Goal: Communication & Community: Ask a question

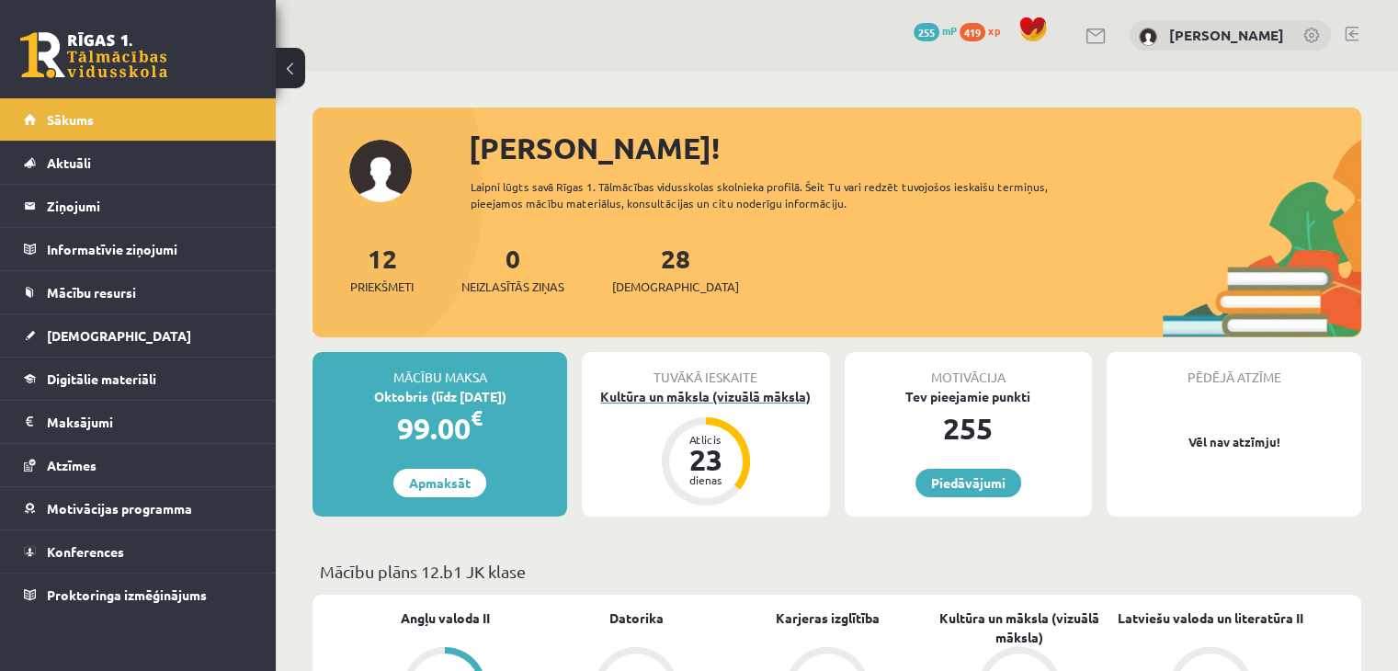
click at [698, 396] on div "Kultūra un māksla (vizuālā māksla)" at bounding box center [705, 396] width 247 height 19
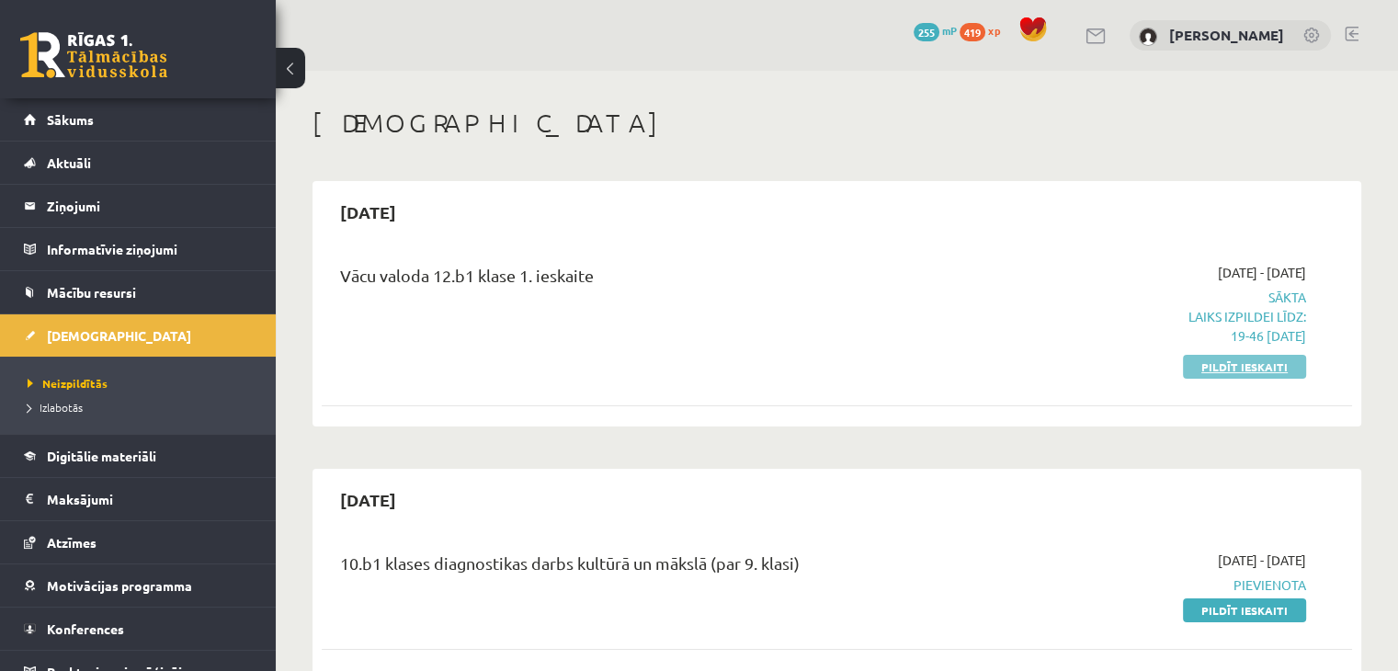
click at [1243, 372] on link "Pildīt ieskaiti" at bounding box center [1244, 367] width 123 height 24
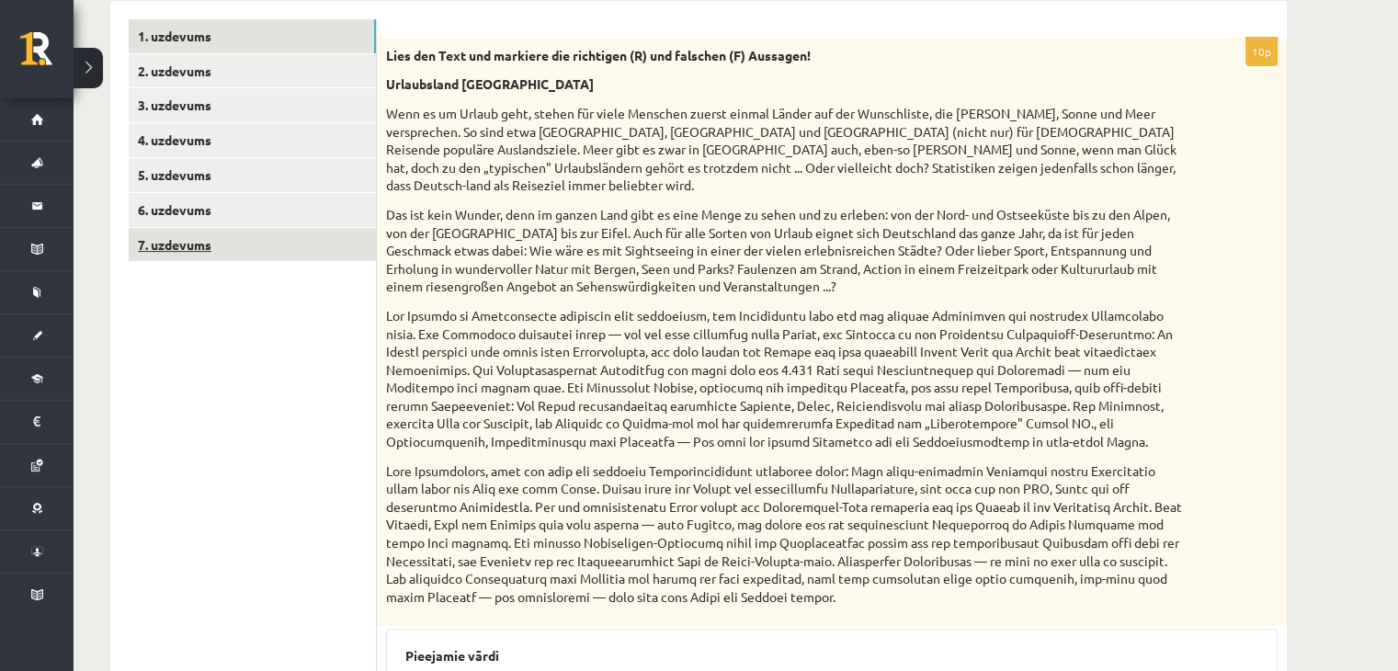
scroll to position [200, 0]
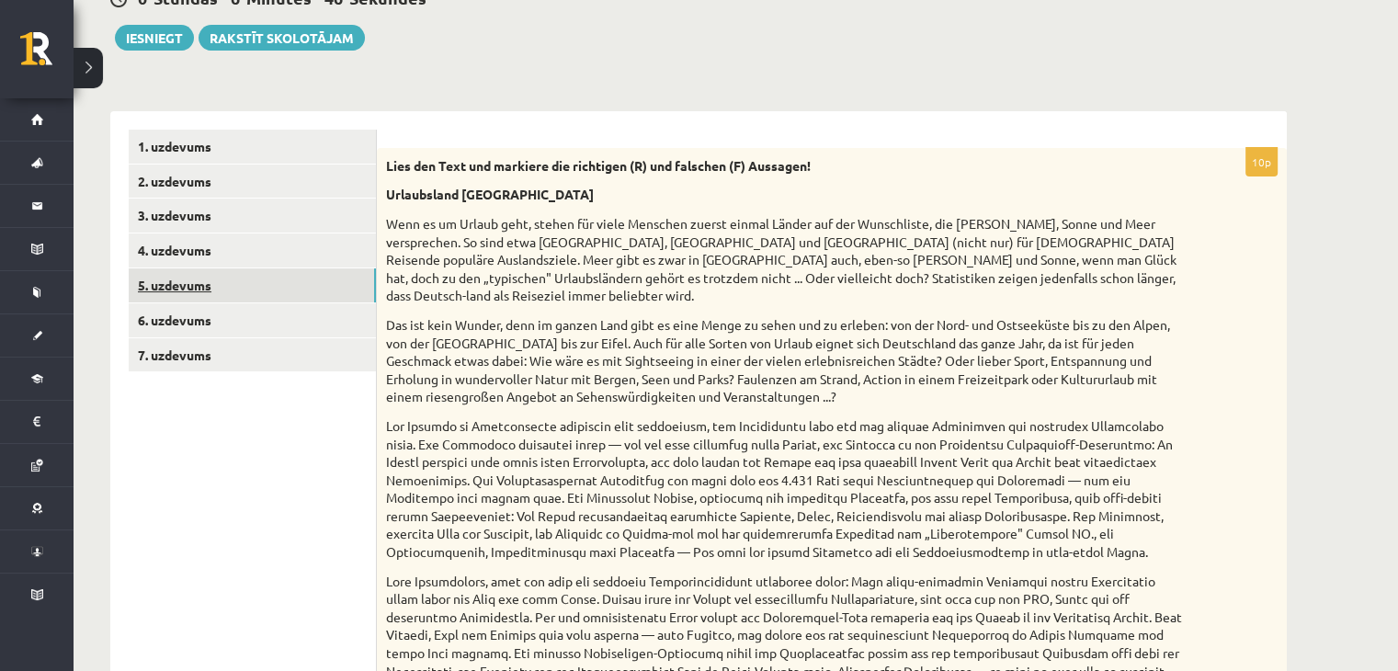
click at [188, 284] on link "5. uzdevums" at bounding box center [252, 285] width 247 height 34
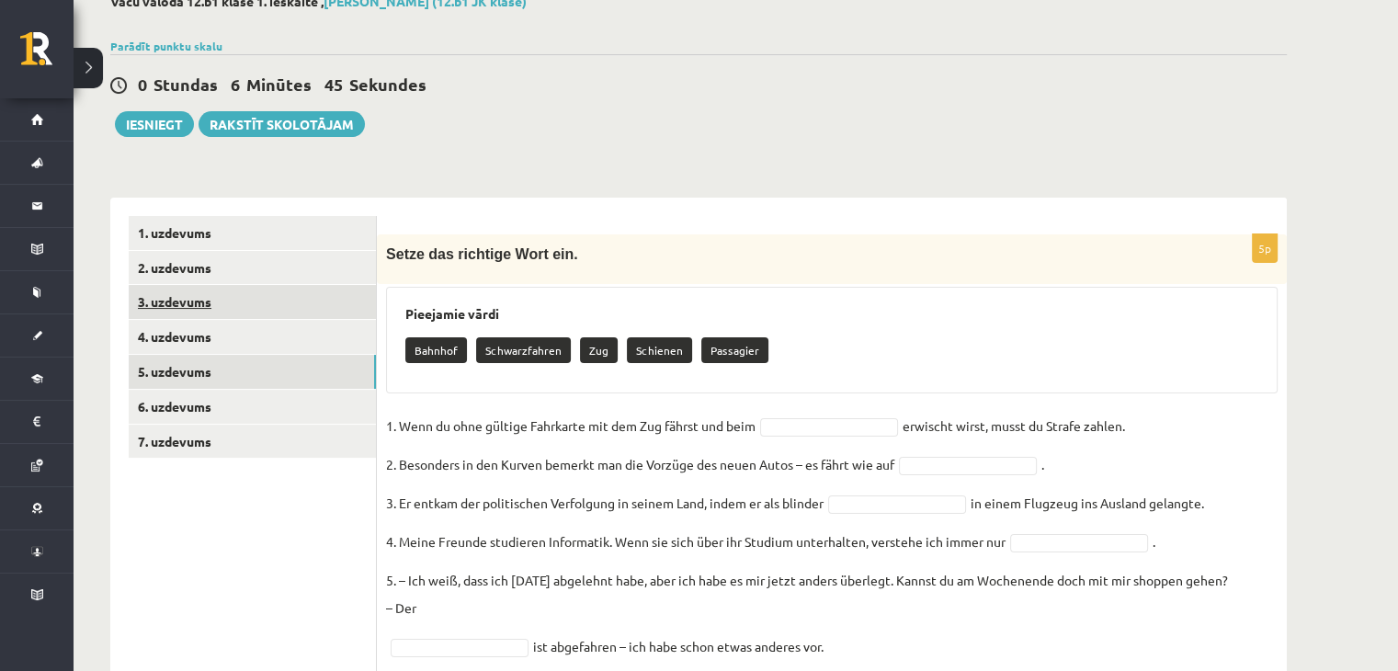
scroll to position [108, 0]
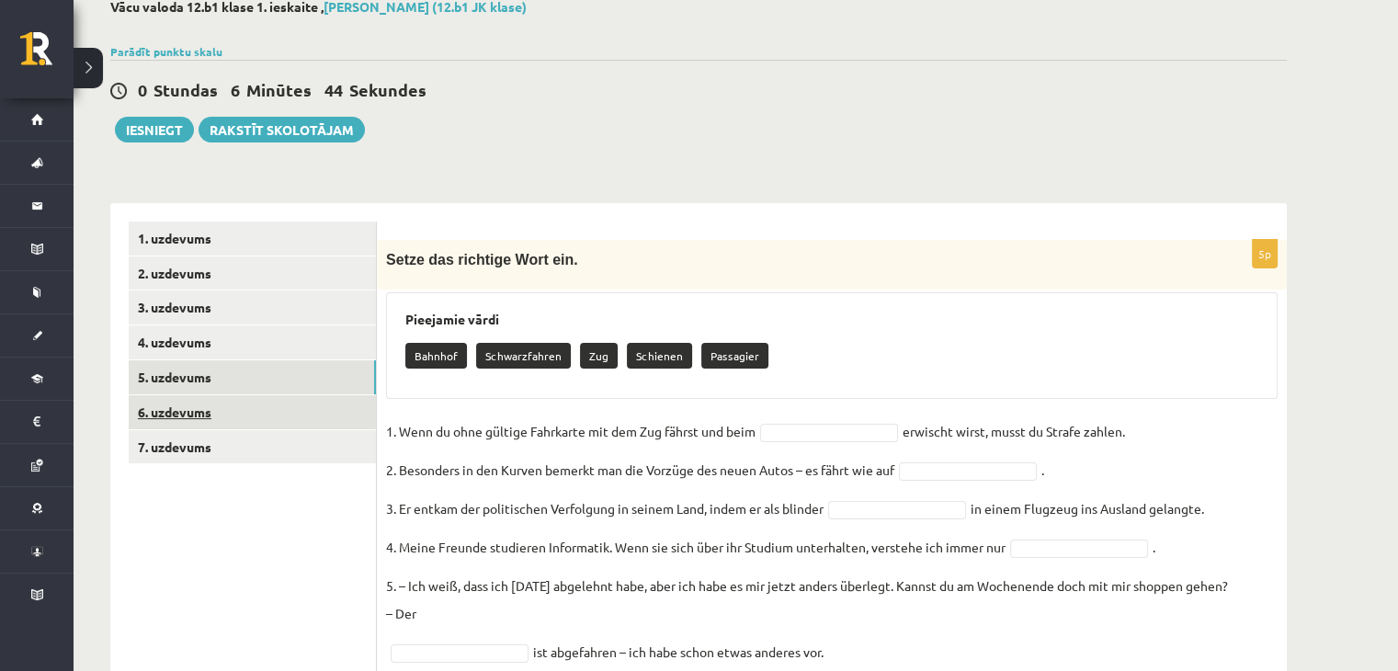
click at [200, 407] on link "6. uzdevums" at bounding box center [252, 412] width 247 height 34
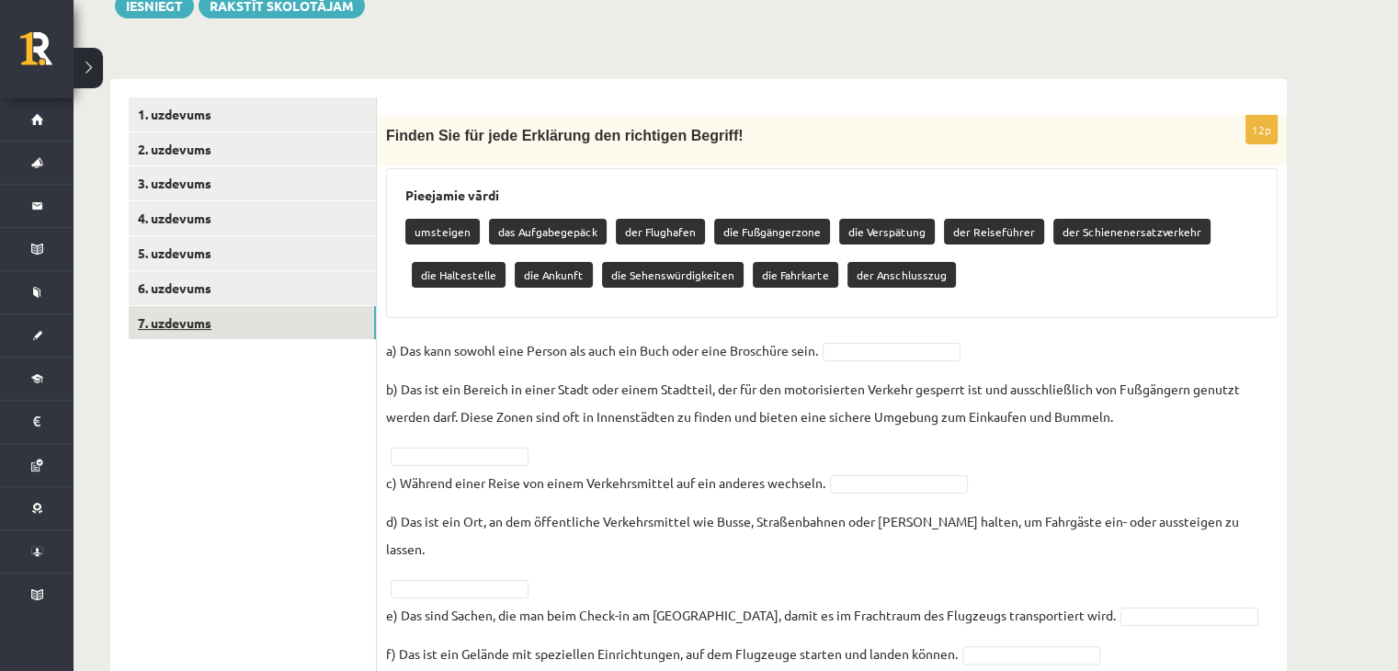
click at [183, 328] on link "7. uzdevums" at bounding box center [252, 323] width 247 height 34
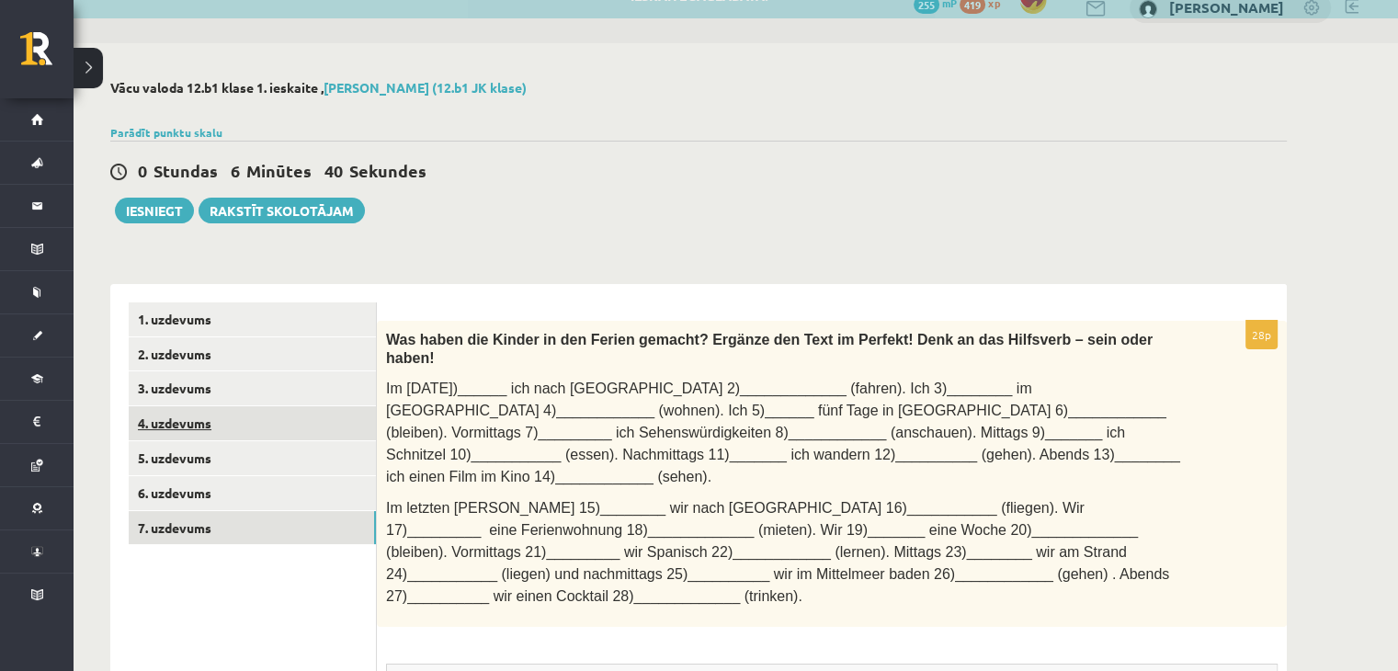
scroll to position [0, 0]
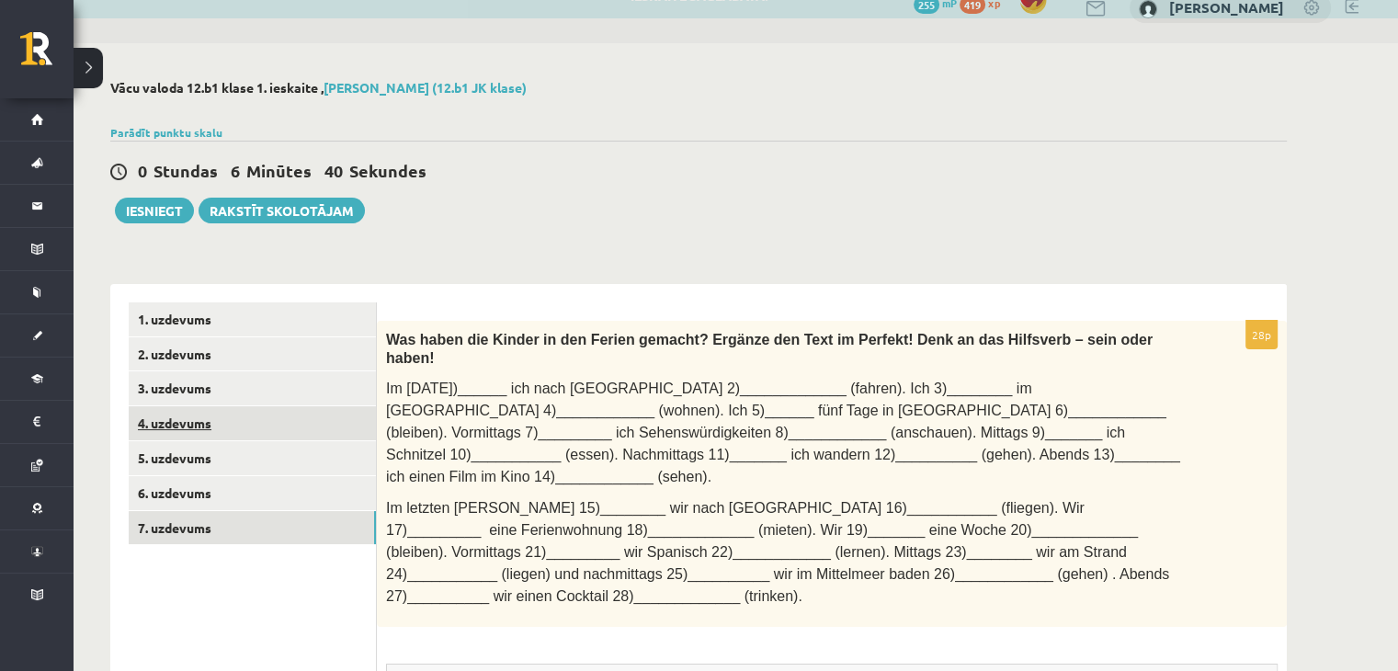
click at [176, 426] on link "4. uzdevums" at bounding box center [252, 423] width 247 height 34
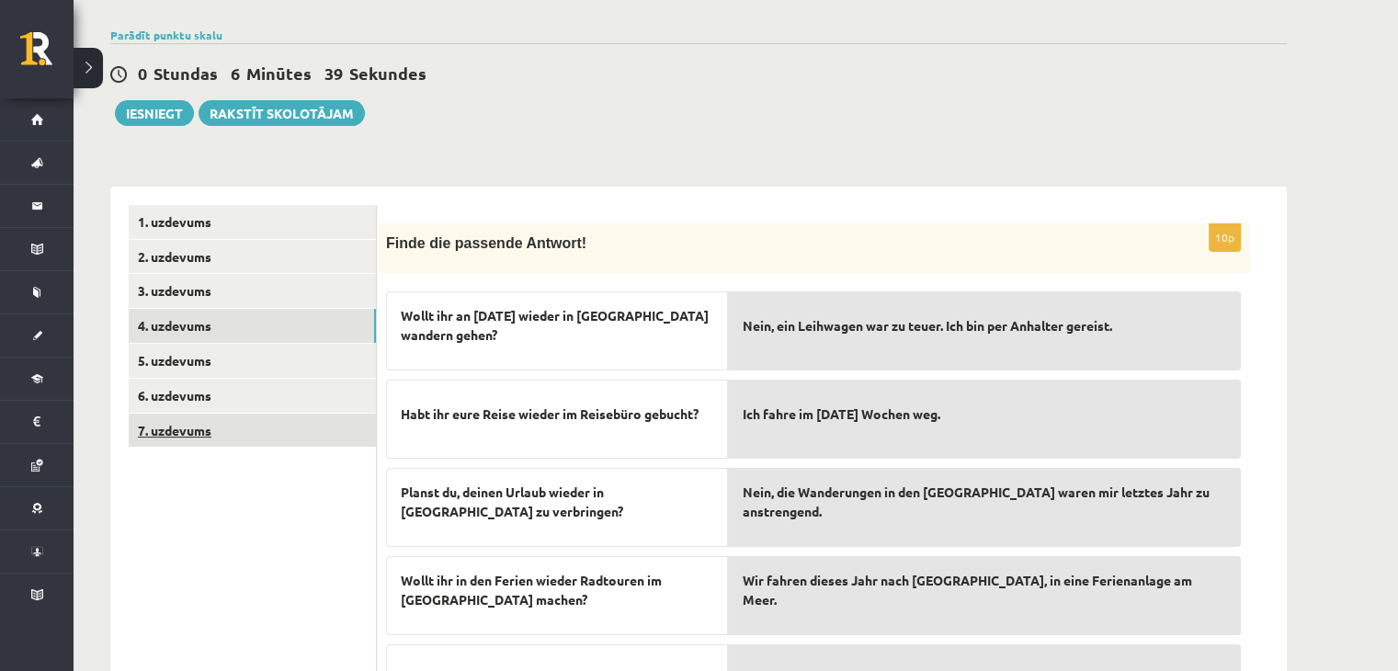
scroll to position [211, 0]
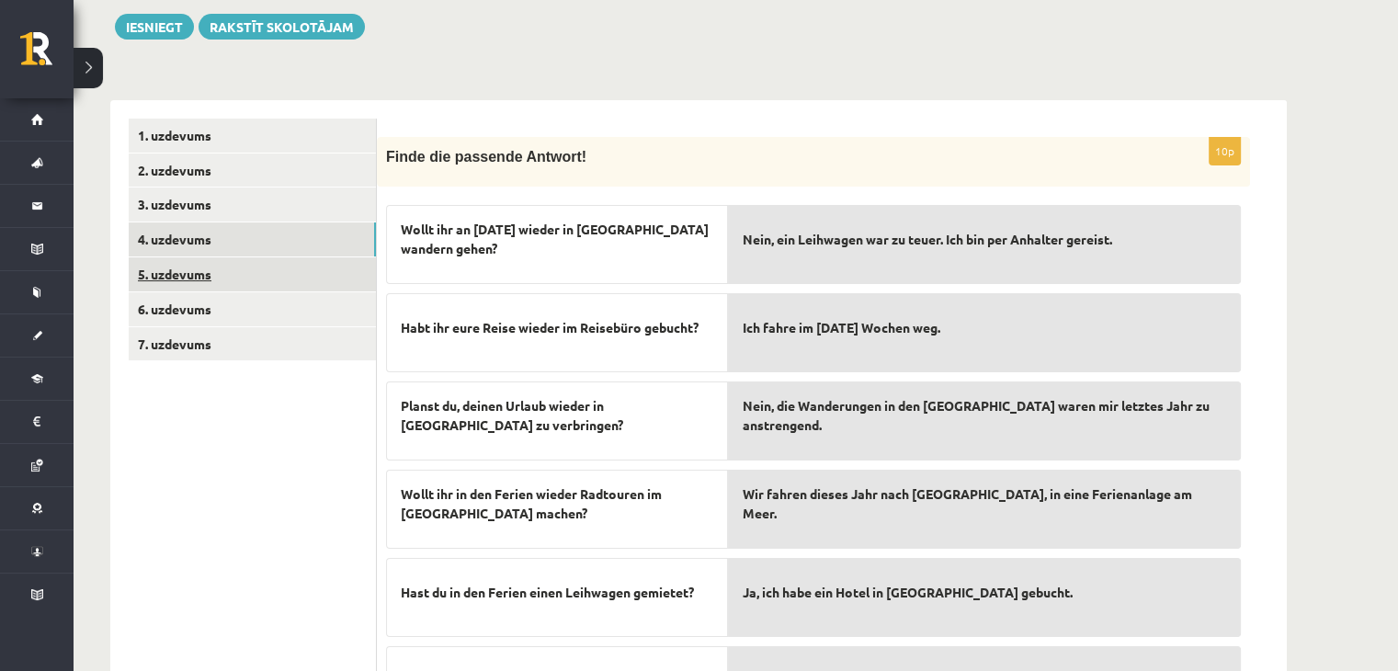
click at [221, 276] on link "5. uzdevums" at bounding box center [252, 274] width 247 height 34
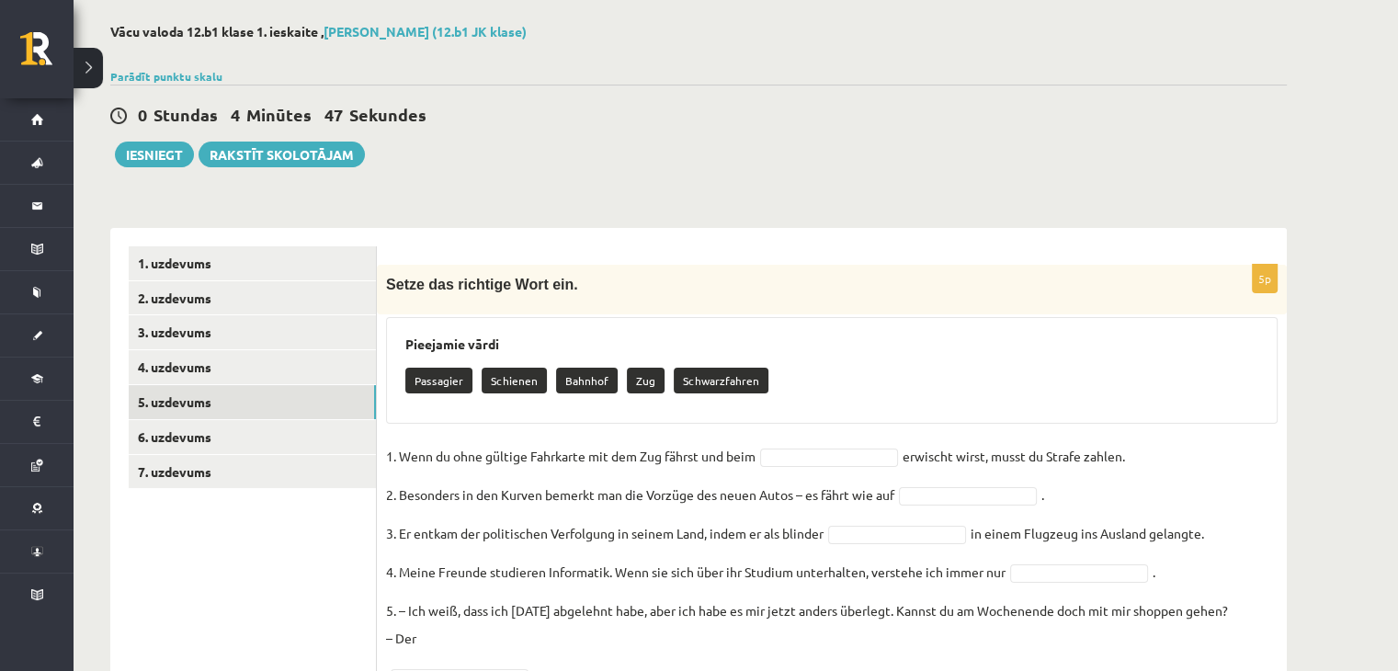
scroll to position [184, 0]
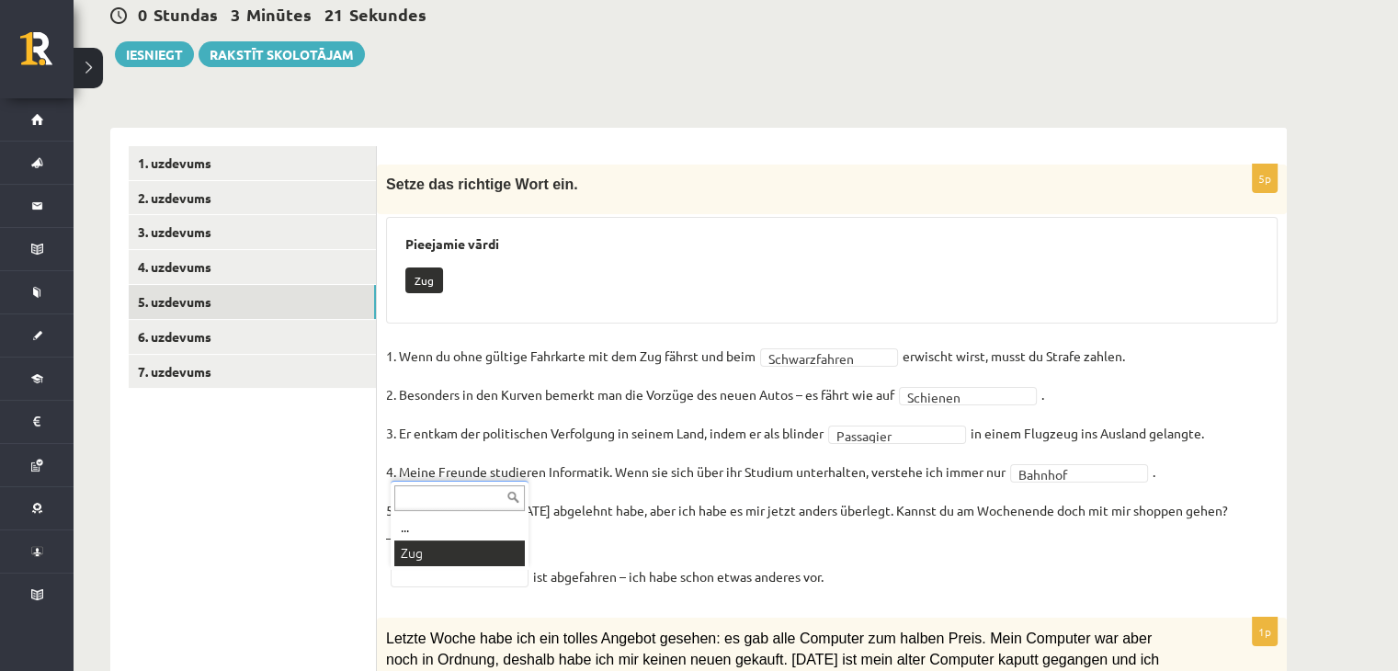
drag, startPoint x: 435, startPoint y: 552, endPoint x: 451, endPoint y: 539, distance: 21.5
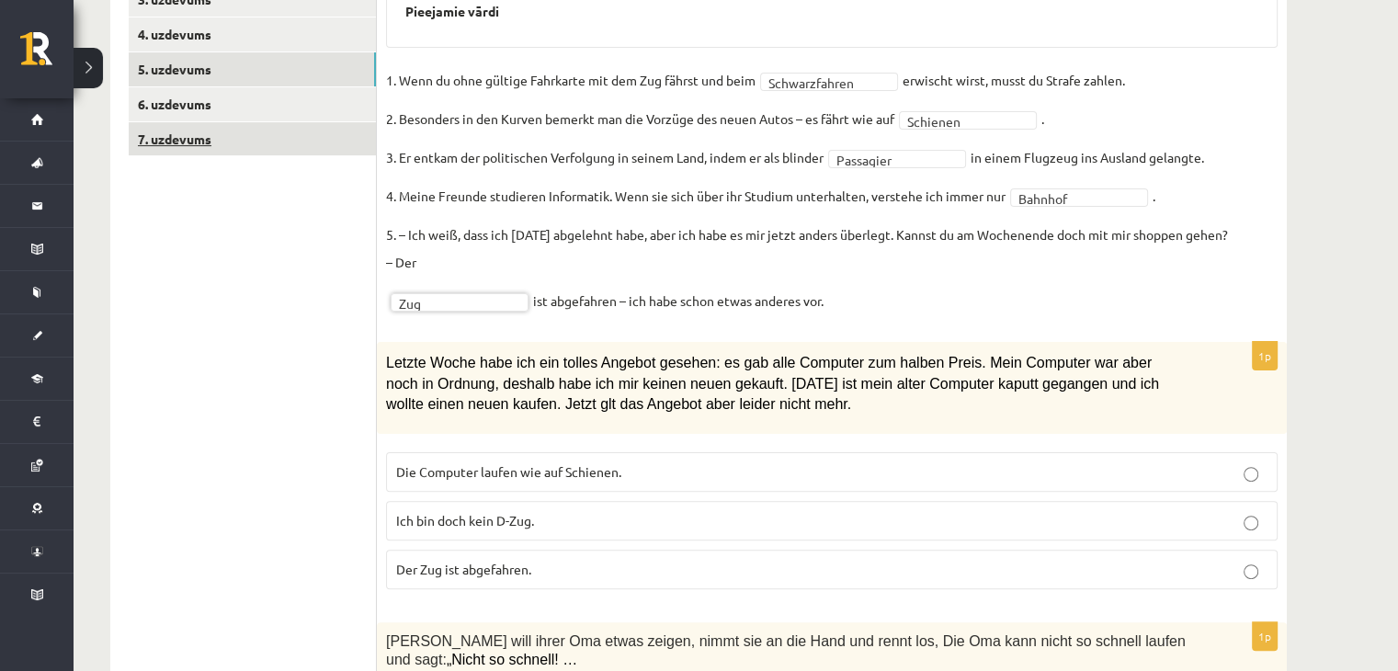
scroll to position [233, 0]
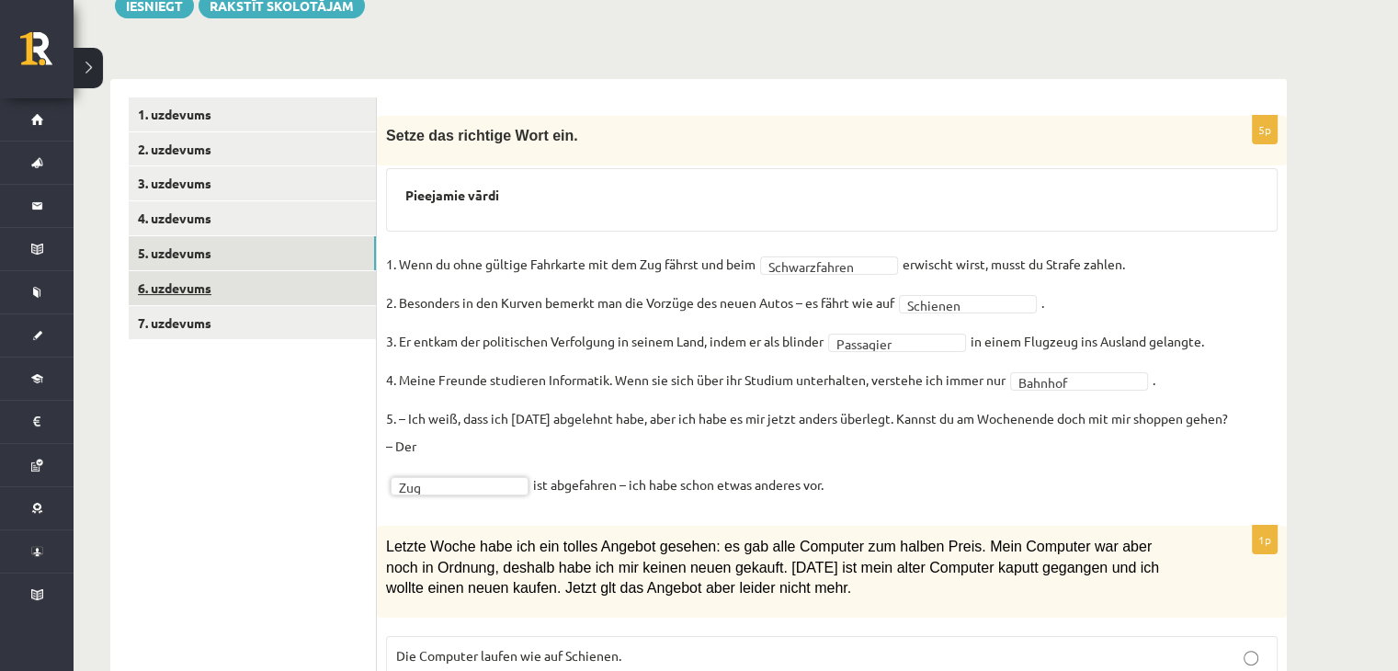
click at [248, 295] on link "6. uzdevums" at bounding box center [252, 288] width 247 height 34
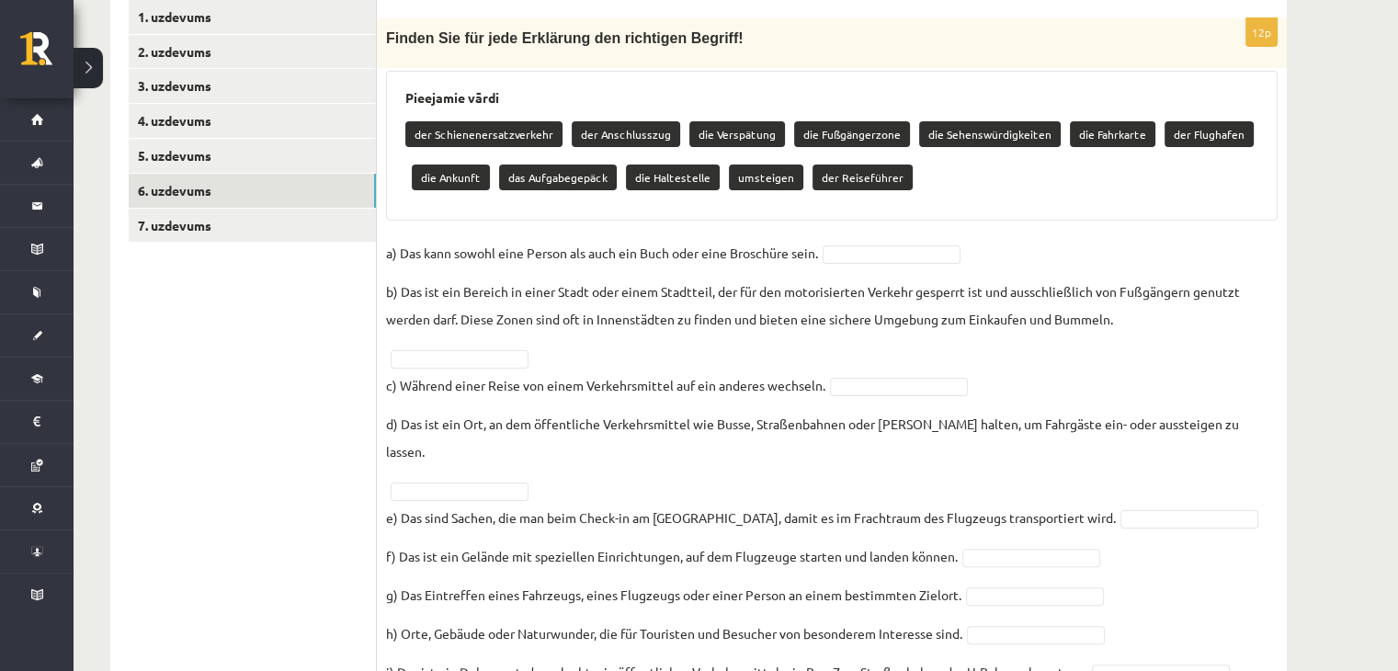
scroll to position [142, 0]
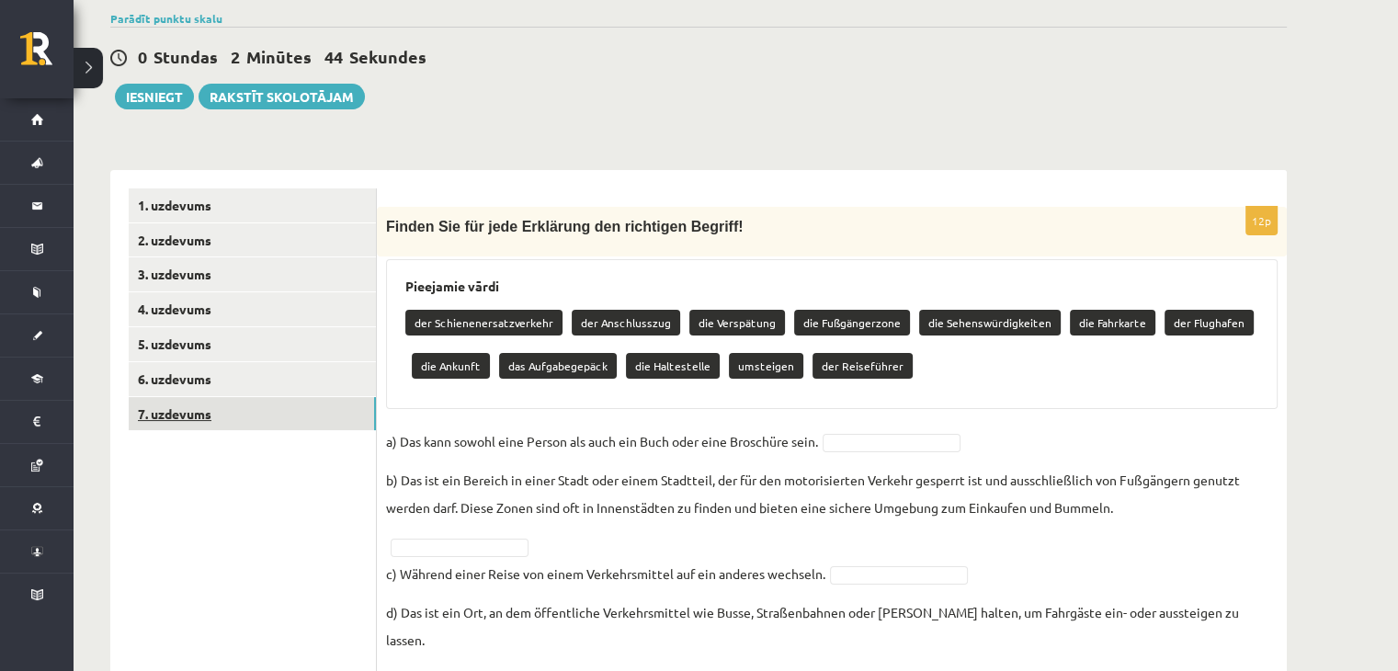
click at [290, 400] on link "7. uzdevums" at bounding box center [252, 414] width 247 height 34
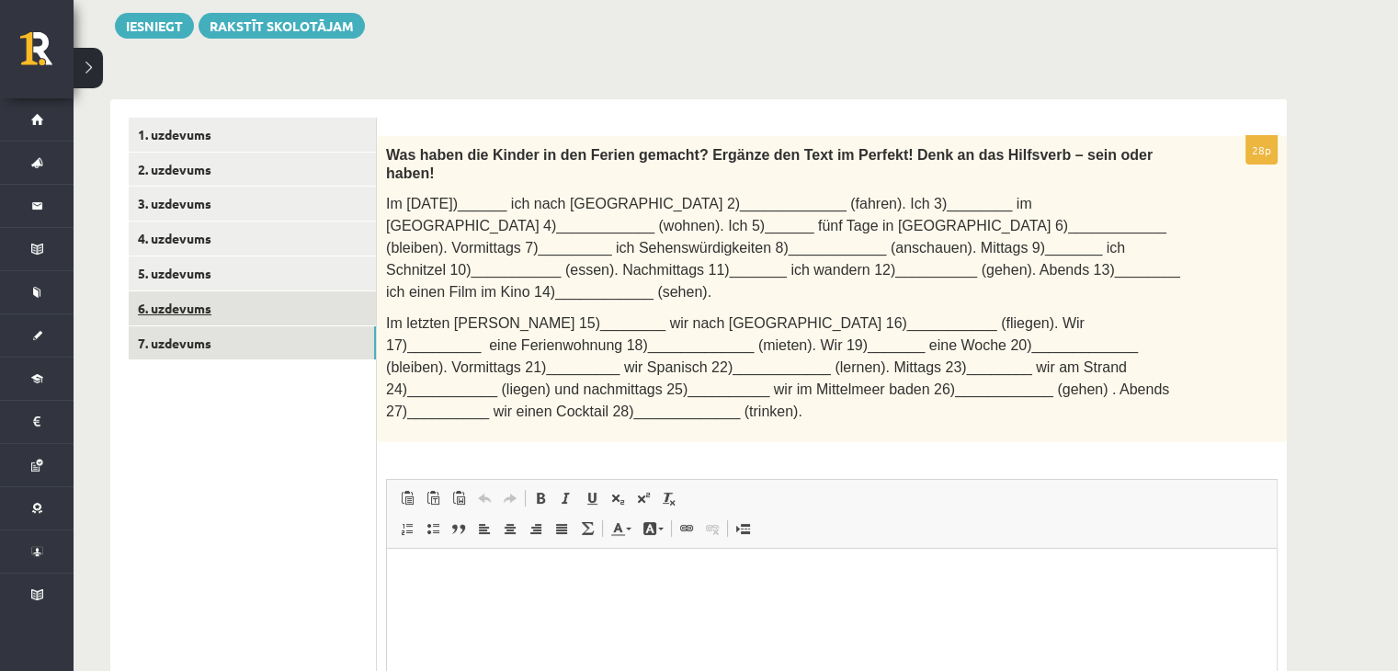
scroll to position [0, 0]
click at [250, 306] on link "6. uzdevums" at bounding box center [252, 308] width 247 height 34
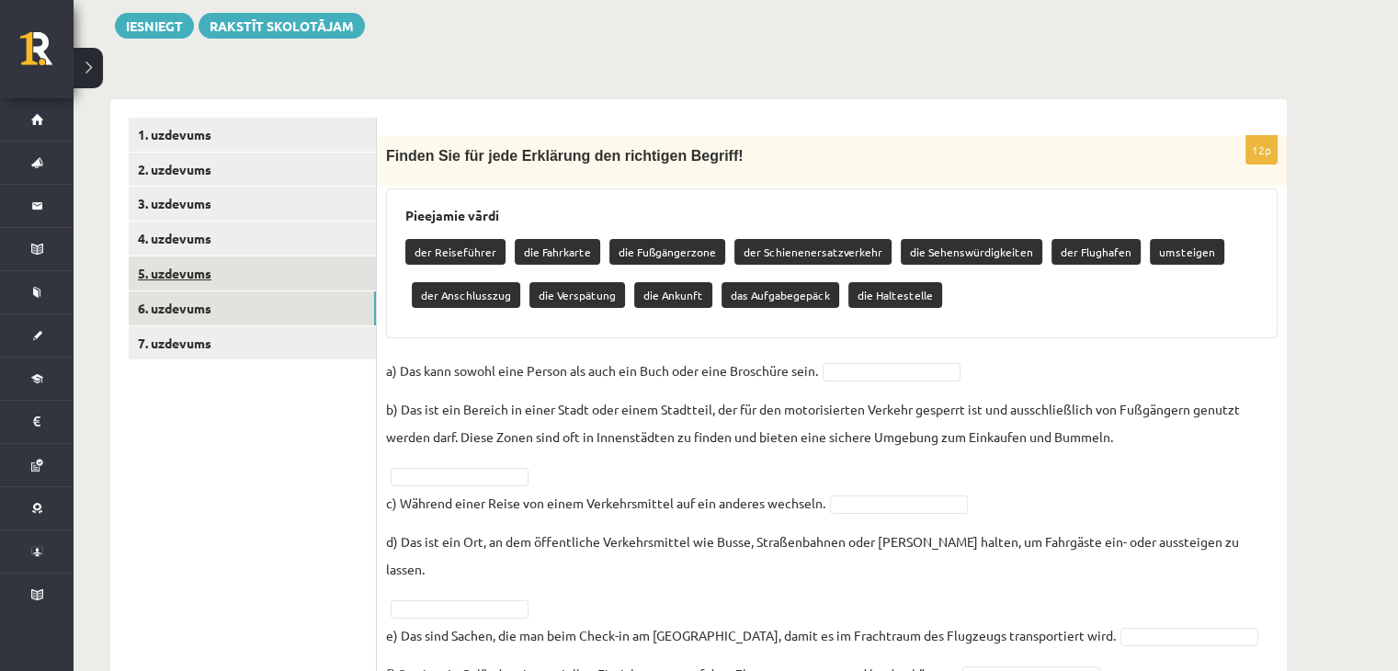
click at [236, 277] on link "5. uzdevums" at bounding box center [252, 273] width 247 height 34
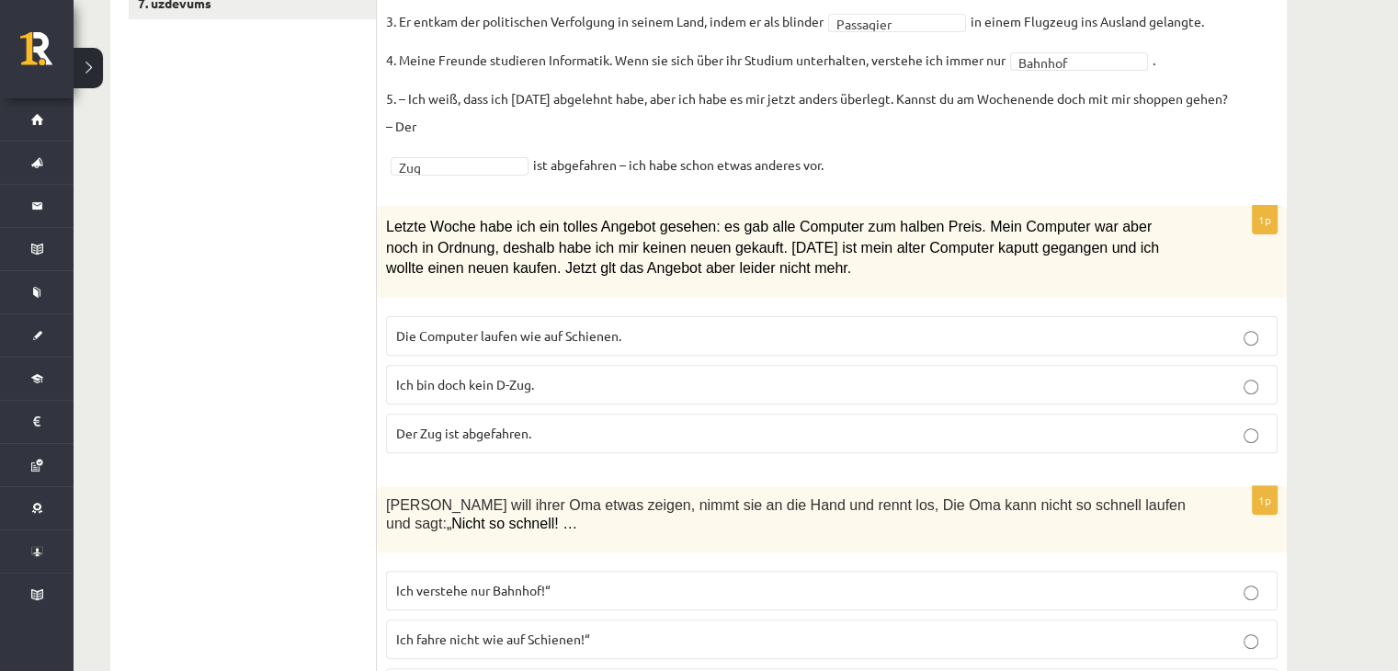
scroll to position [764, 0]
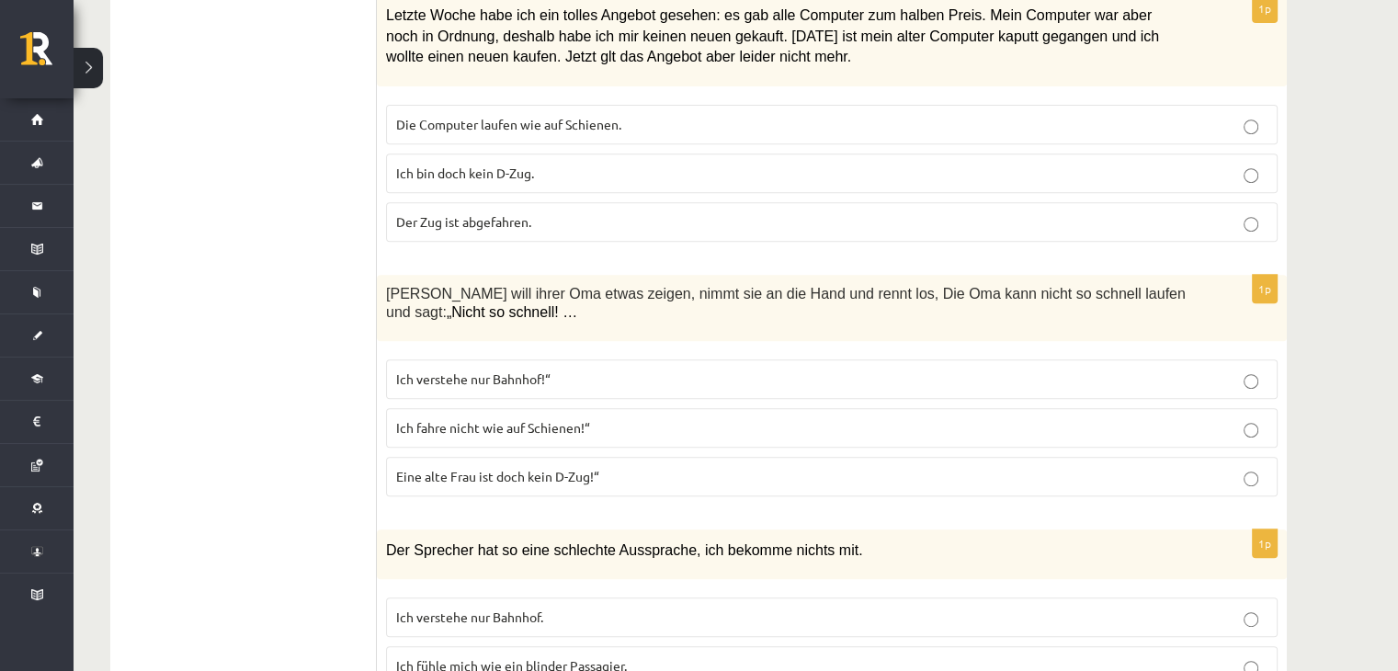
click at [505, 218] on span "Der Zug ist abgefahren." at bounding box center [463, 221] width 135 height 17
click at [525, 474] on span "Eine alte Frau ist doch kein D-Zug!“" at bounding box center [497, 476] width 203 height 17
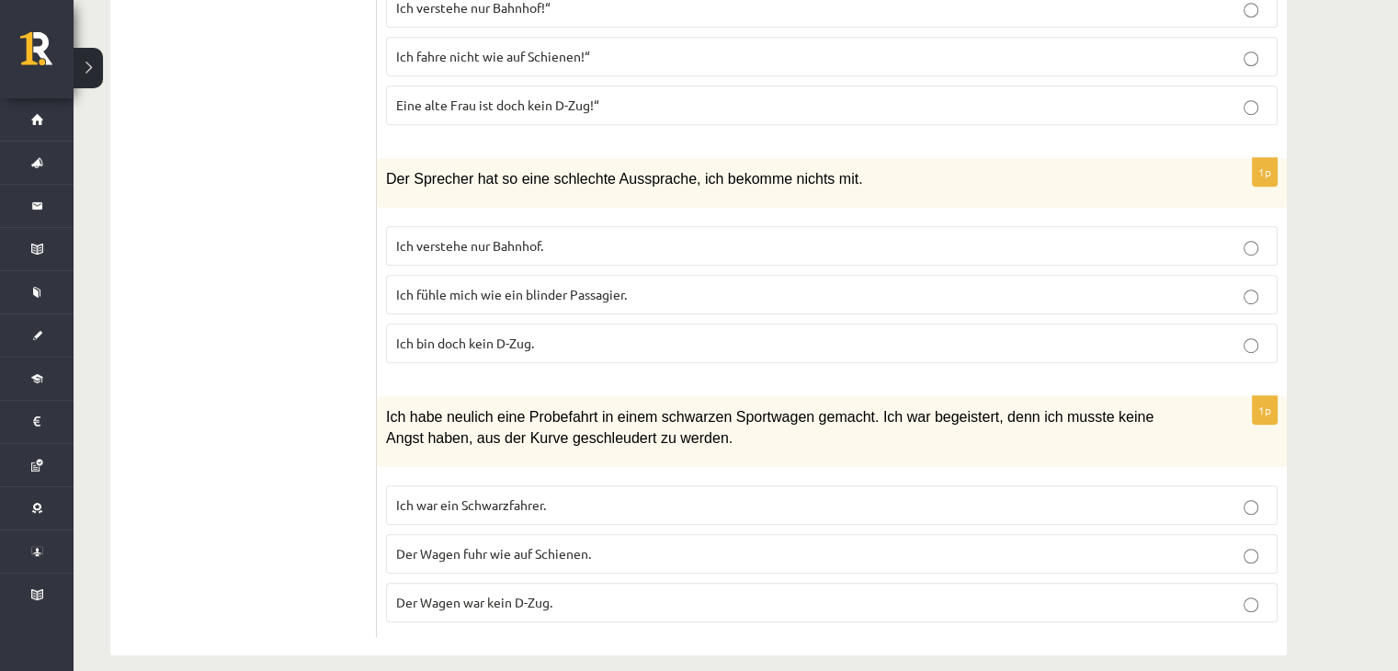
scroll to position [1152, 0]
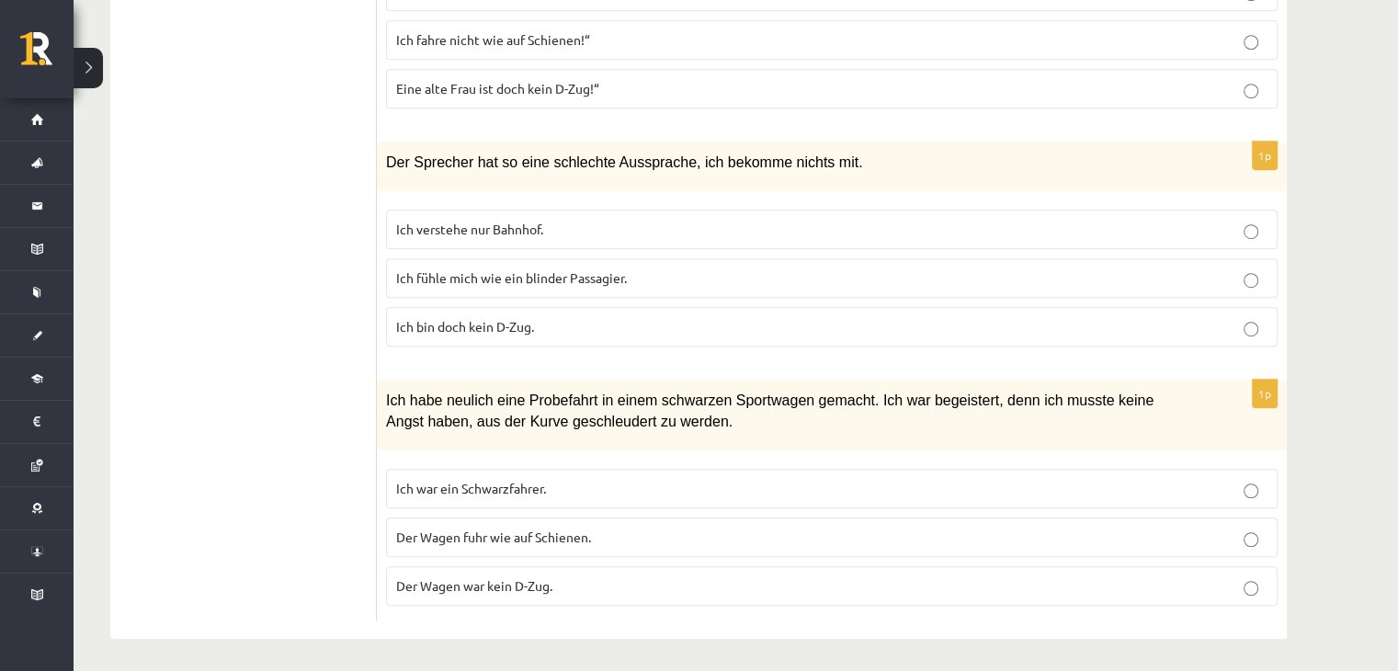
click at [509, 229] on p "Ich verstehe nur Bahnhof." at bounding box center [831, 229] width 871 height 19
click at [510, 587] on p "Der Wagen war kein D-Zug." at bounding box center [831, 585] width 871 height 19
click at [588, 545] on label "Der Wagen fuhr wie auf Schienen." at bounding box center [831, 537] width 891 height 40
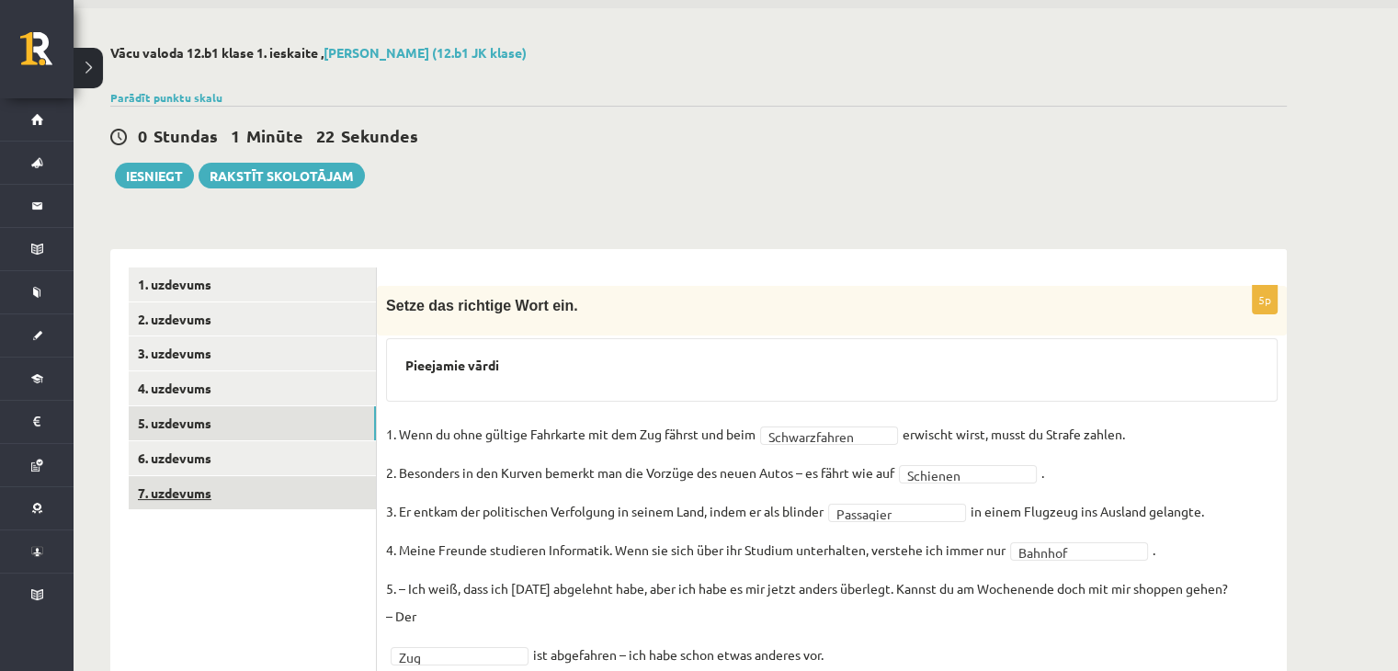
scroll to position [92, 0]
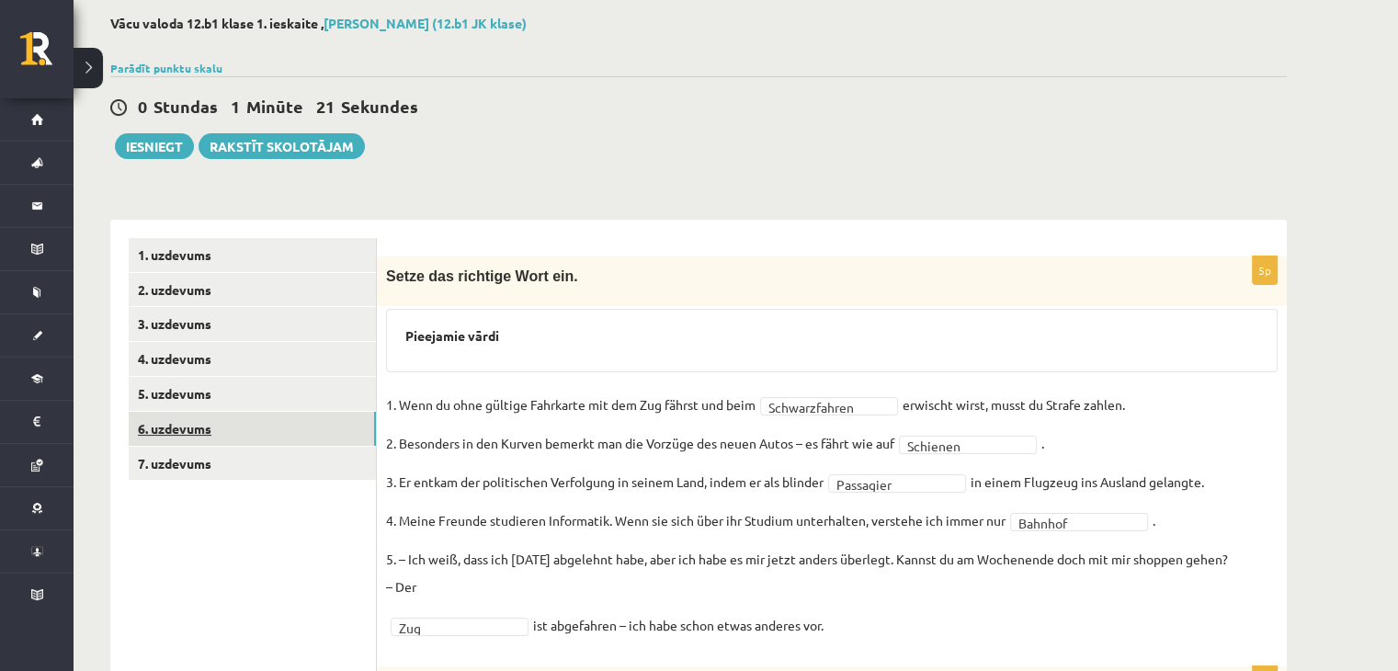
click at [208, 430] on link "6. uzdevums" at bounding box center [252, 429] width 247 height 34
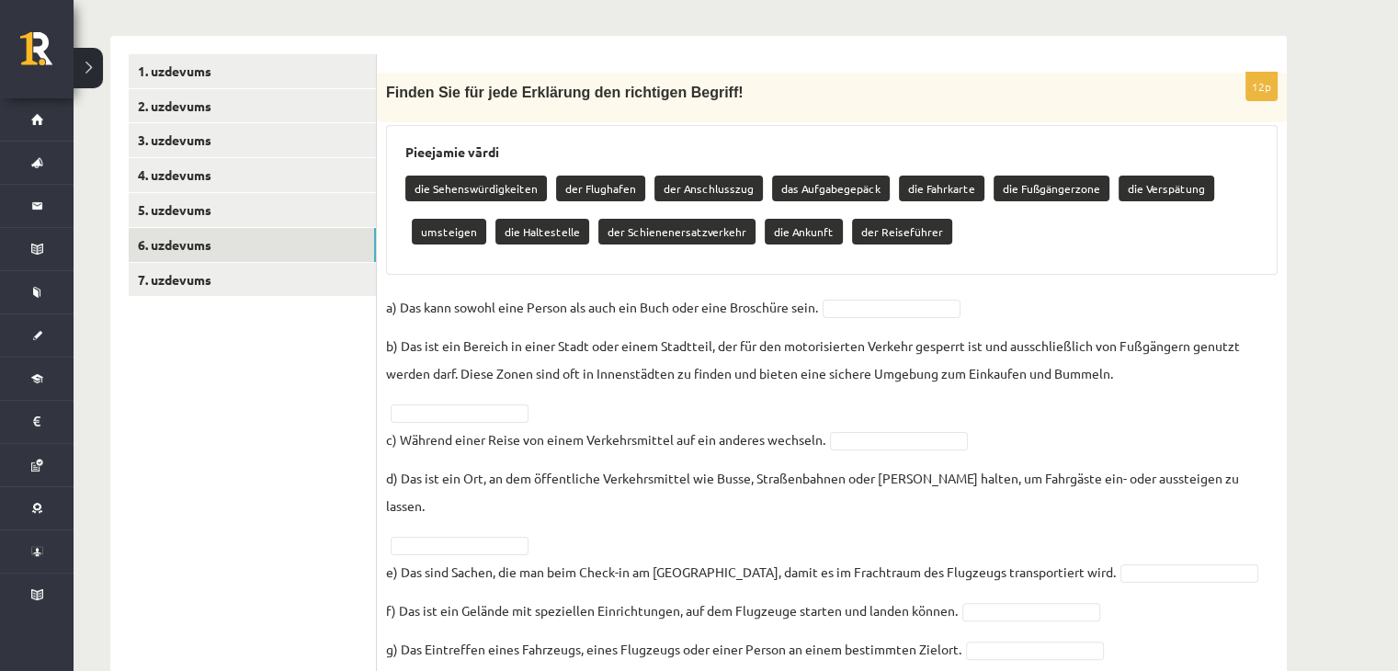
scroll to position [0, 0]
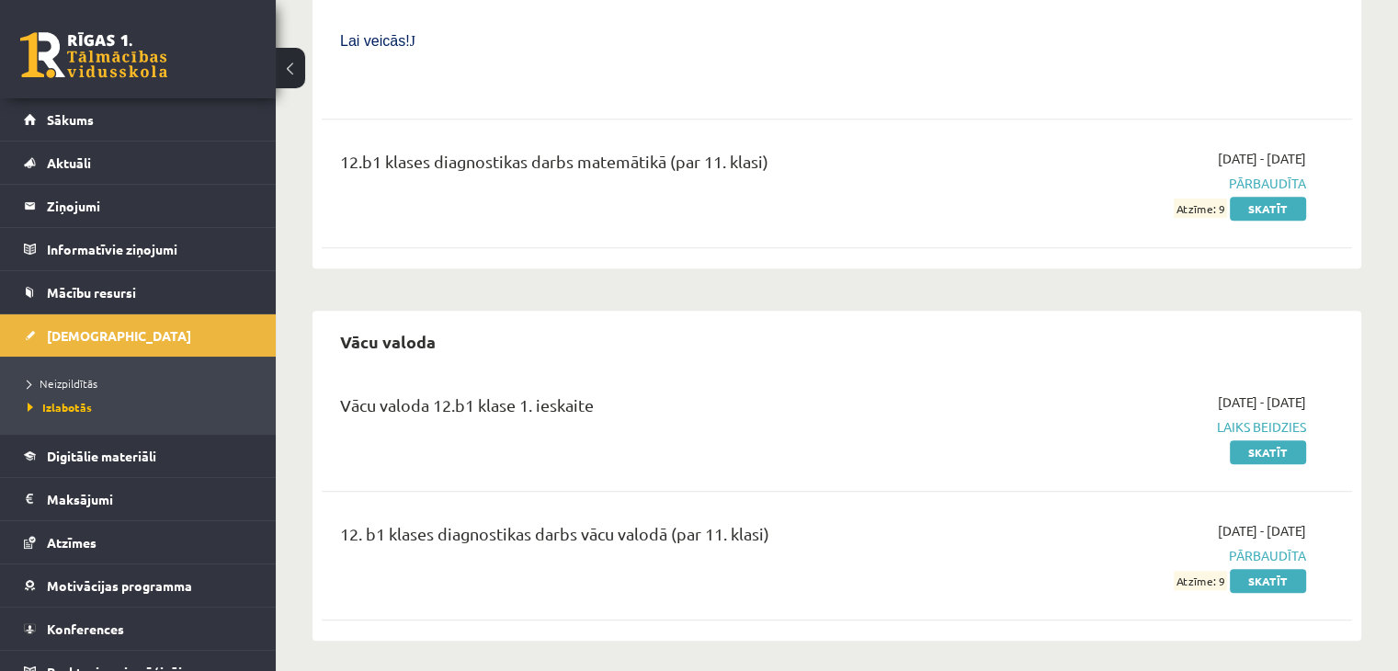
scroll to position [1470, 0]
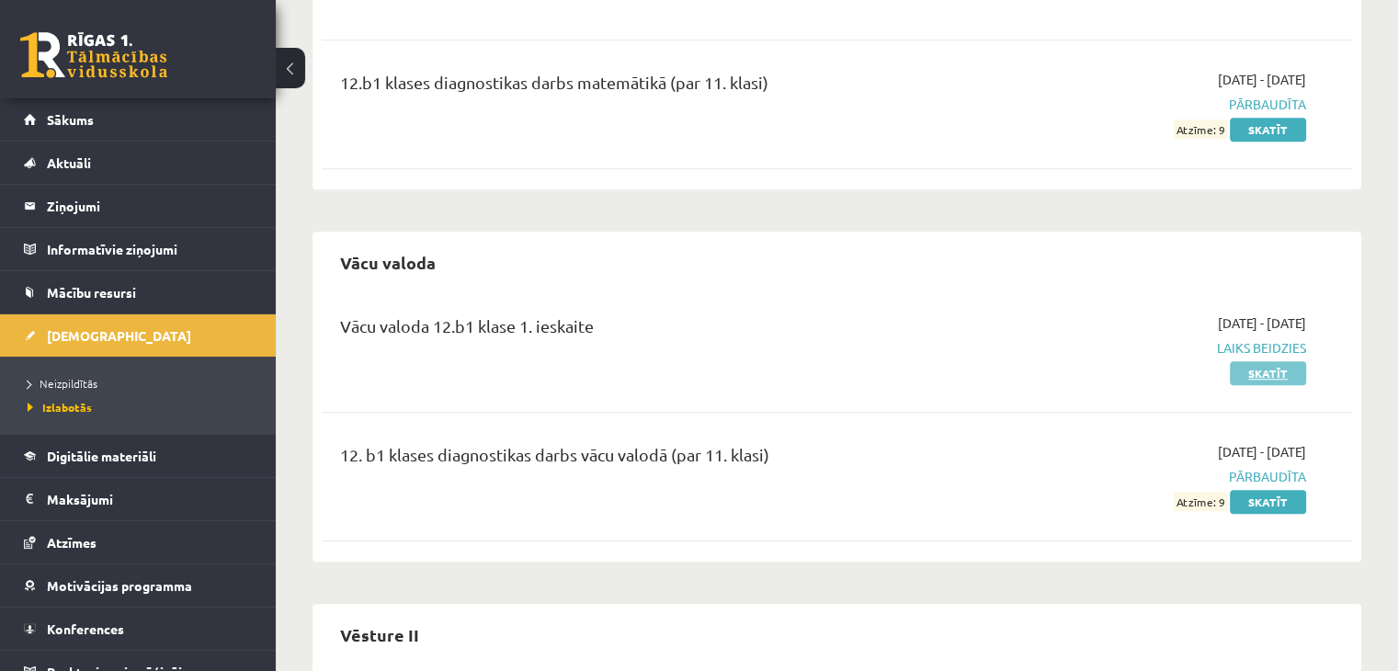
click at [1254, 361] on link "Skatīt" at bounding box center [1268, 373] width 76 height 24
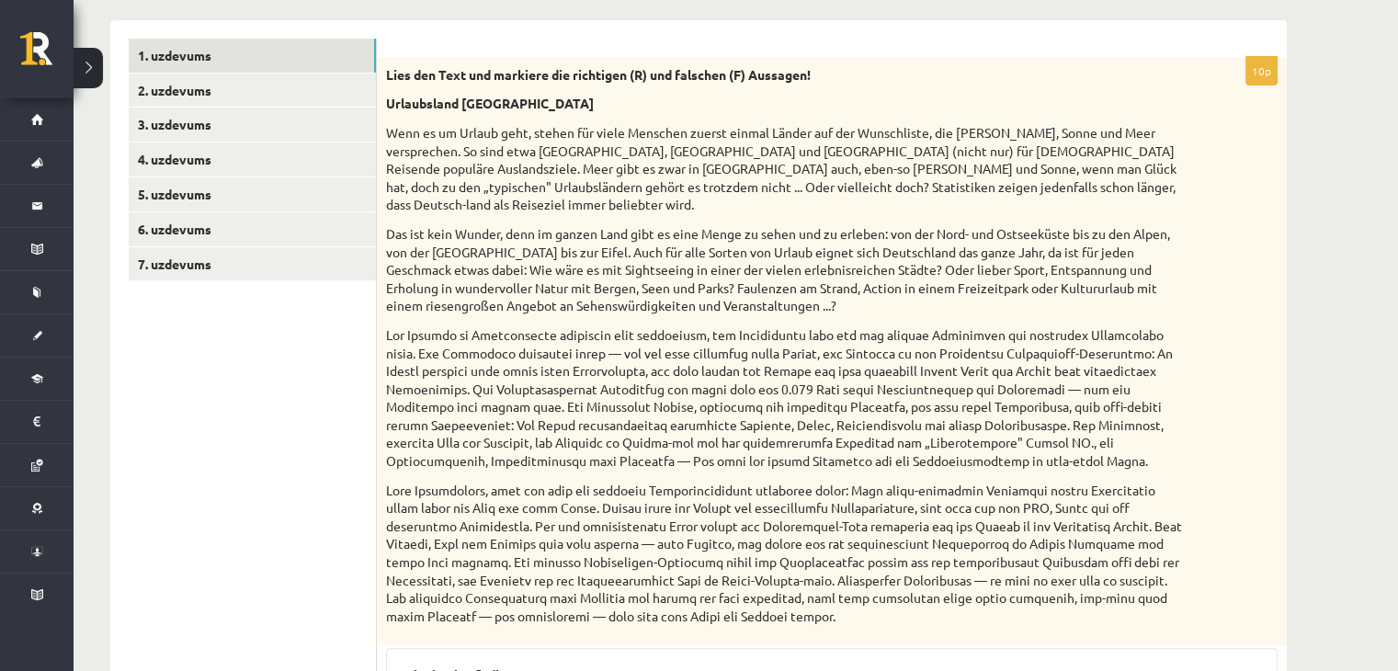
scroll to position [6, 0]
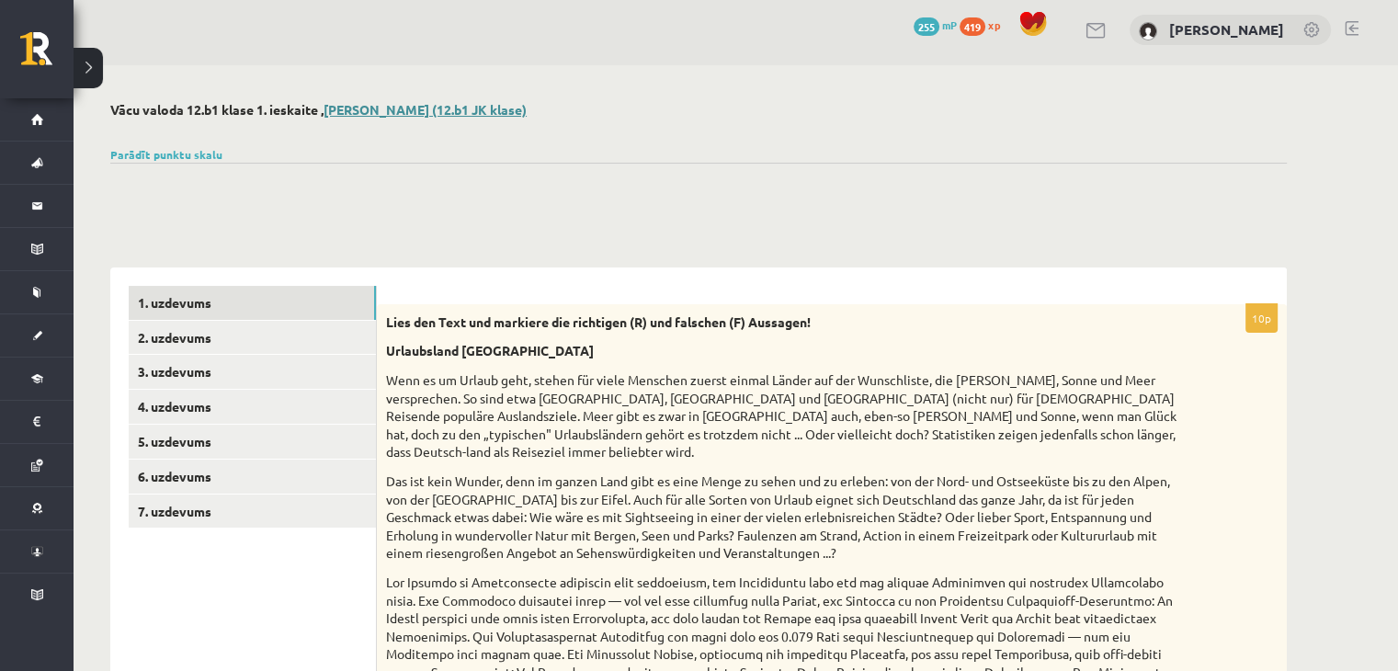
click at [483, 113] on link "[PERSON_NAME] (12.b1 JK klase)" at bounding box center [424, 109] width 203 height 17
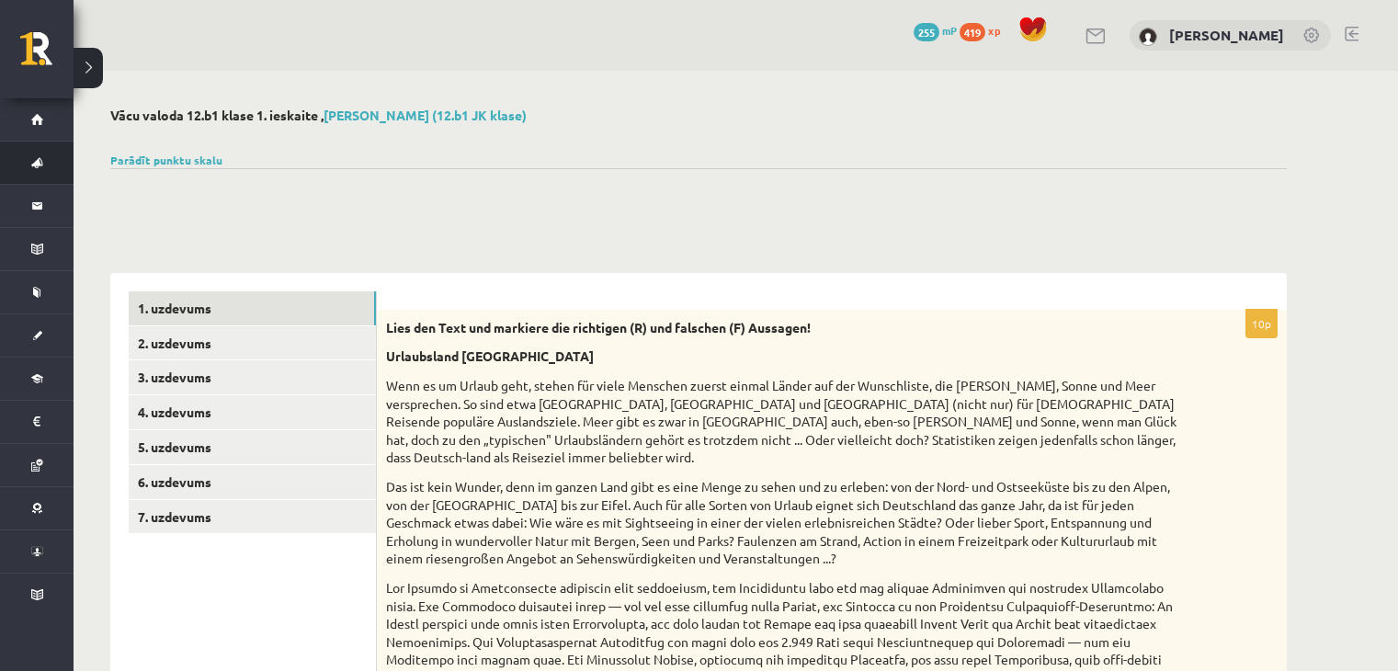
scroll to position [6, 0]
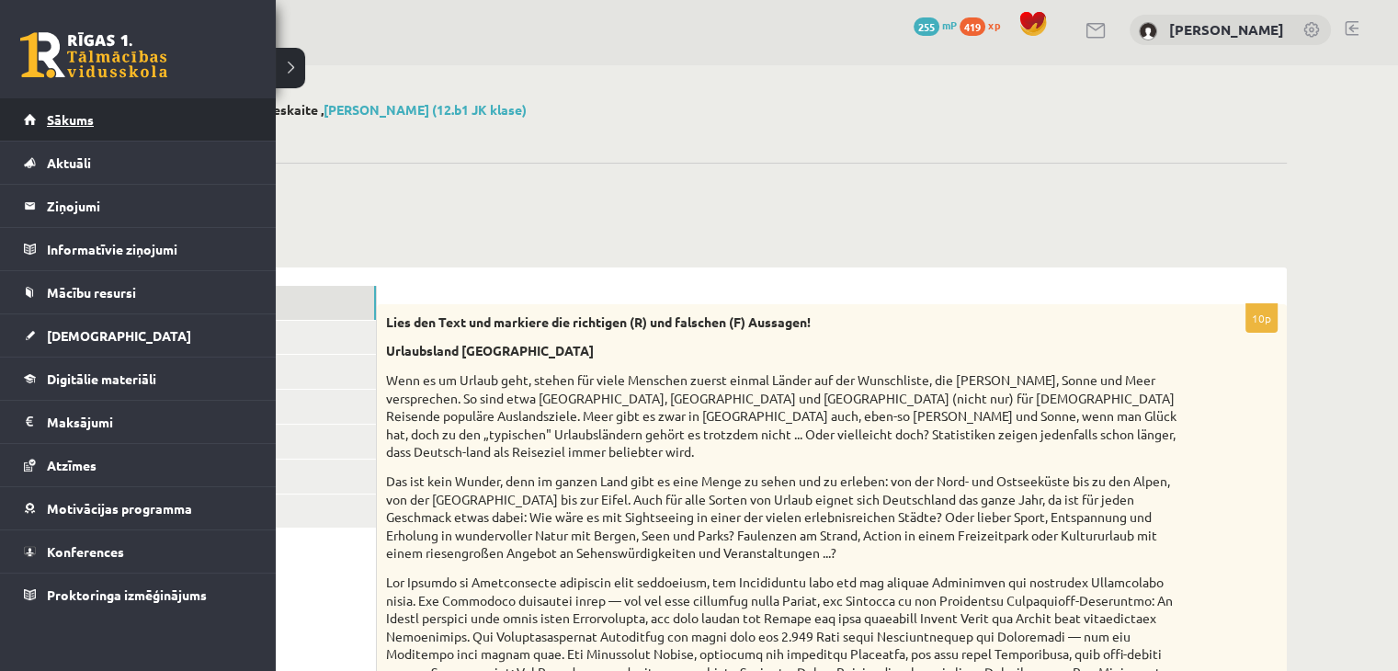
click at [98, 122] on link "Sākums" at bounding box center [138, 119] width 229 height 42
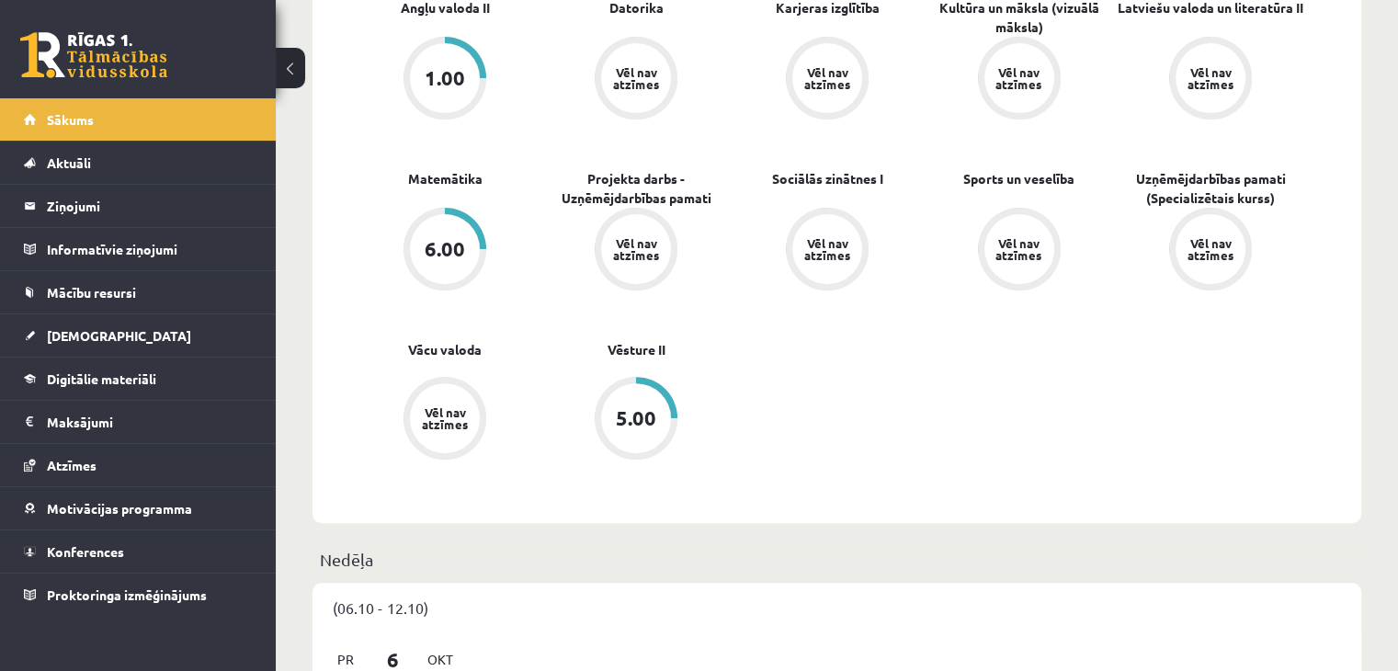
scroll to position [643, 0]
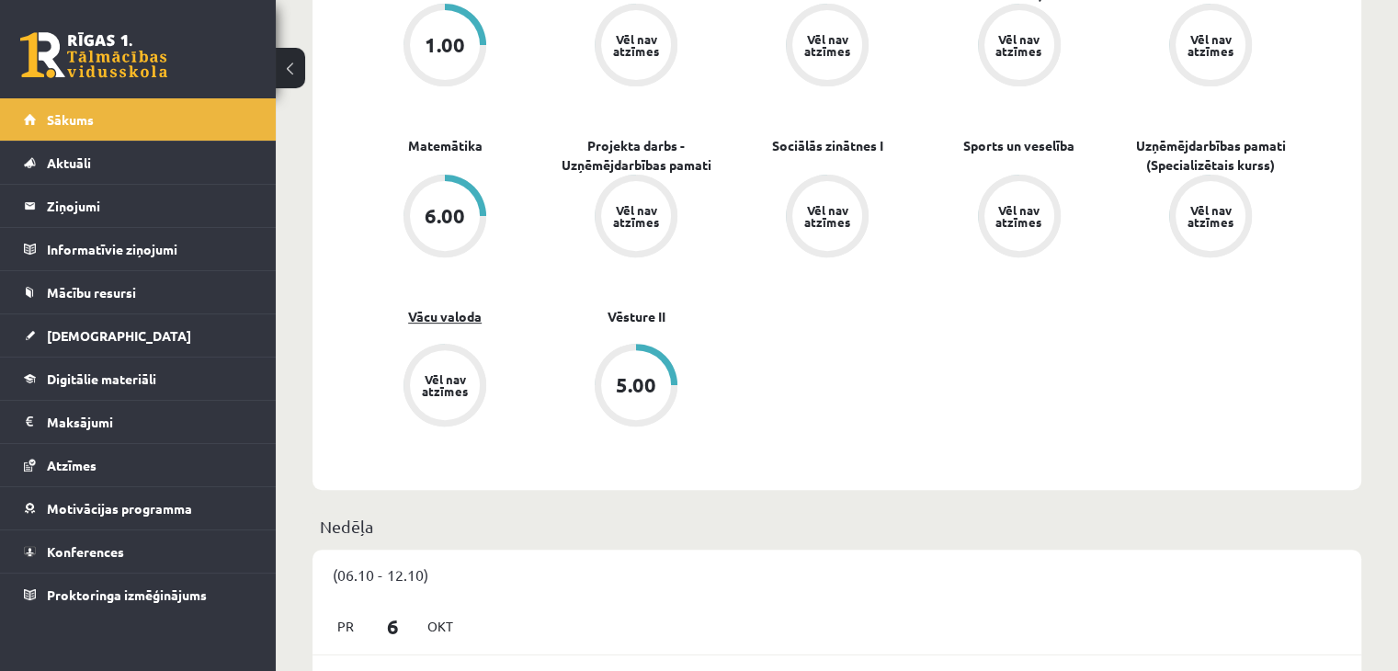
click at [445, 315] on link "Vācu valoda" at bounding box center [445, 316] width 74 height 19
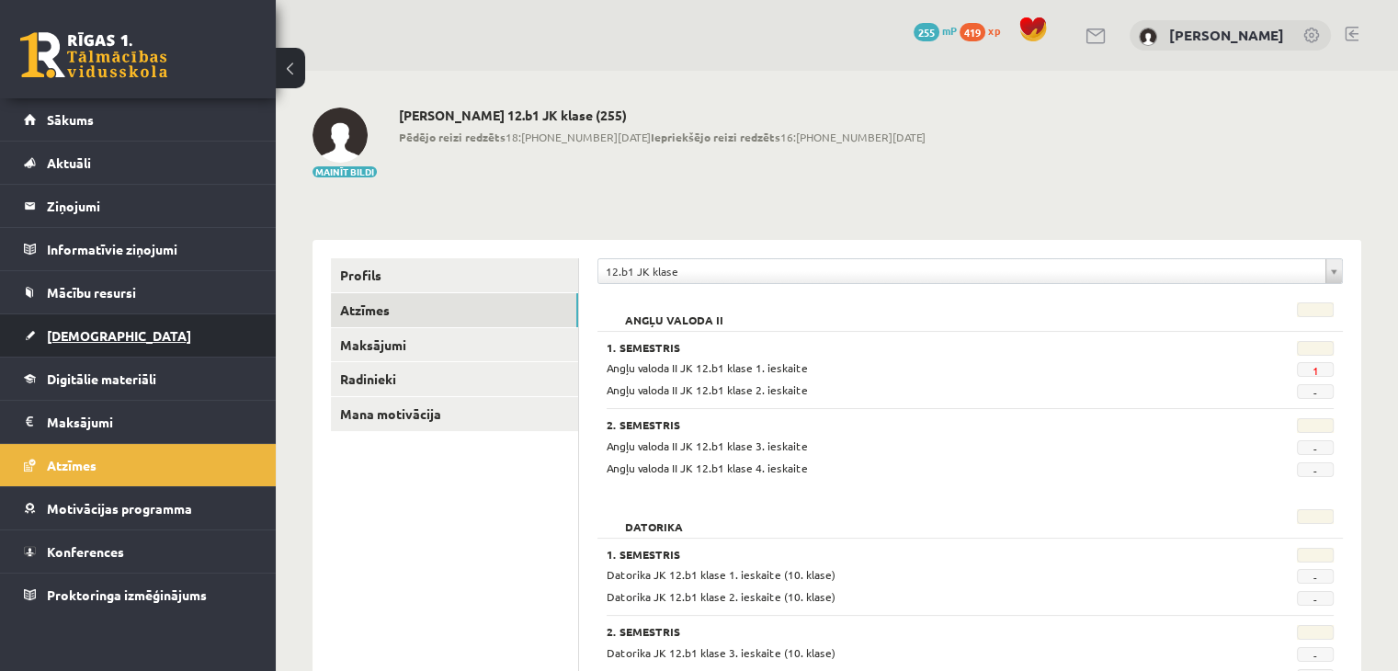
click at [105, 330] on link "[DEMOGRAPHIC_DATA]" at bounding box center [138, 335] width 229 height 42
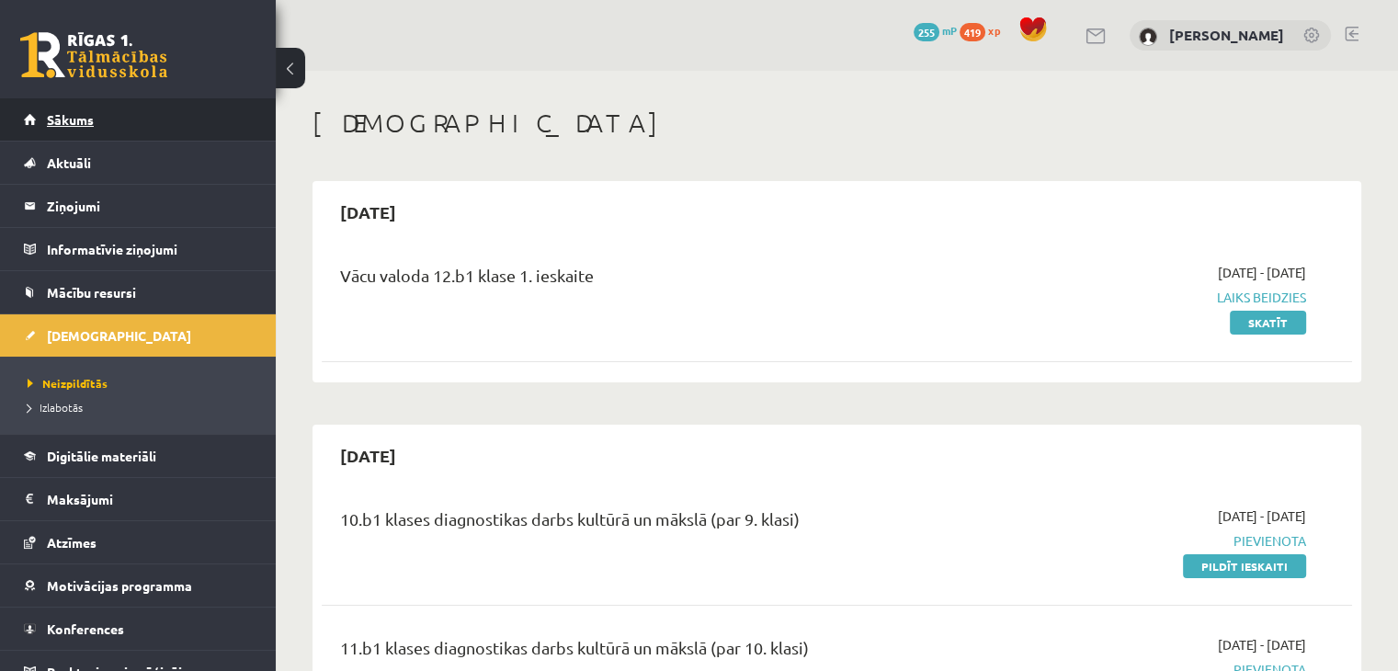
click at [110, 130] on link "Sākums" at bounding box center [138, 119] width 229 height 42
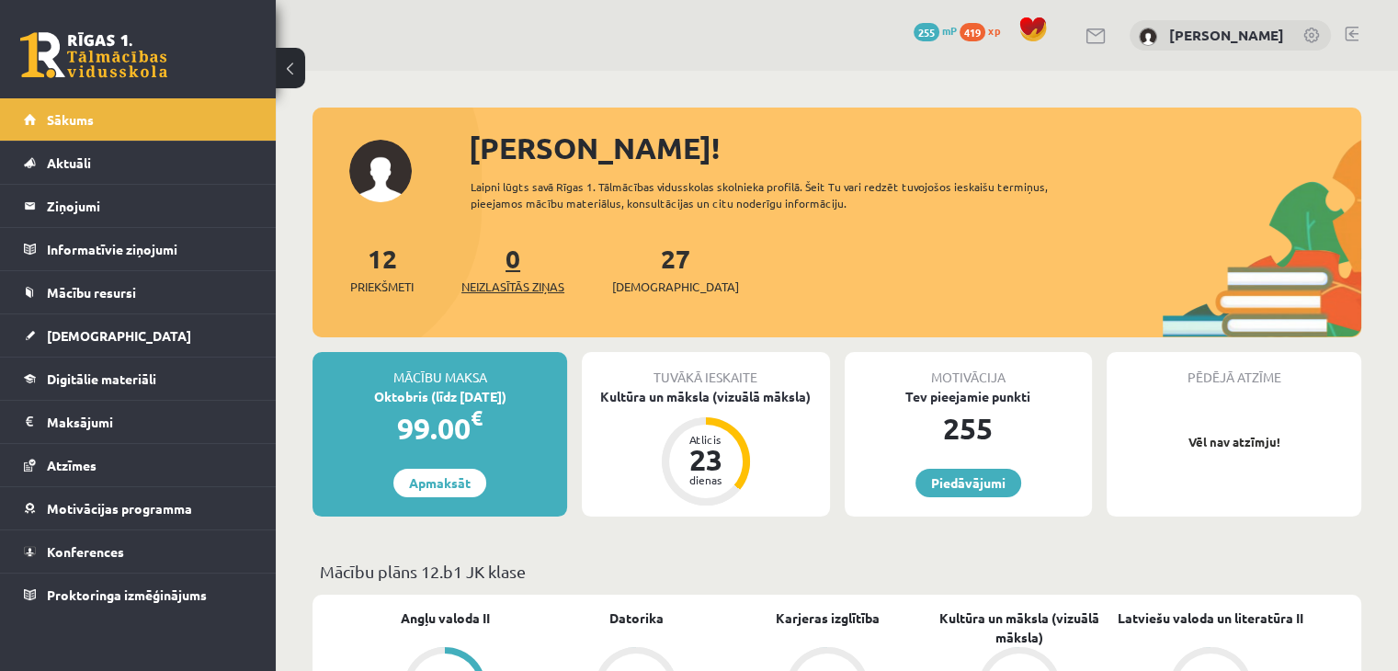
click at [529, 280] on span "Neizlasītās ziņas" at bounding box center [512, 287] width 103 height 18
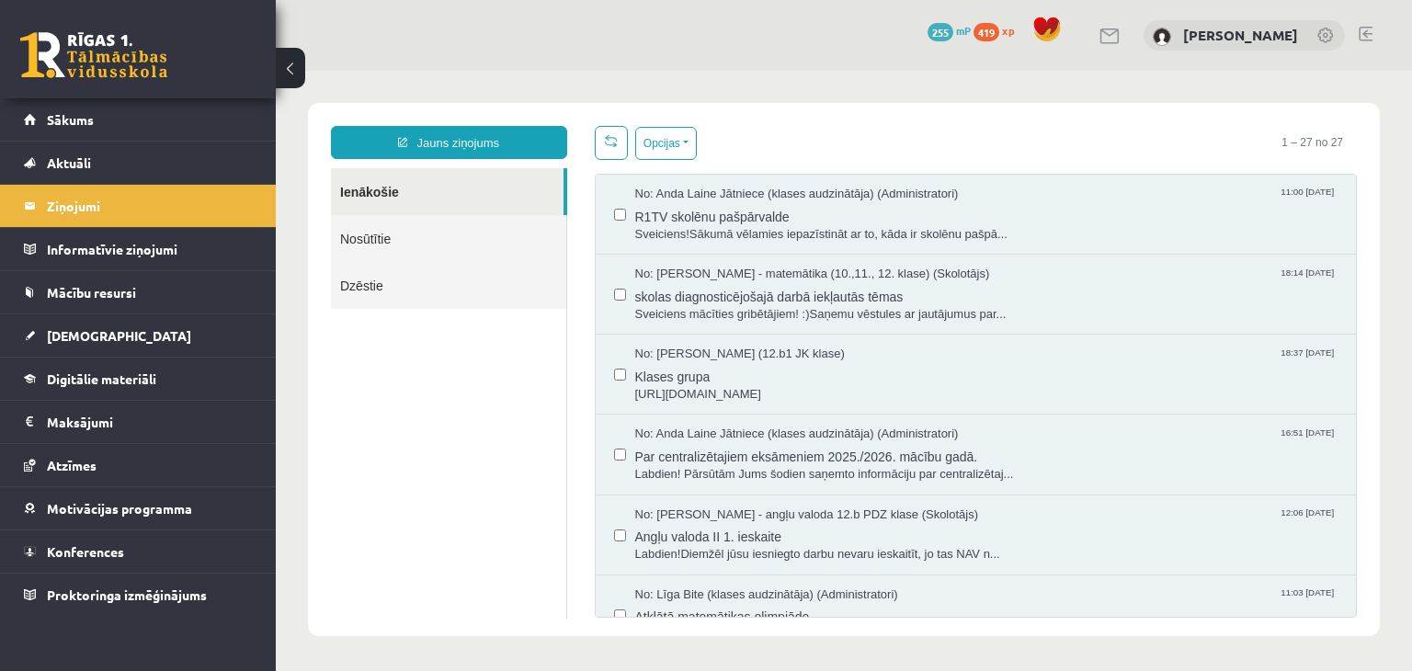
click at [430, 251] on link "Nosūtītie" at bounding box center [448, 238] width 235 height 47
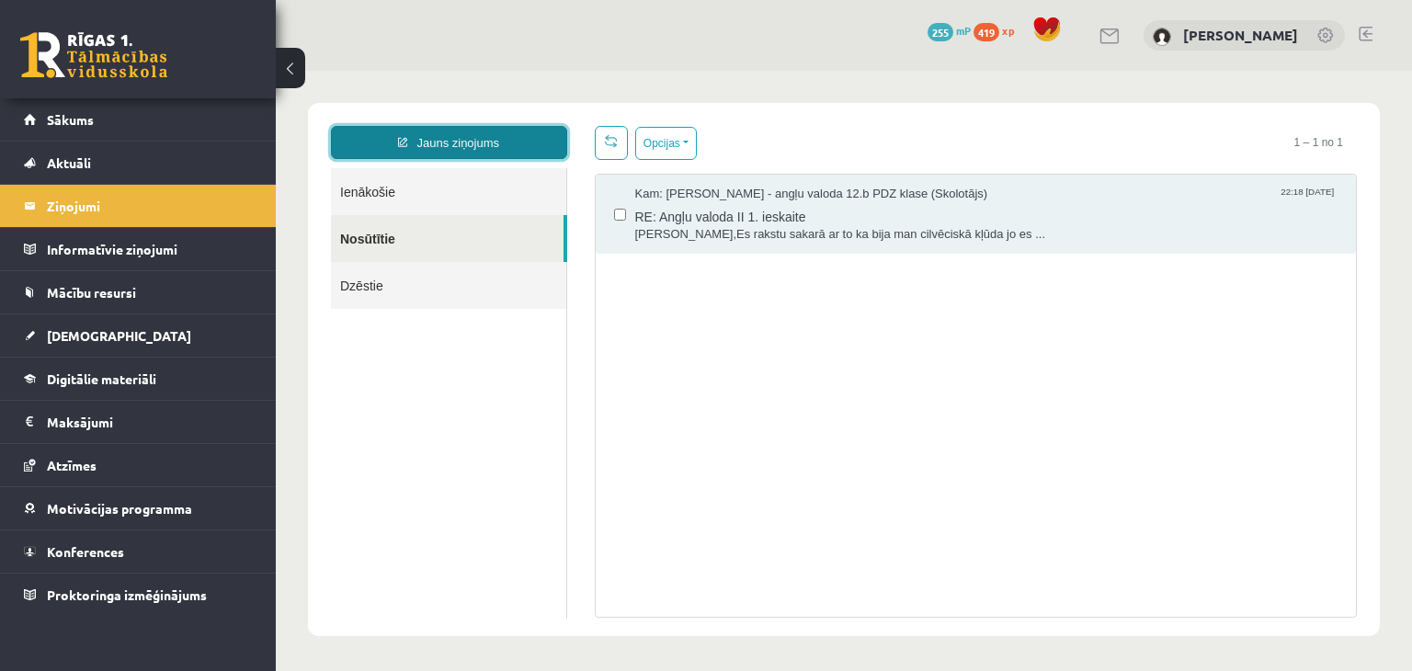
click at [459, 141] on link "Jauns ziņojums" at bounding box center [449, 142] width 236 height 33
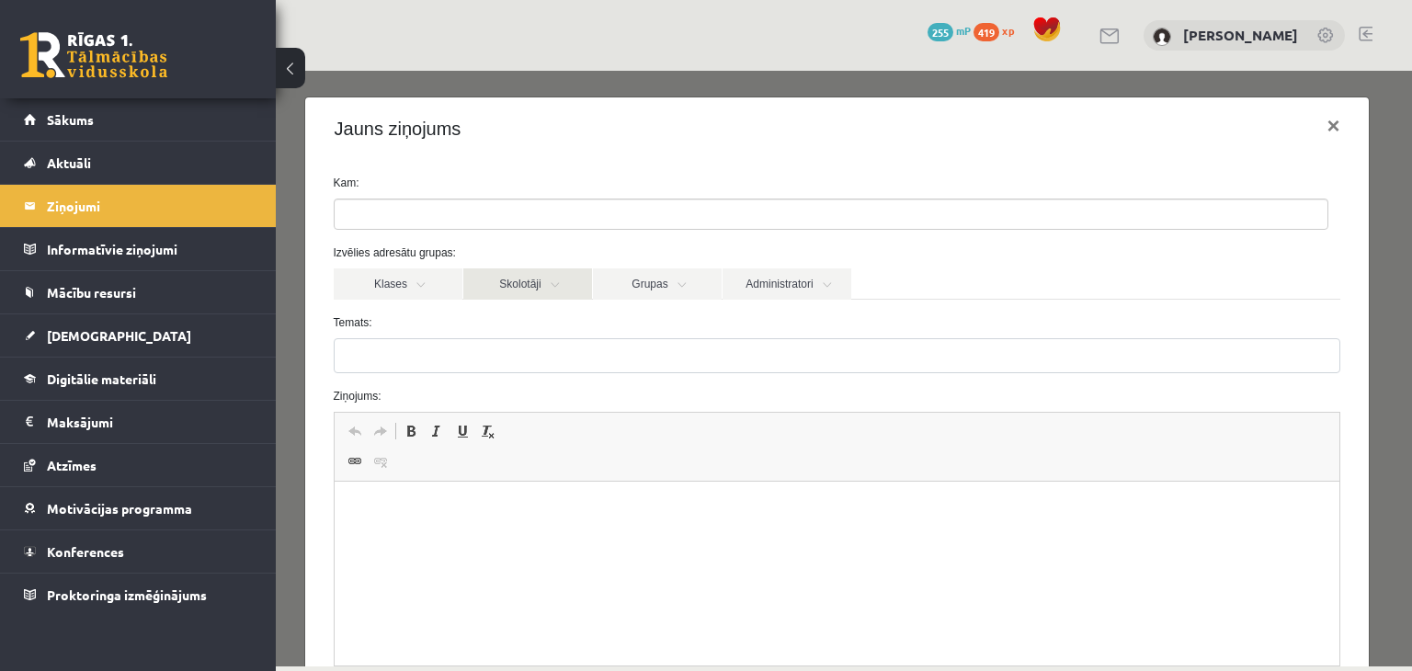
click at [500, 283] on link "Skolotāji" at bounding box center [527, 283] width 129 height 31
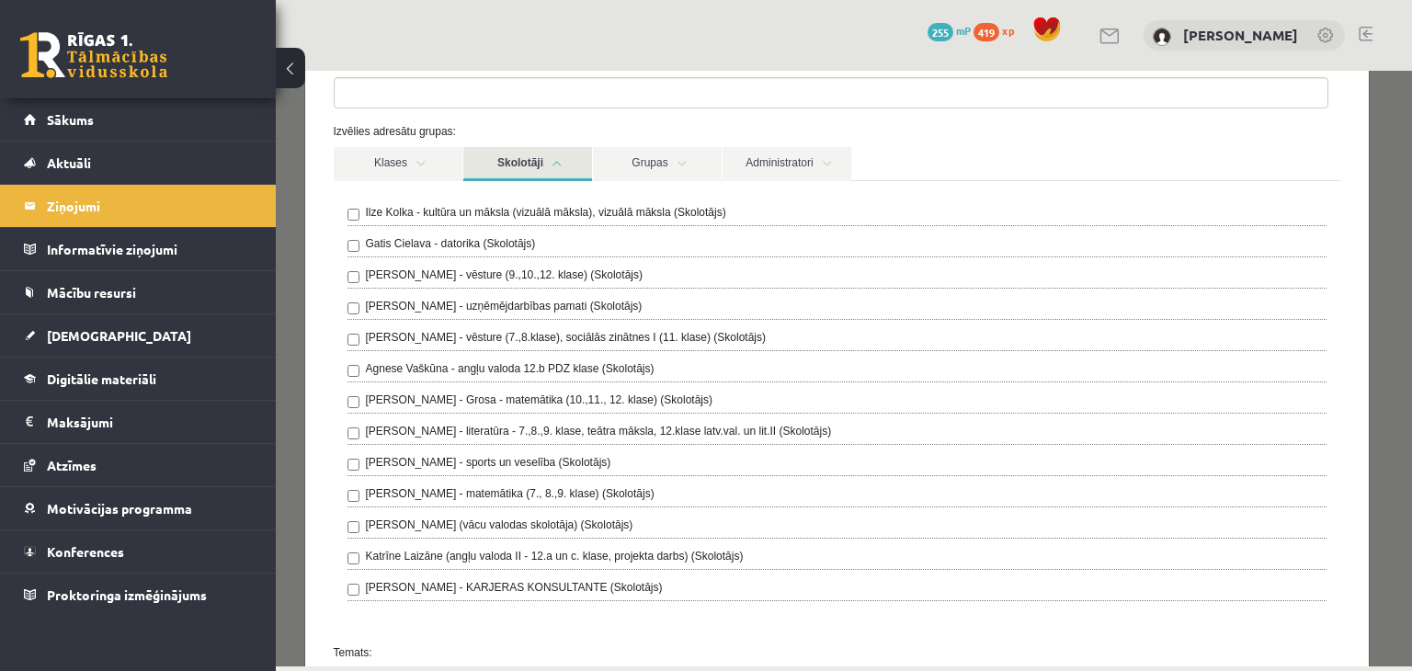
scroll to position [92, 0]
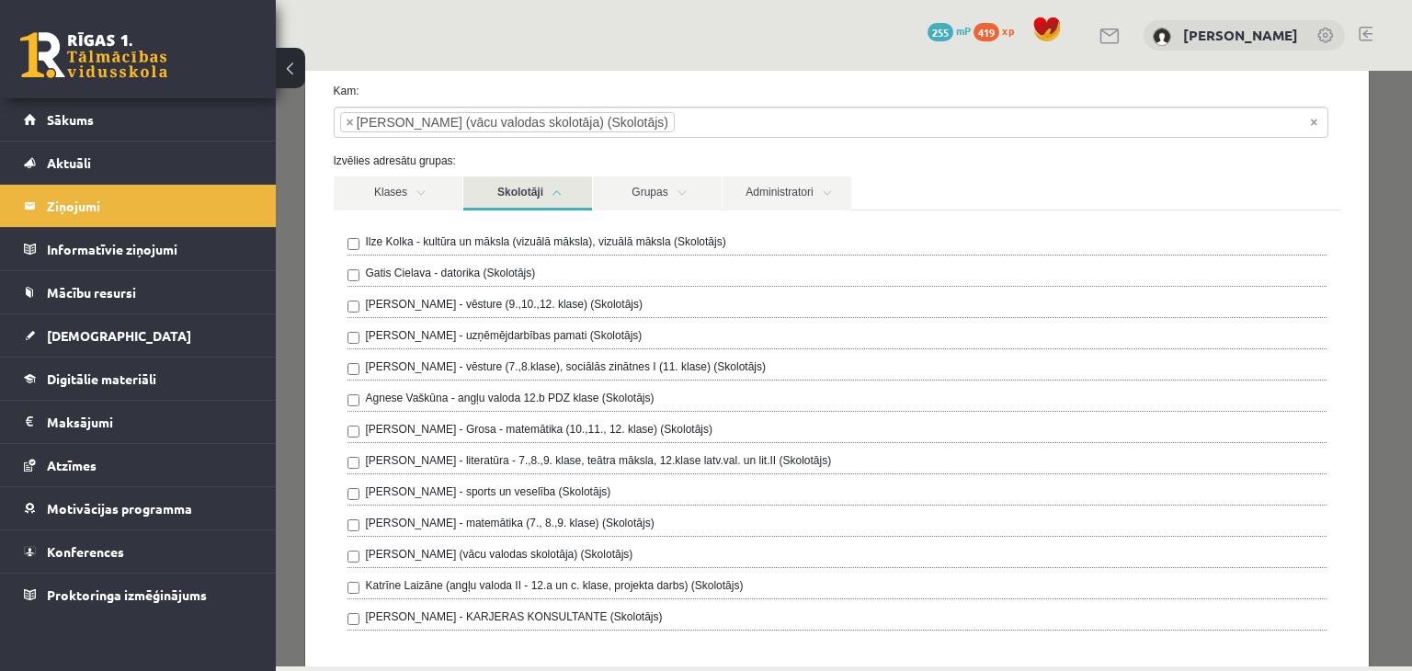
click at [1067, 179] on div "Klases Skolotāji Grupas Administratori" at bounding box center [837, 192] width 1007 height 33
click at [555, 192] on link "Skolotāji" at bounding box center [527, 193] width 129 height 34
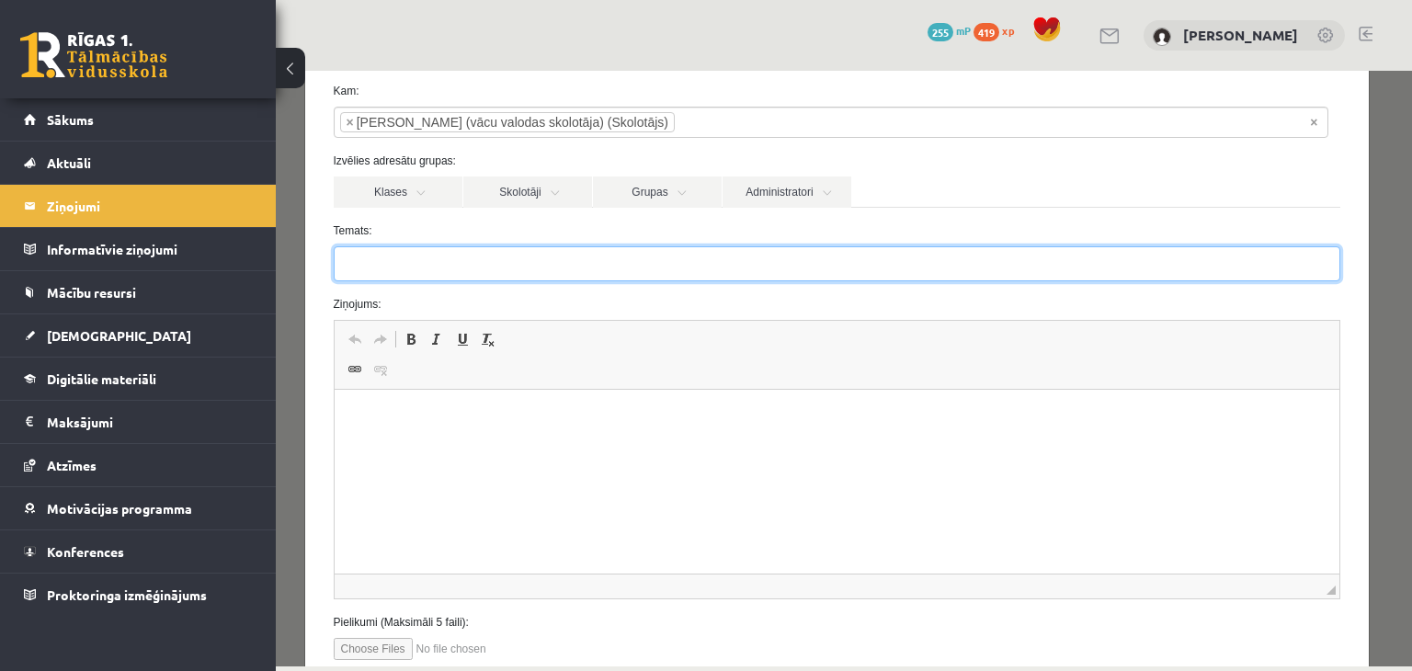
click at [404, 262] on input "Temats:" at bounding box center [837, 263] width 1007 height 35
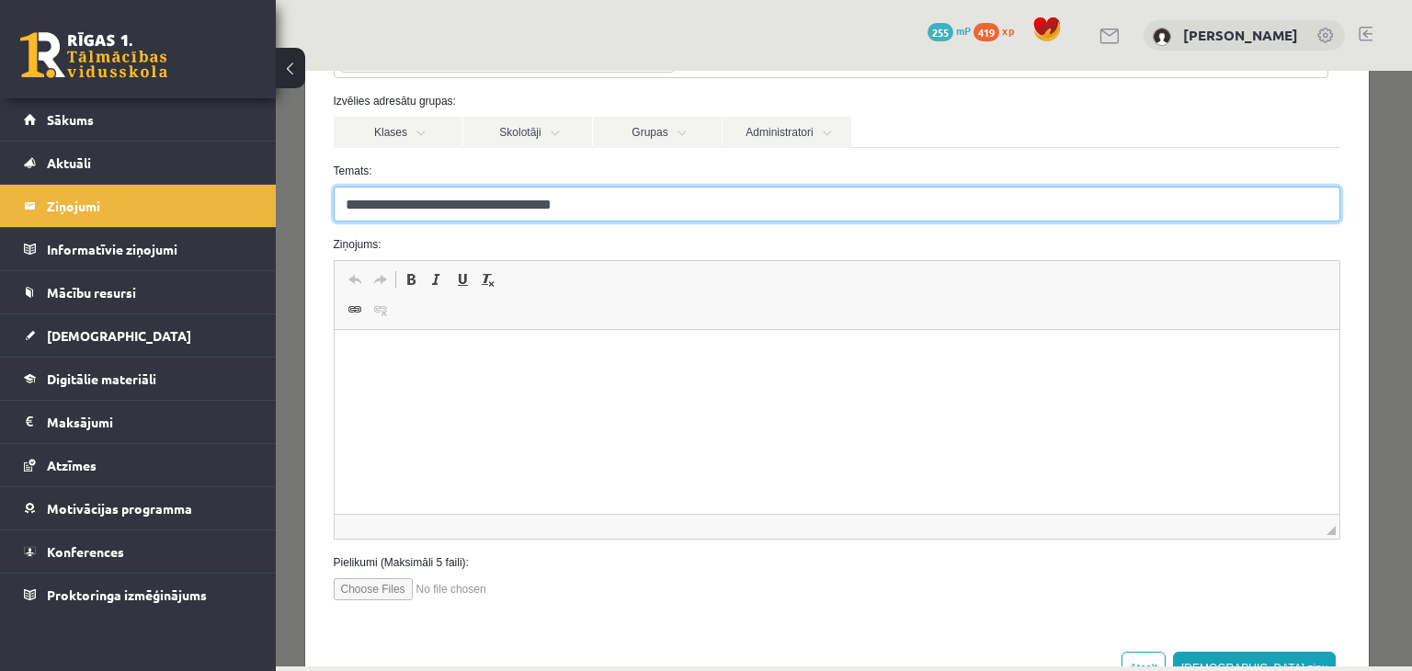
scroll to position [184, 0]
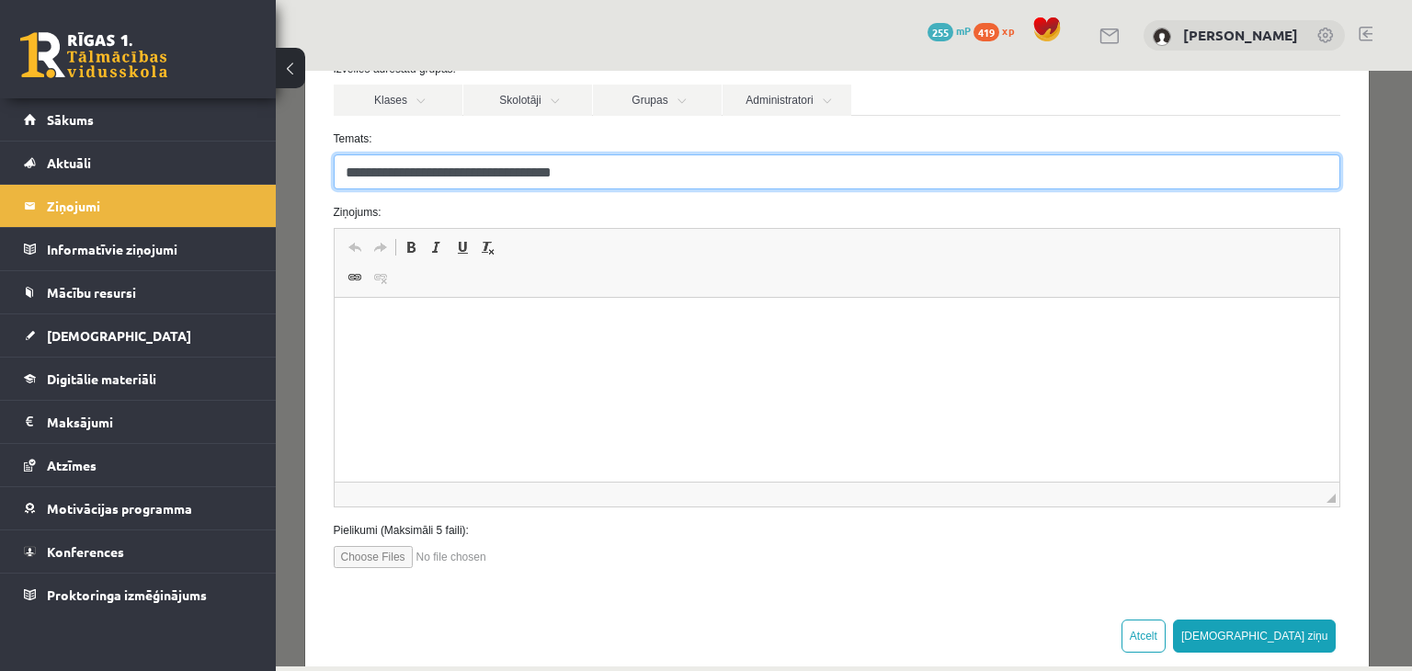
type input "**********"
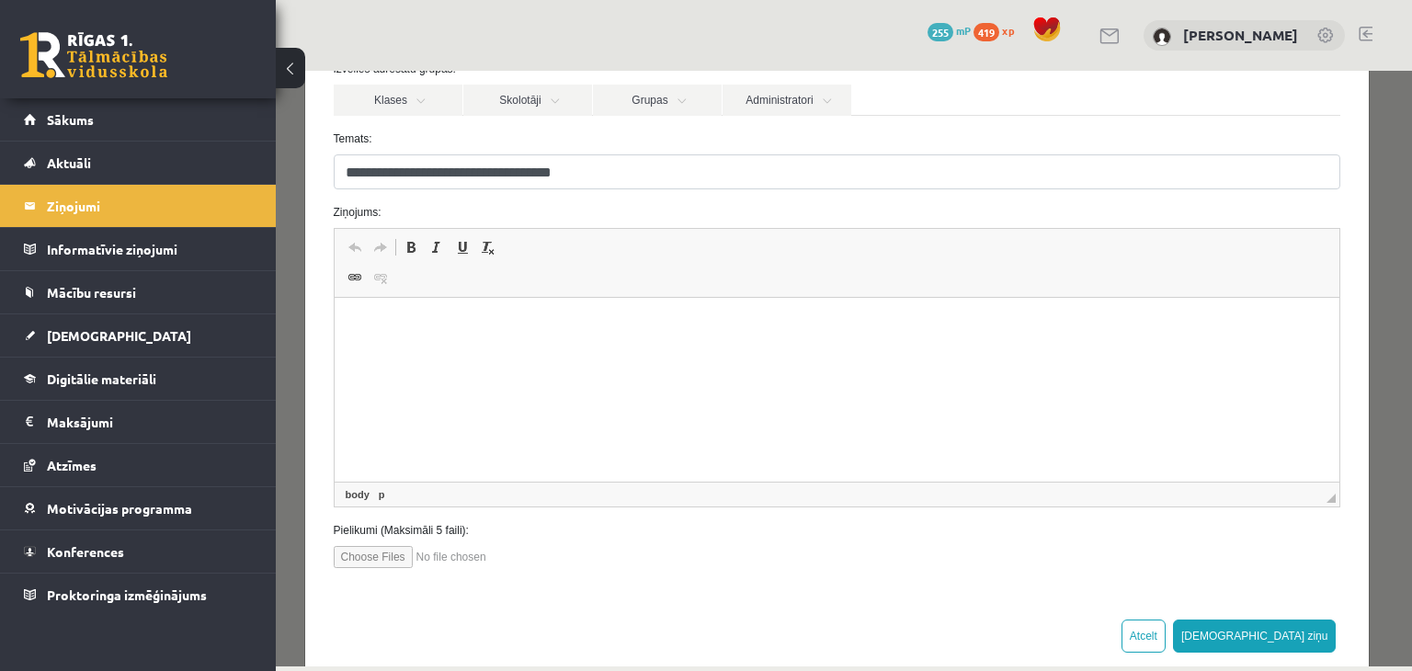
click at [397, 354] on html at bounding box center [836, 326] width 1005 height 56
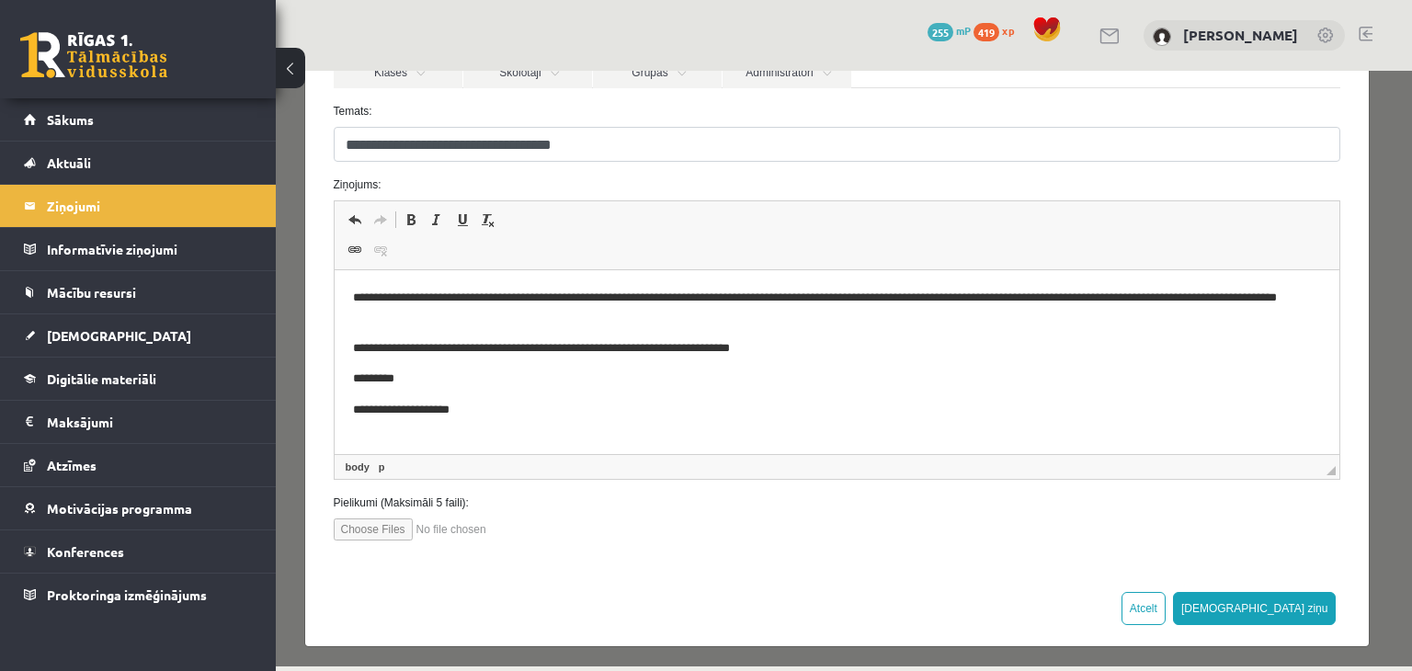
scroll to position [215, 0]
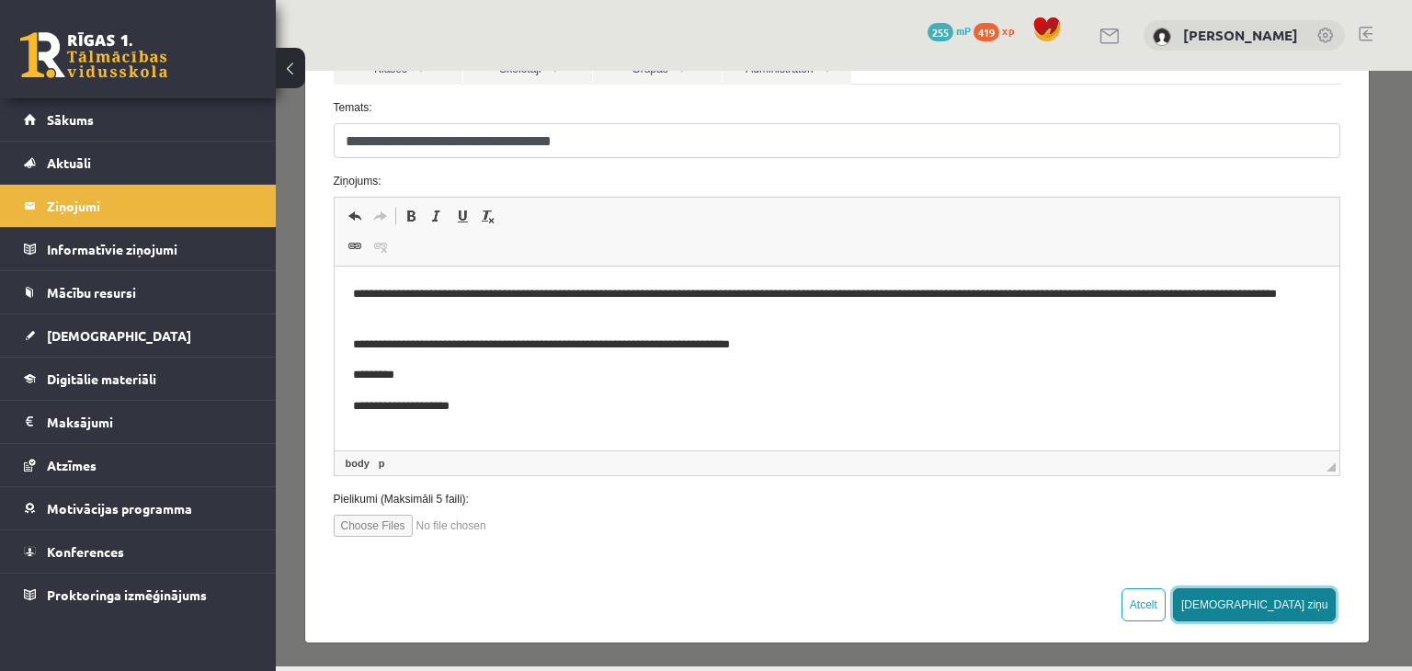
click at [1296, 605] on button "Sūtīt ziņu" at bounding box center [1255, 604] width 164 height 33
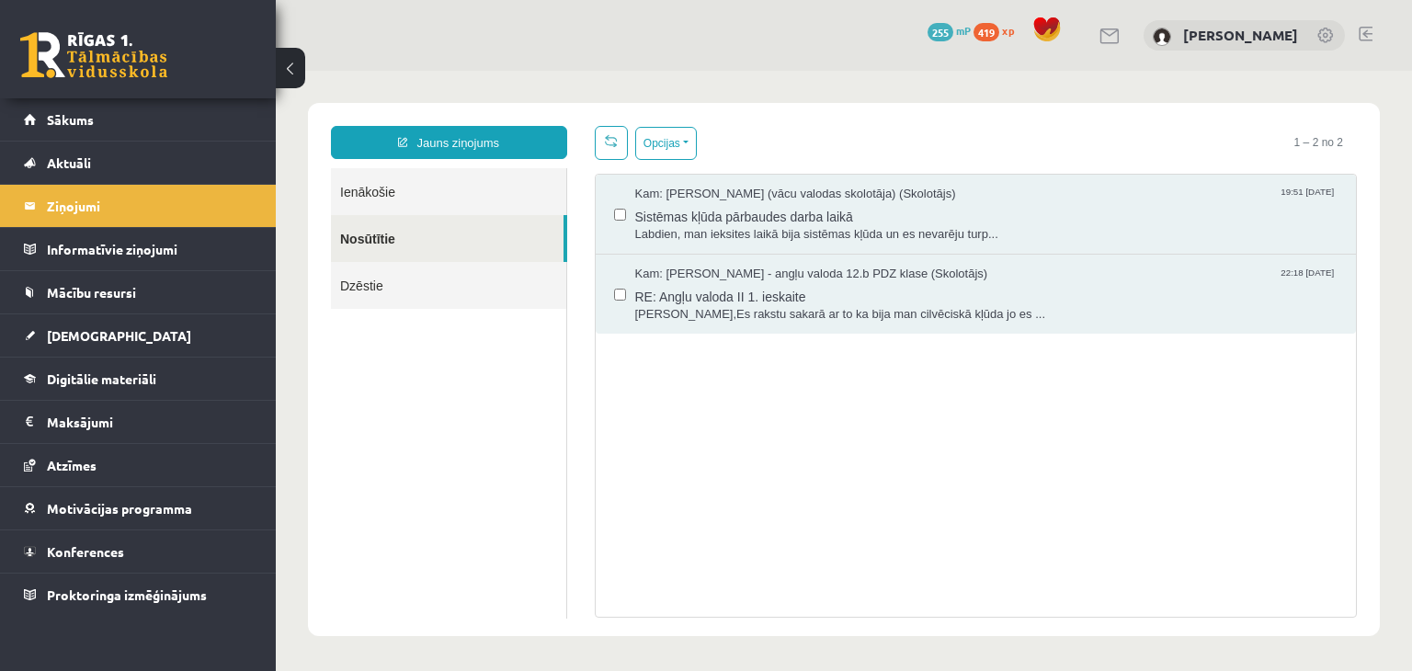
scroll to position [0, 0]
click at [77, 133] on link "Sākums" at bounding box center [138, 119] width 229 height 42
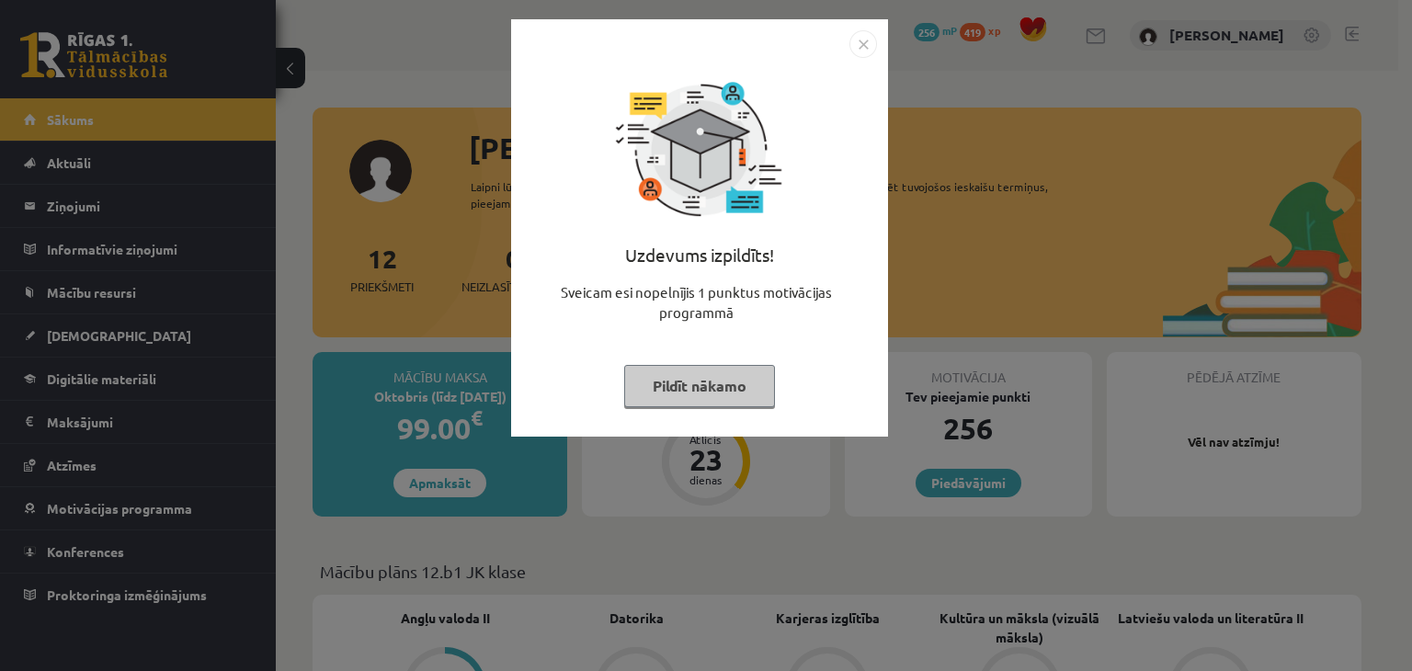
click at [743, 395] on button "Pildīt nākamo" at bounding box center [699, 386] width 151 height 42
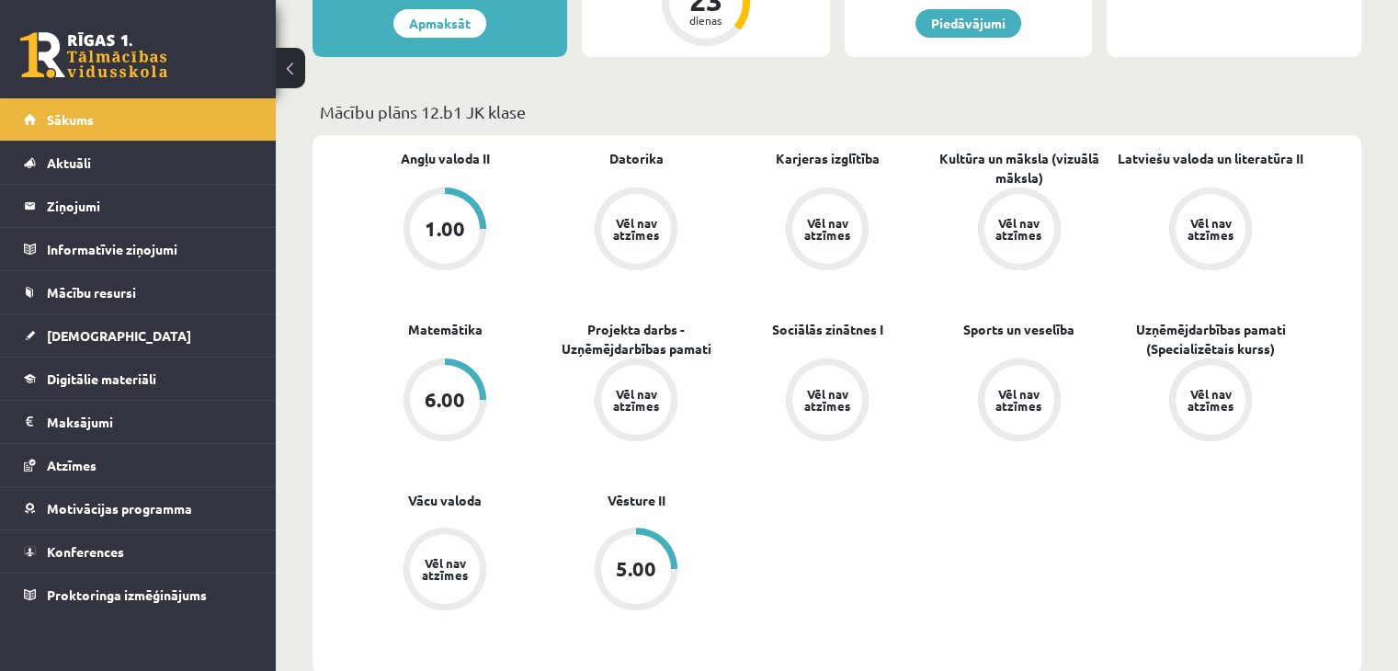
scroll to position [184, 0]
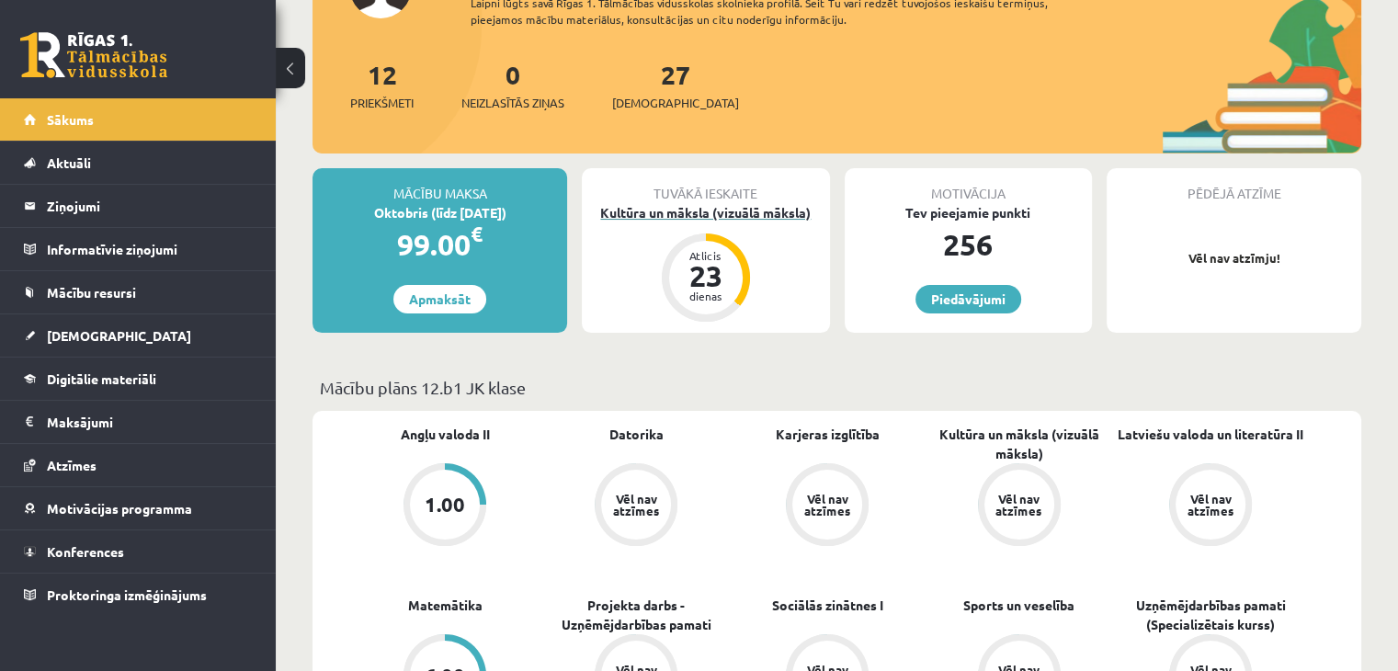
click at [755, 214] on div "Kultūra un māksla (vizuālā māksla)" at bounding box center [705, 212] width 247 height 19
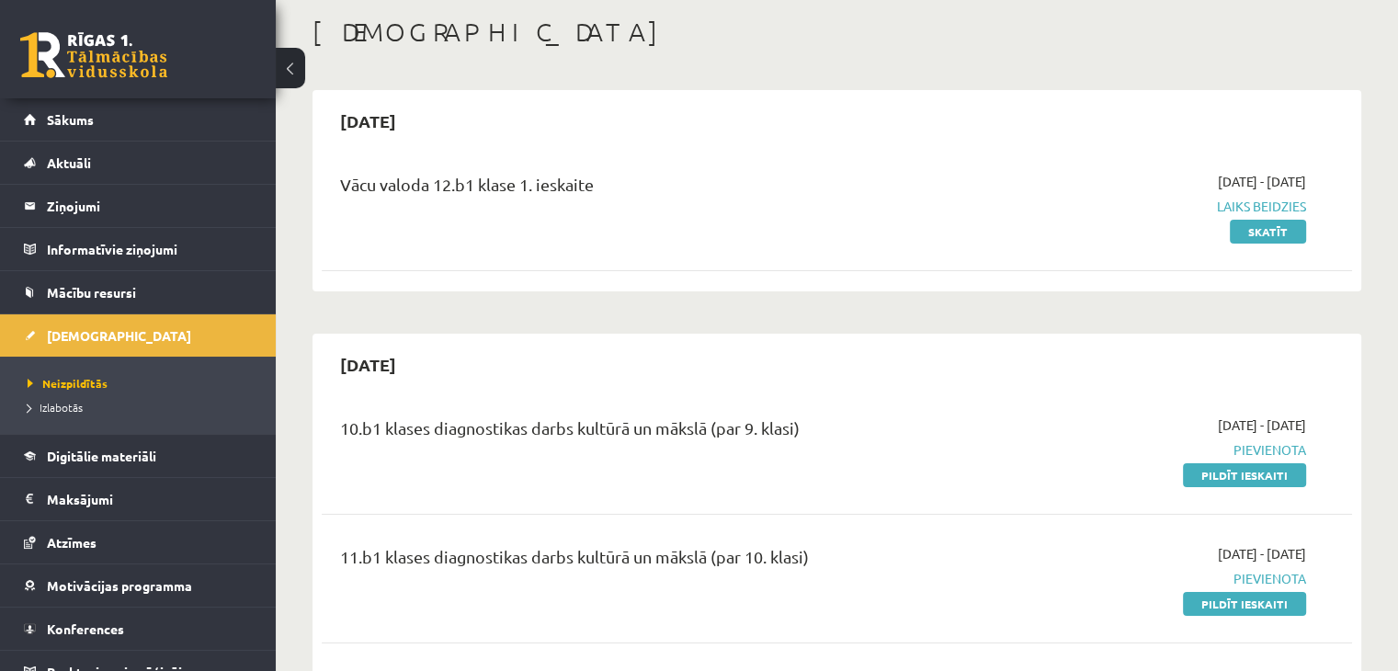
scroll to position [92, 0]
click at [1277, 225] on link "Skatīt" at bounding box center [1268, 231] width 76 height 24
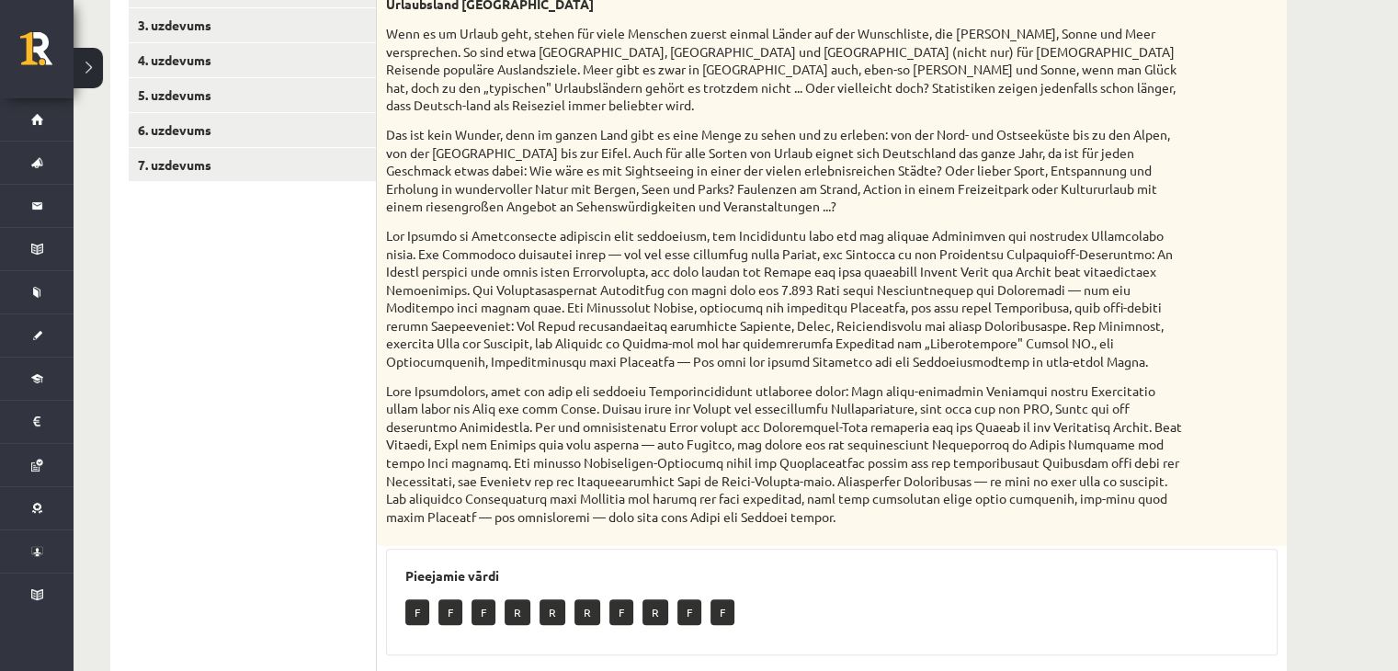
scroll to position [184, 0]
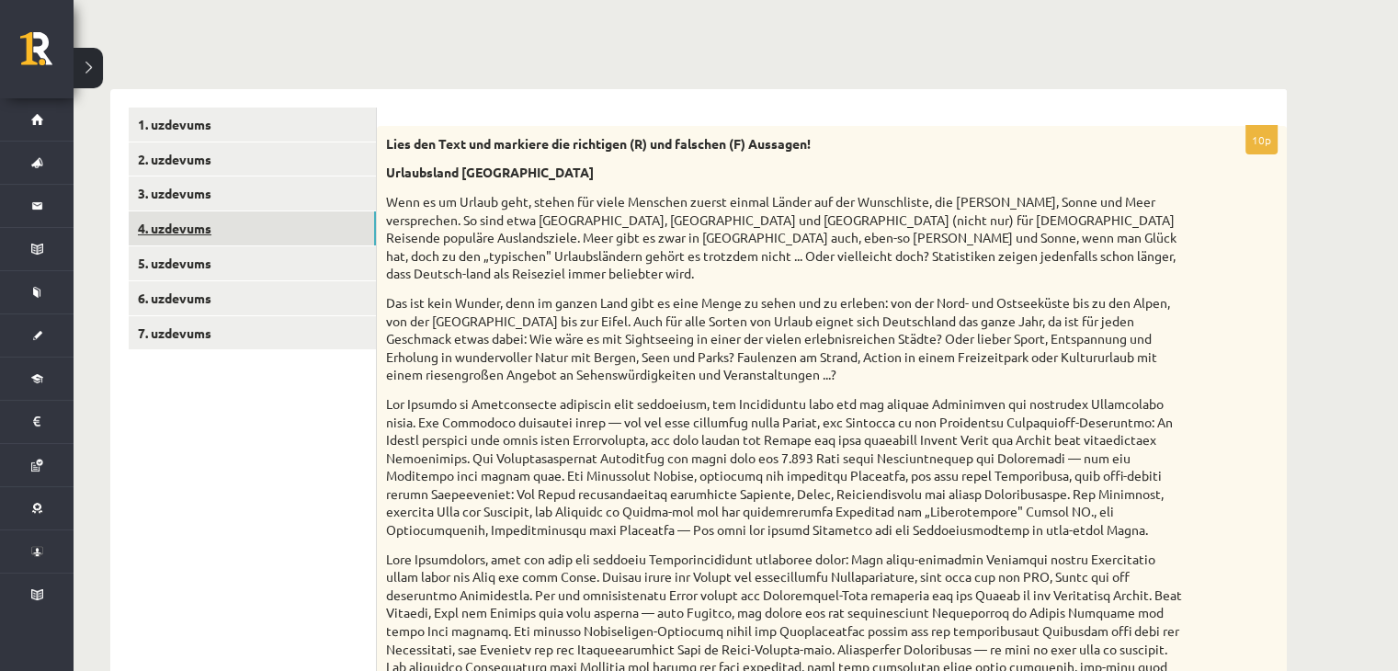
click at [187, 236] on link "4. uzdevums" at bounding box center [252, 228] width 247 height 34
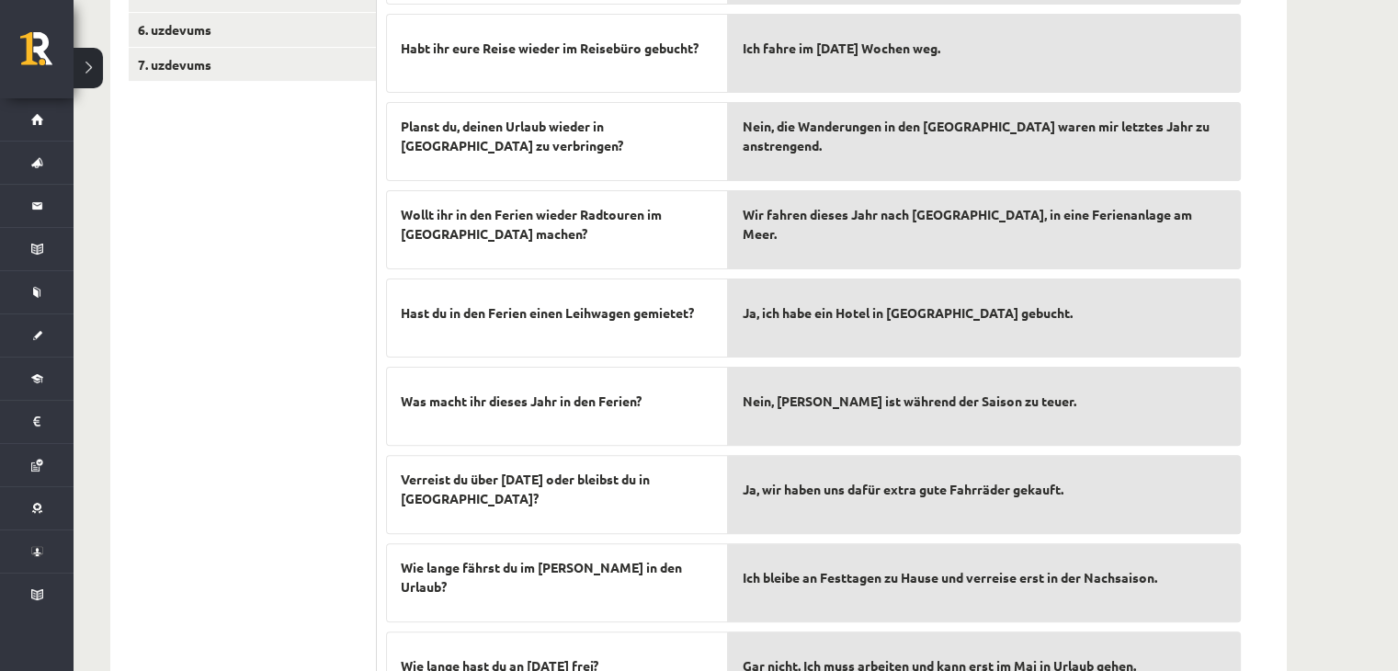
scroll to position [276, 0]
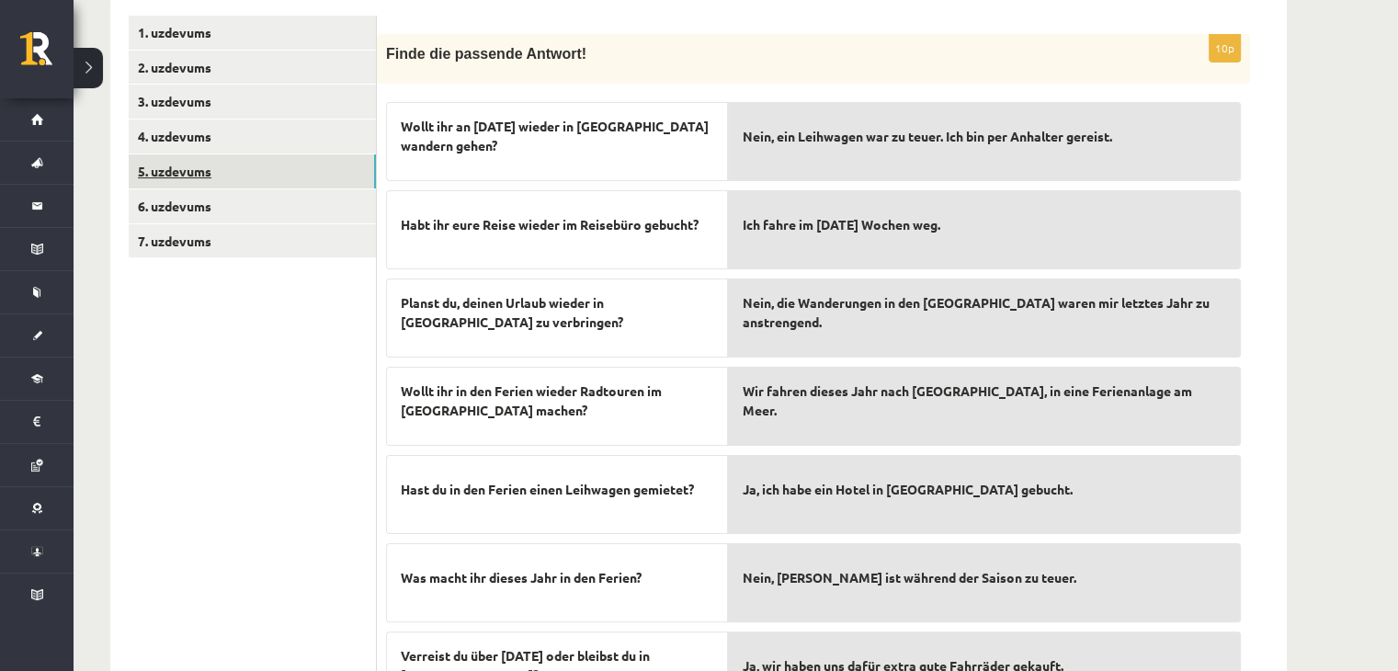
click at [166, 170] on link "5. uzdevums" at bounding box center [252, 171] width 247 height 34
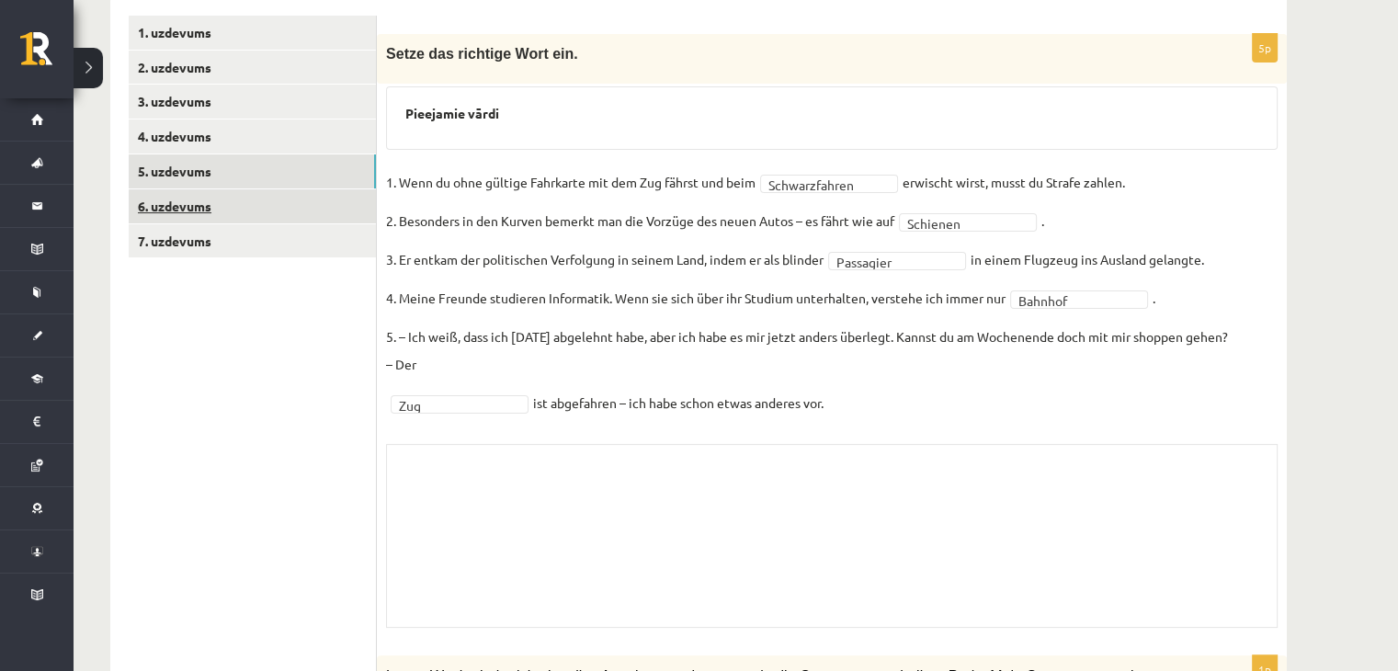
click at [197, 205] on link "6. uzdevums" at bounding box center [252, 206] width 247 height 34
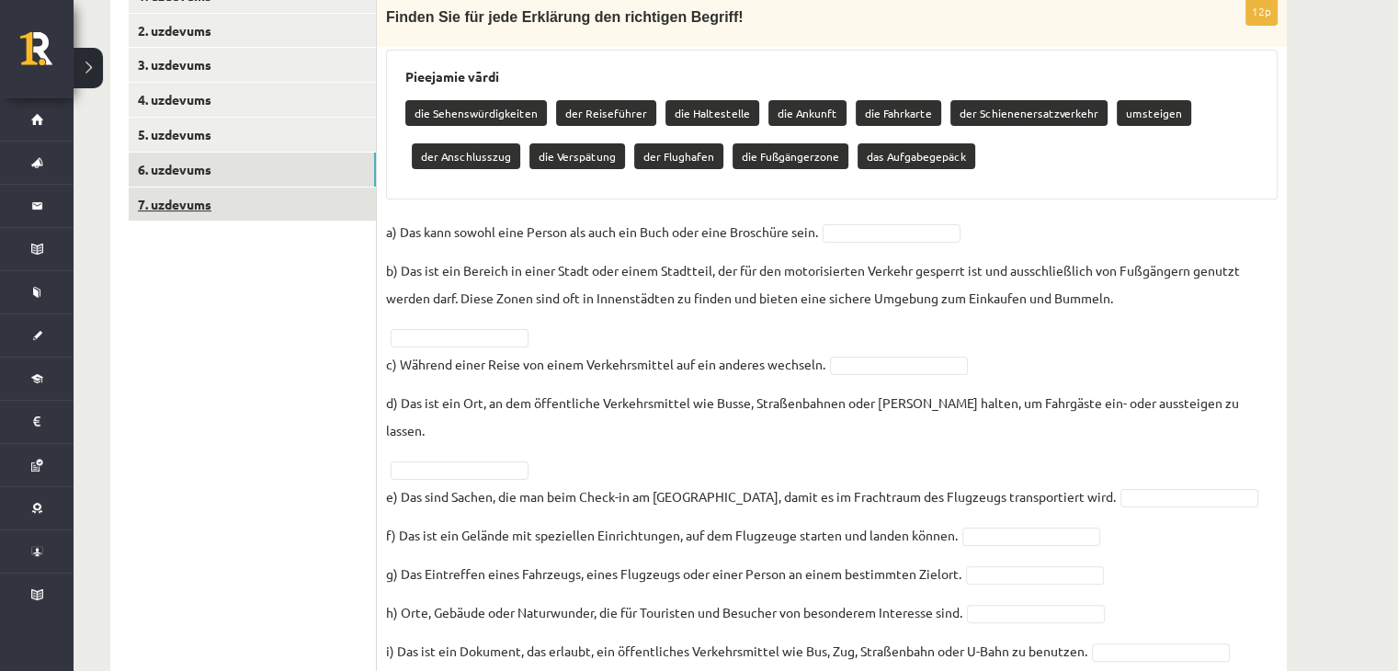
click at [206, 206] on link "7. uzdevums" at bounding box center [252, 204] width 247 height 34
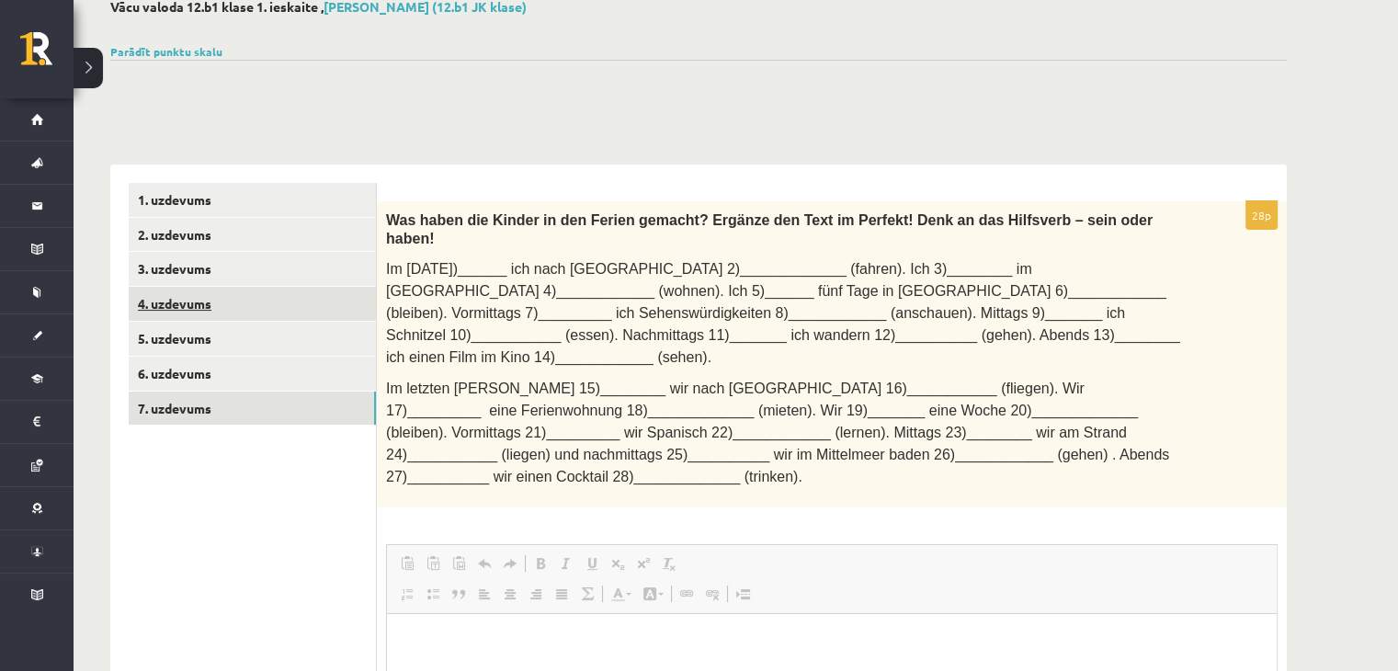
scroll to position [0, 0]
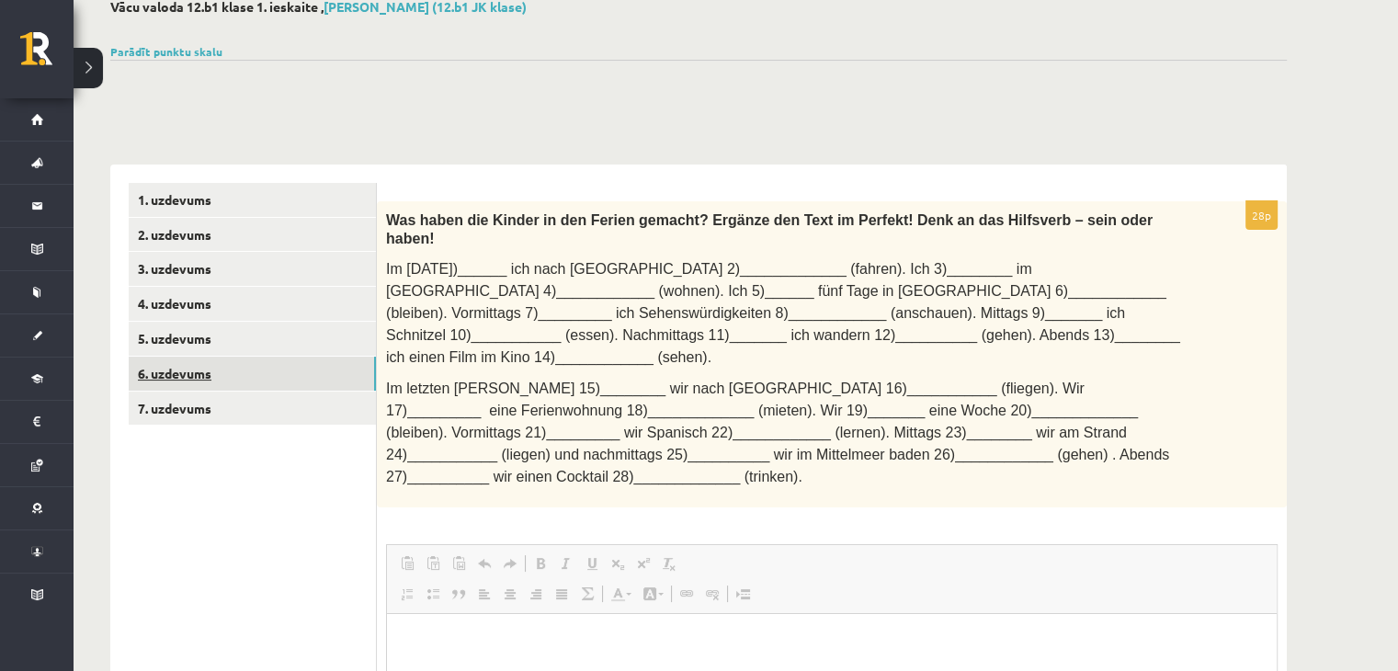
click at [221, 365] on link "6. uzdevums" at bounding box center [252, 374] width 247 height 34
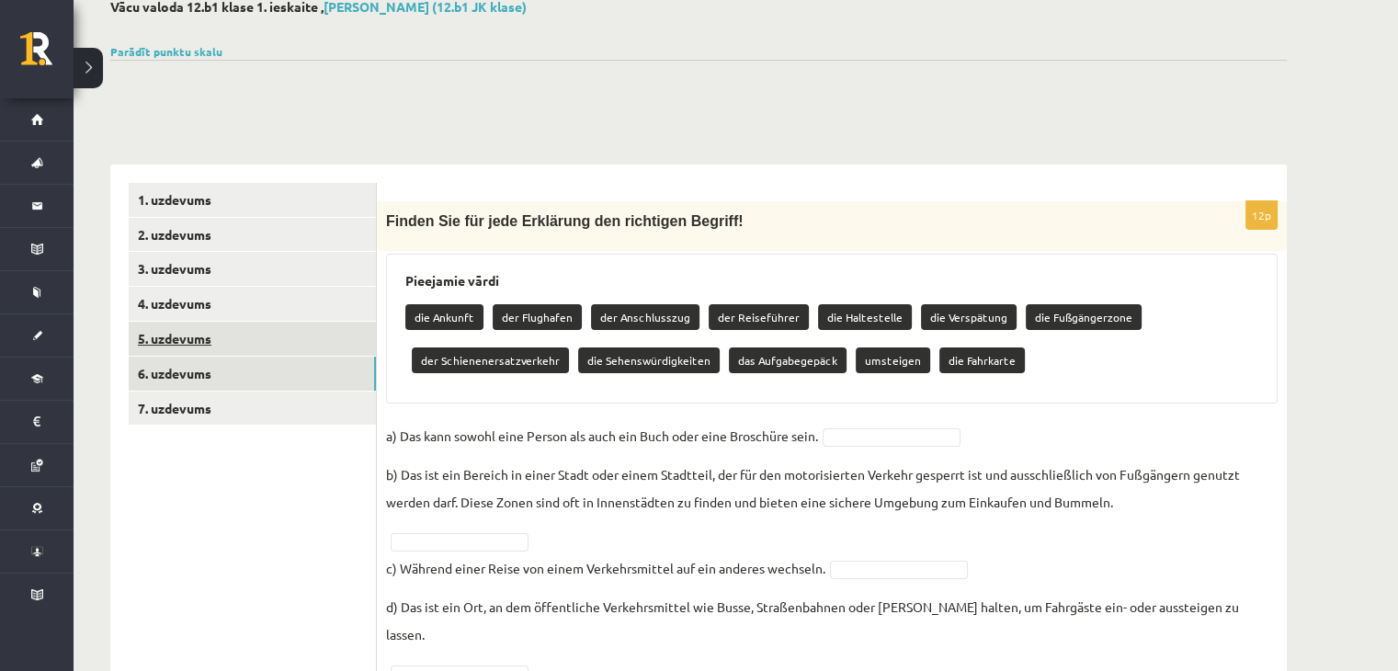
click at [216, 331] on link "5. uzdevums" at bounding box center [252, 339] width 247 height 34
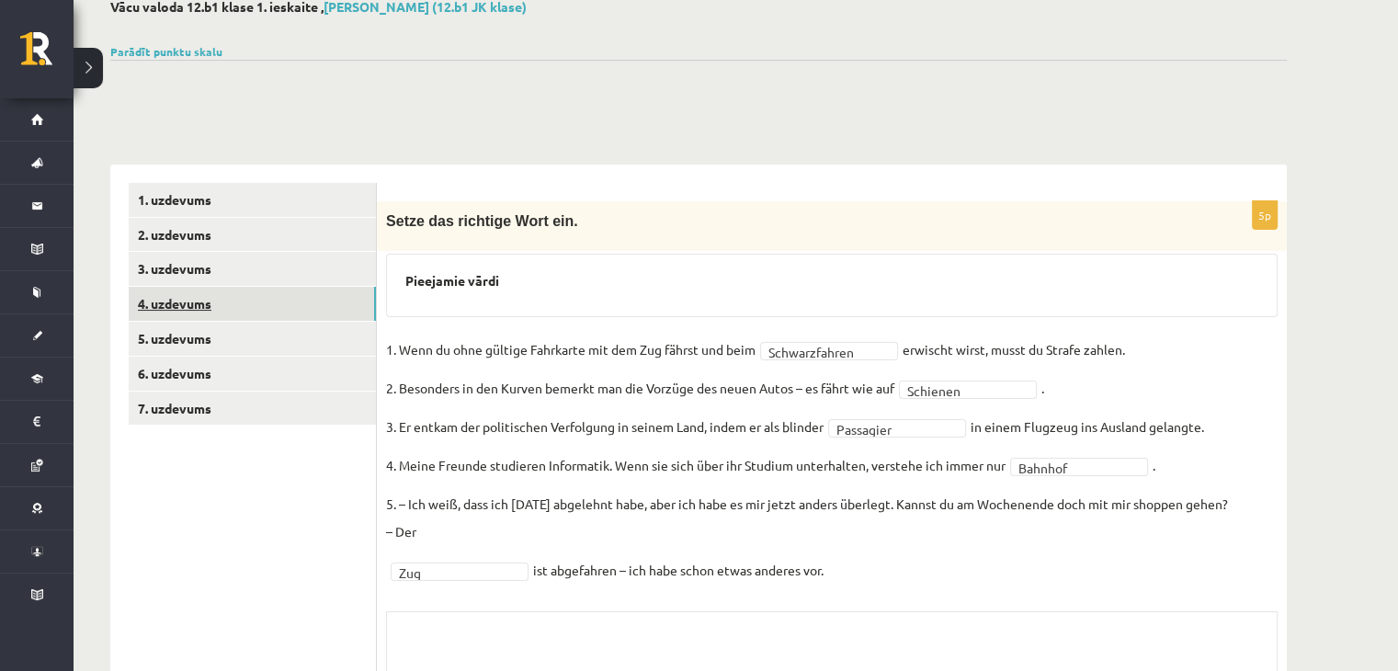
click at [221, 302] on link "4. uzdevums" at bounding box center [252, 304] width 247 height 34
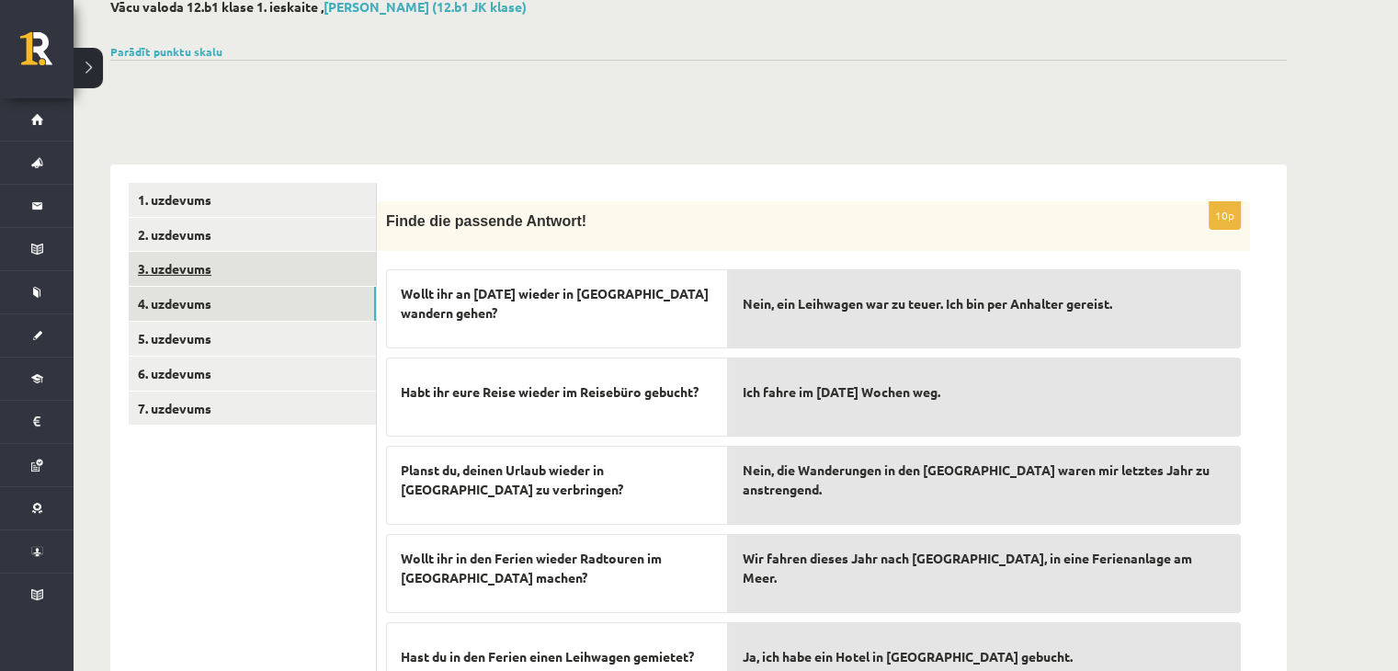
click at [227, 278] on link "3. uzdevums" at bounding box center [252, 269] width 247 height 34
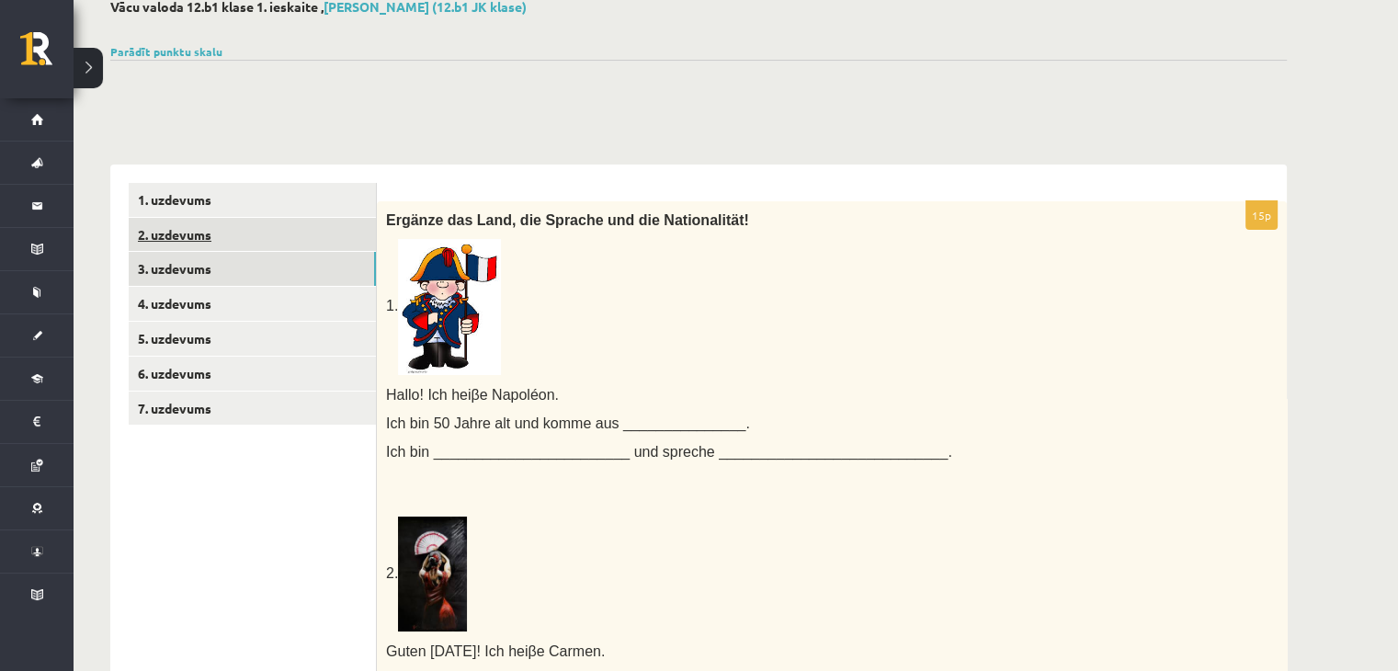
click at [231, 243] on link "2. uzdevums" at bounding box center [252, 235] width 247 height 34
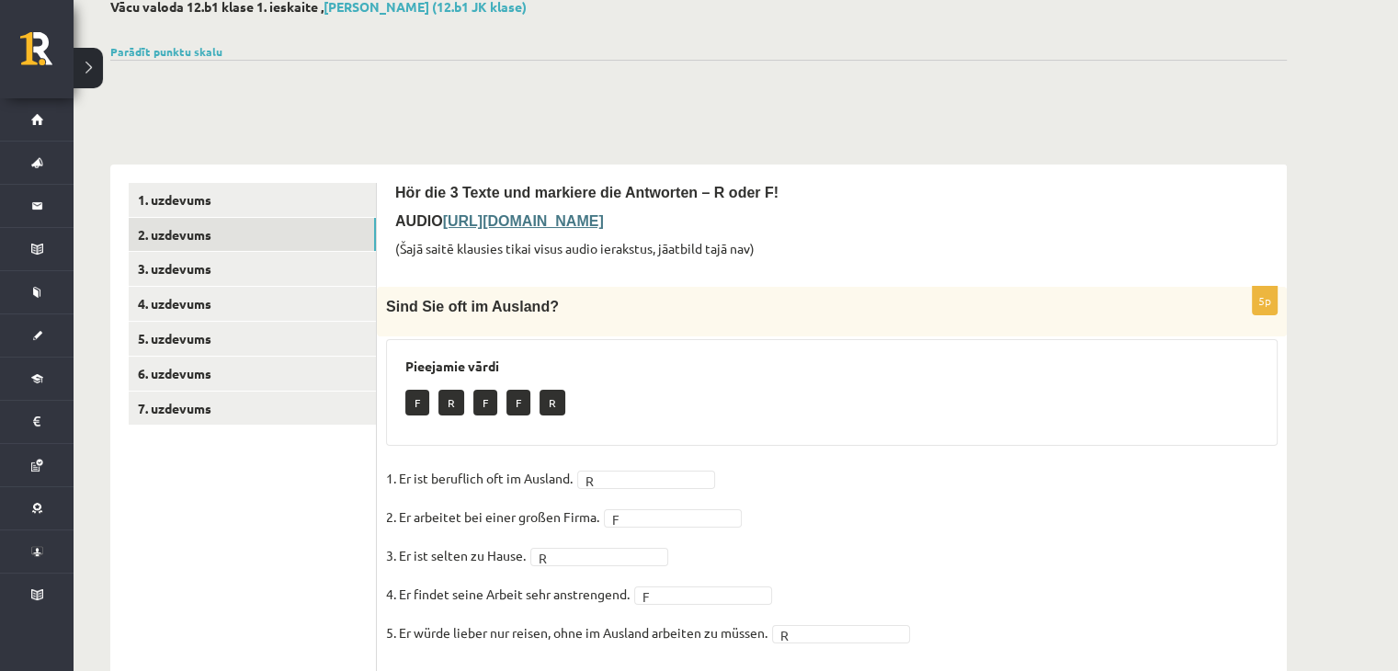
click at [250, 204] on link "1. uzdevums" at bounding box center [252, 200] width 247 height 34
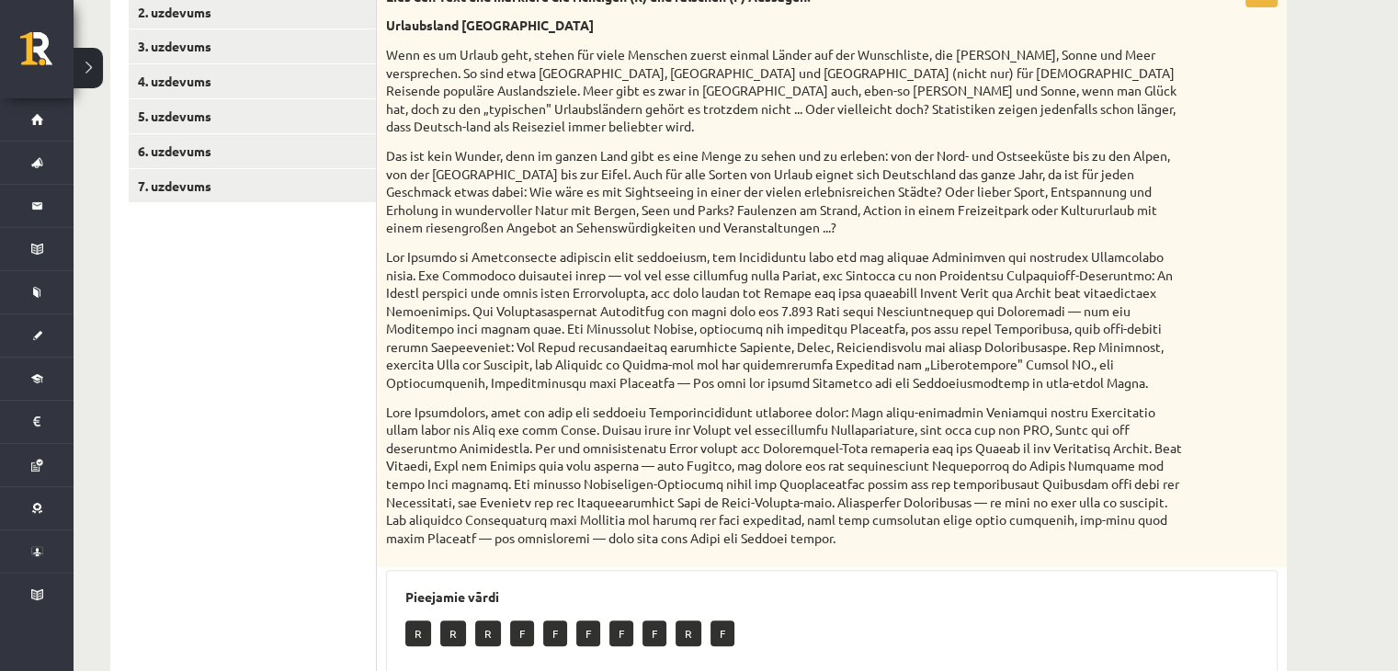
scroll to position [200, 0]
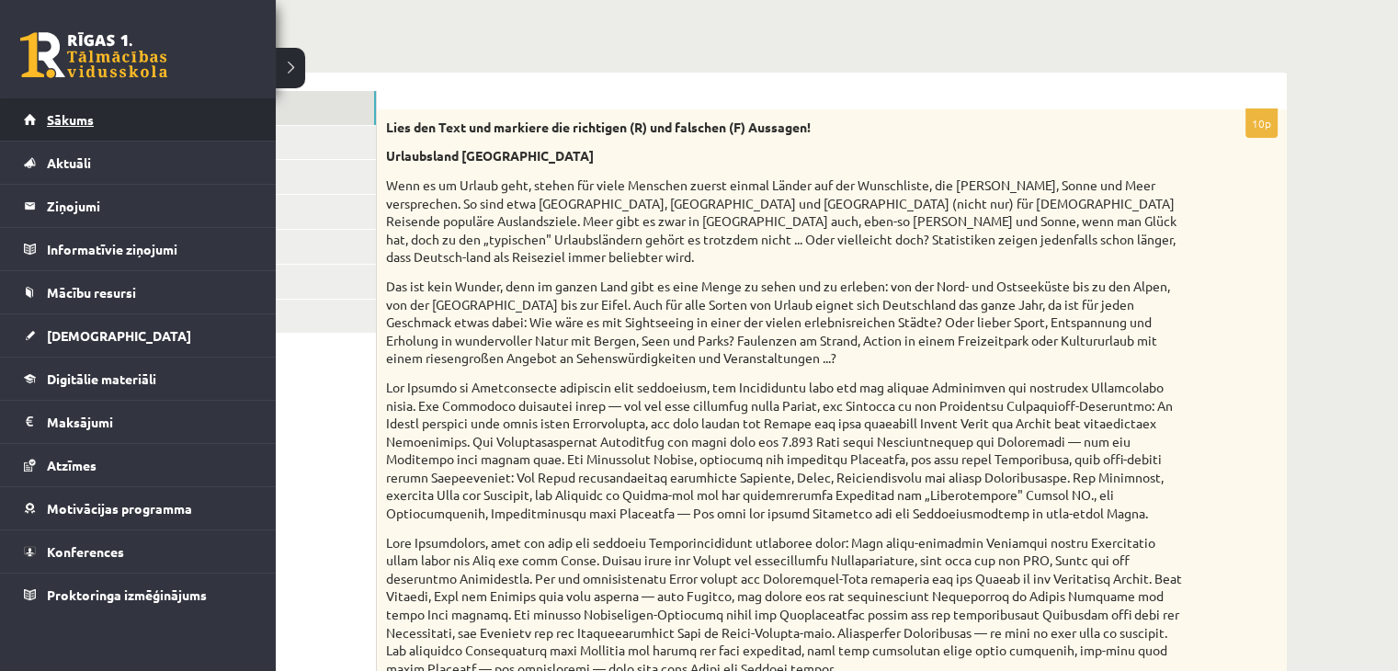
click at [61, 119] on span "Sākums" at bounding box center [70, 119] width 47 height 17
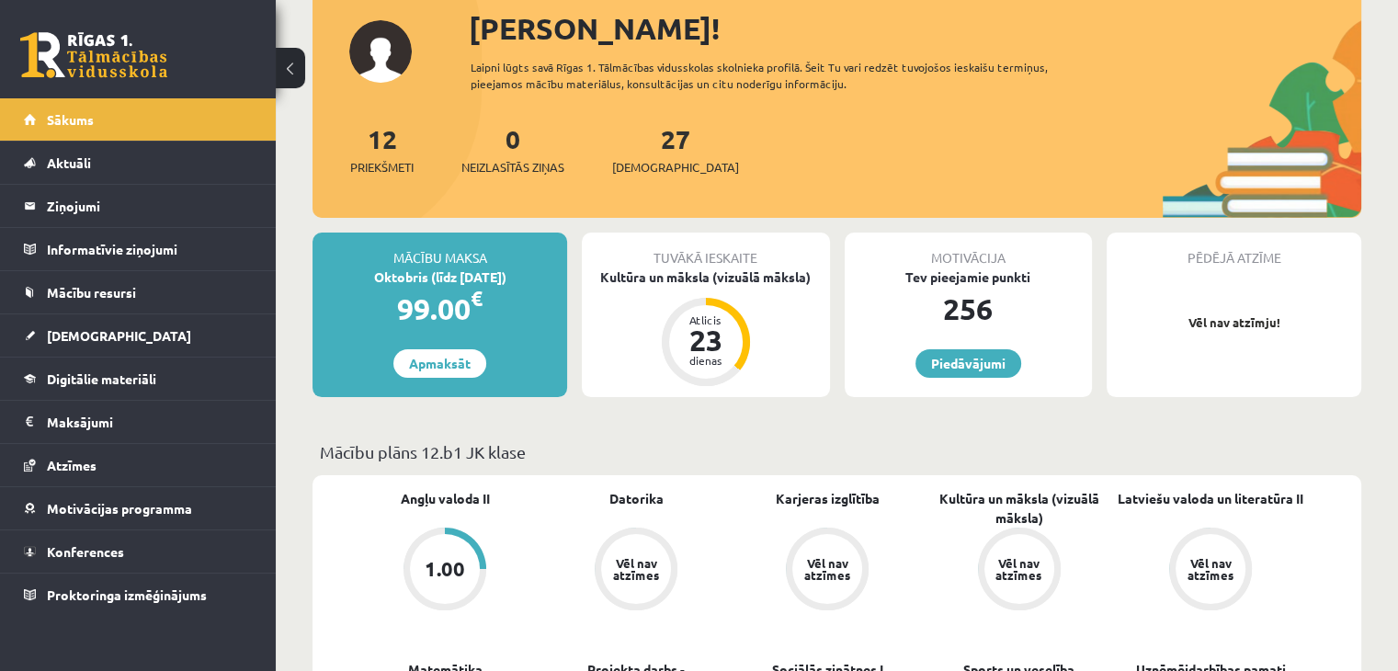
scroll to position [92, 0]
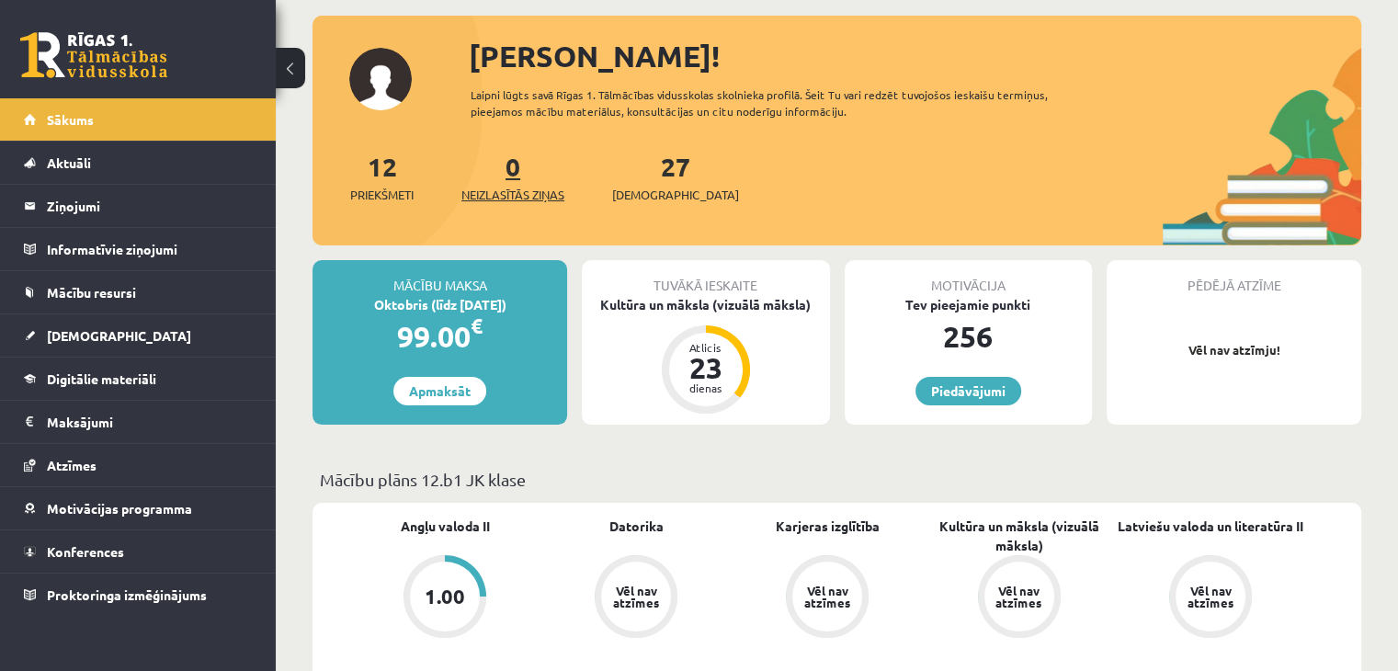
click at [511, 158] on link "0 Neizlasītās ziņas" at bounding box center [512, 177] width 103 height 54
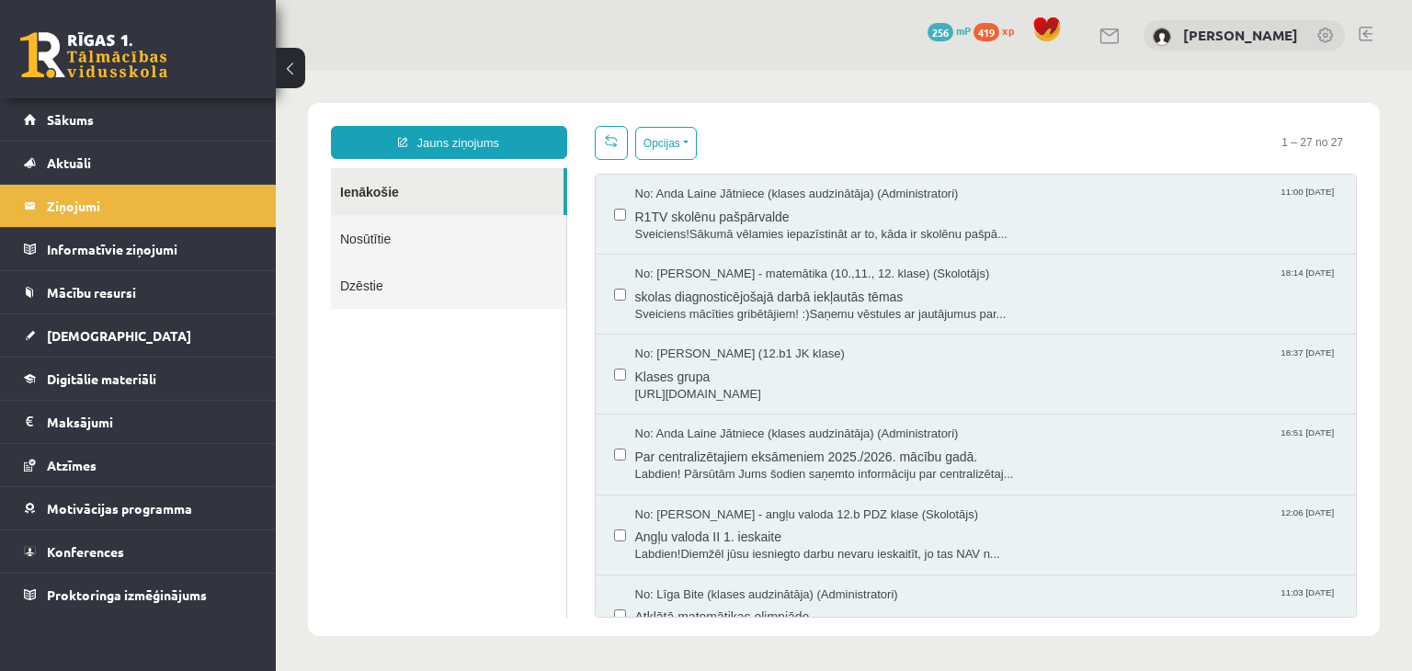
click at [435, 233] on link "Nosūtītie" at bounding box center [448, 238] width 235 height 47
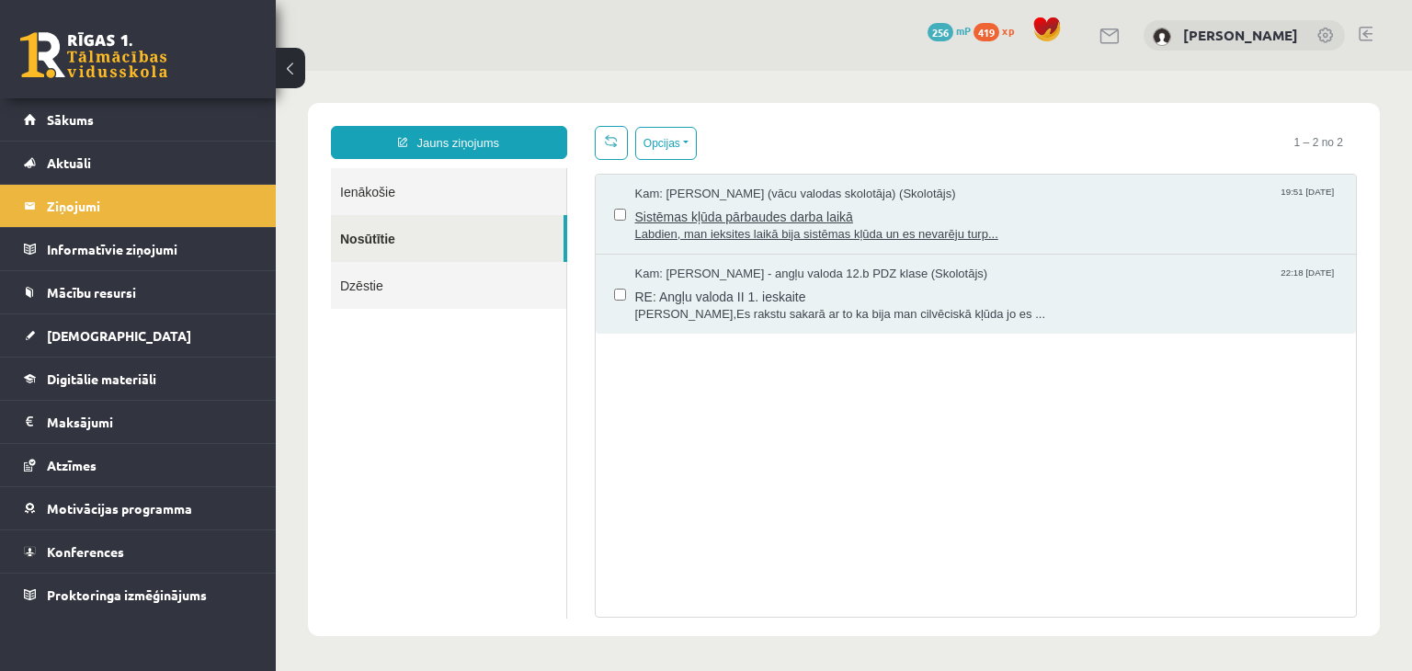
click at [914, 233] on span "Labdien, man ieksites laikā bija sistēmas kļūda un es nevarēju turp..." at bounding box center [986, 234] width 703 height 17
click at [691, 288] on span "RE: Angļu valoda II 1. ieskaite" at bounding box center [986, 294] width 703 height 23
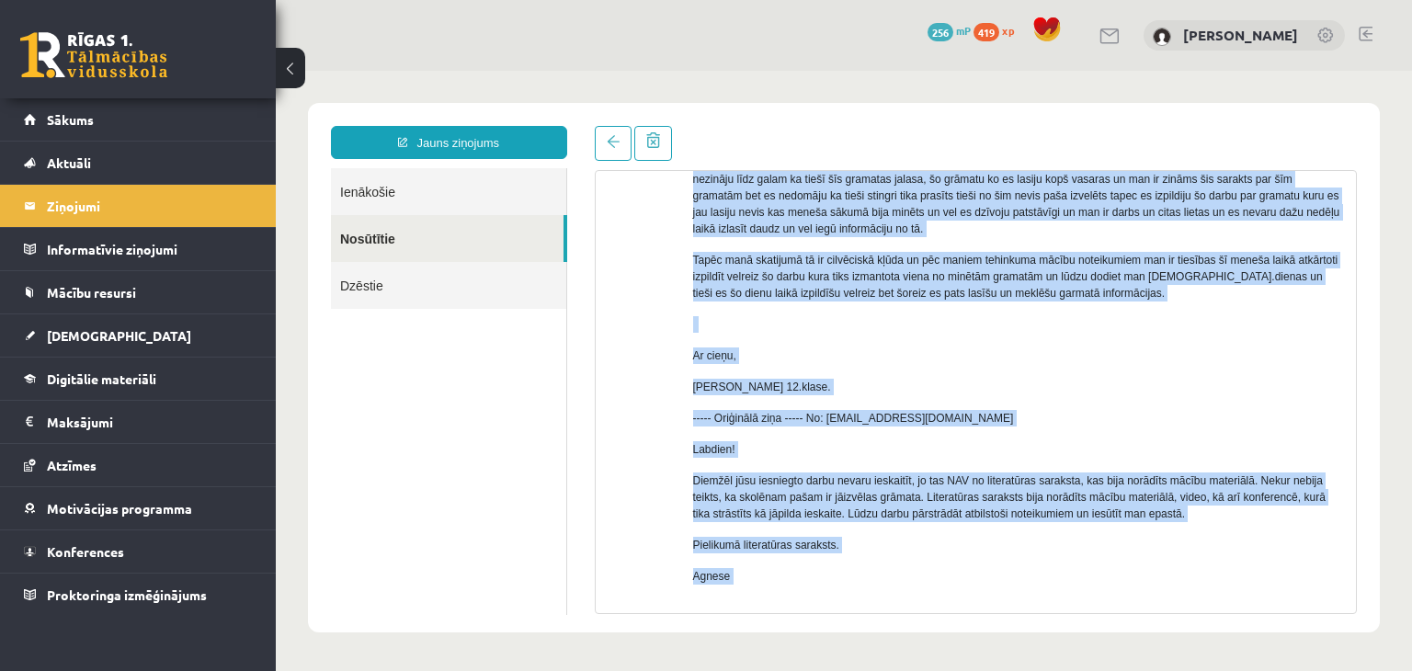
scroll to position [235, 0]
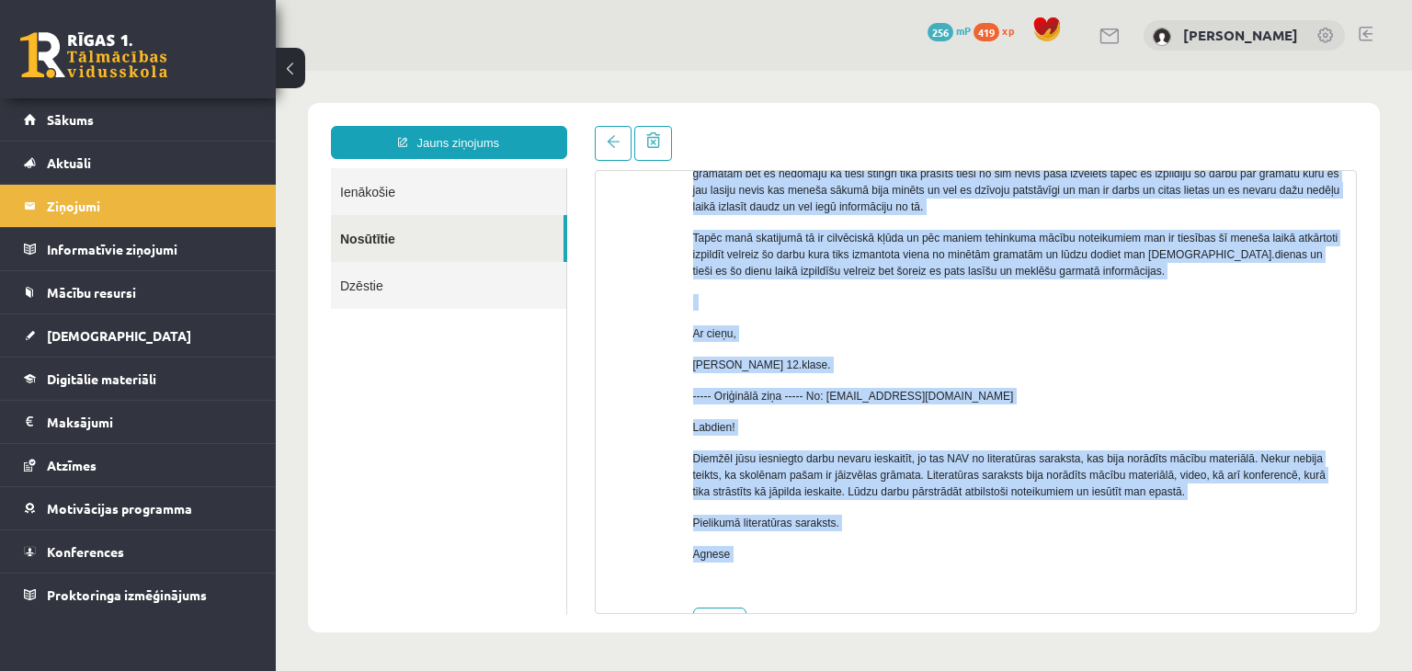
drag, startPoint x: 694, startPoint y: 342, endPoint x: 1072, endPoint y: 359, distance: 379.0
click at [1072, 359] on div "Labvakar, Es rakstu sakarā ar to ka bija man cilvēciskā kļūda jo es mācos šajā …" at bounding box center [1018, 339] width 650 height 509
copy div "Labvakar, Es rakstu sakarā ar to ka bija man cilvēciskā kļūda jo es mācos šajā …"
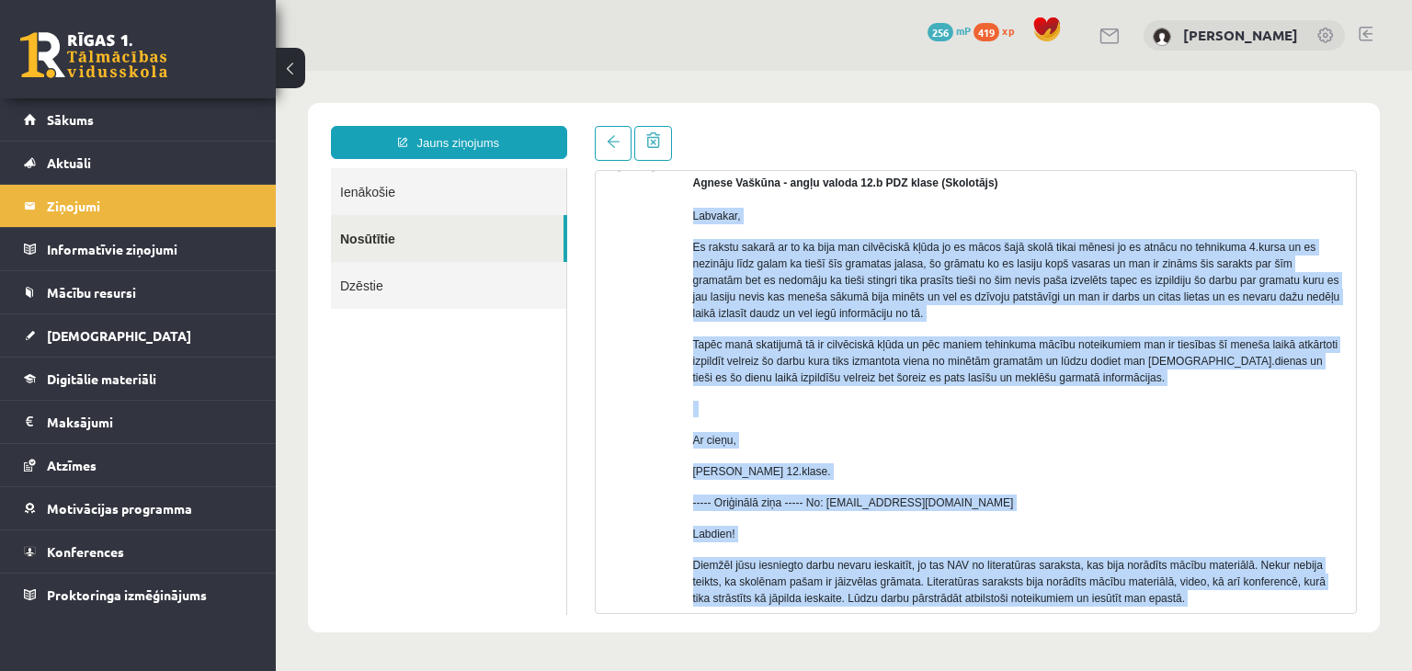
scroll to position [0, 0]
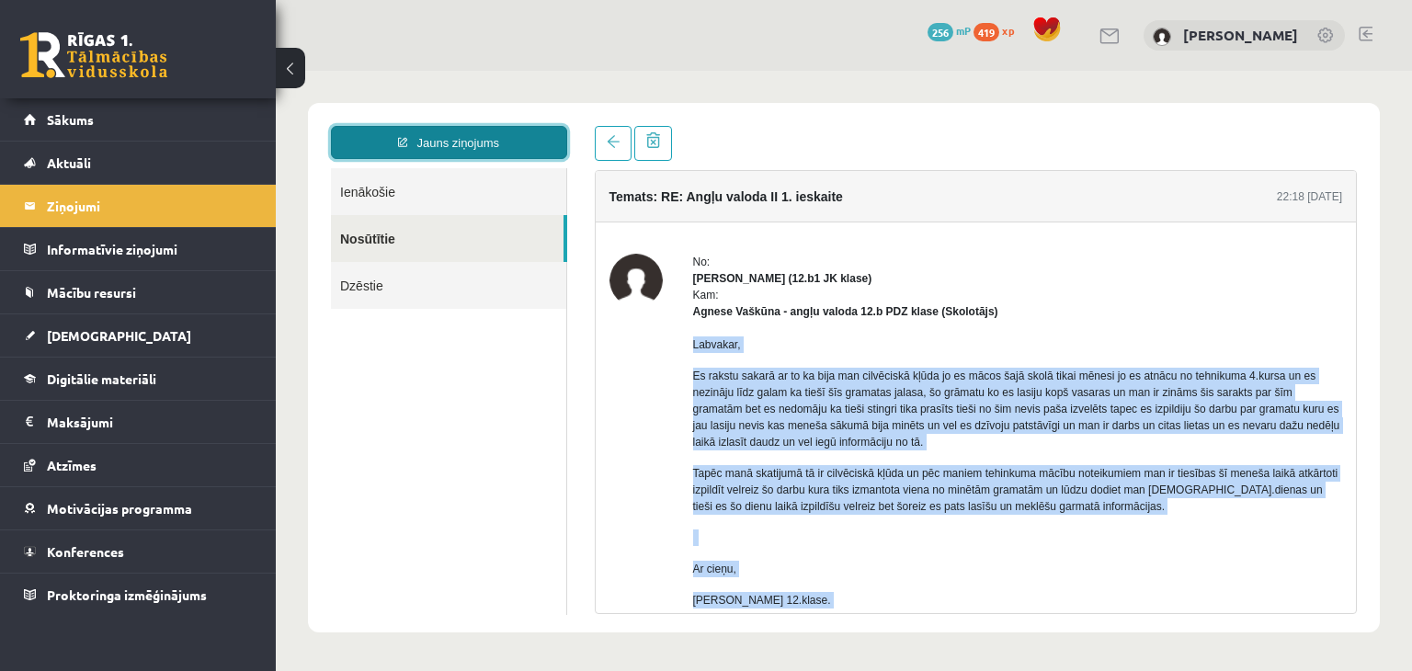
click at [426, 151] on link "Jauns ziņojums" at bounding box center [449, 142] width 236 height 33
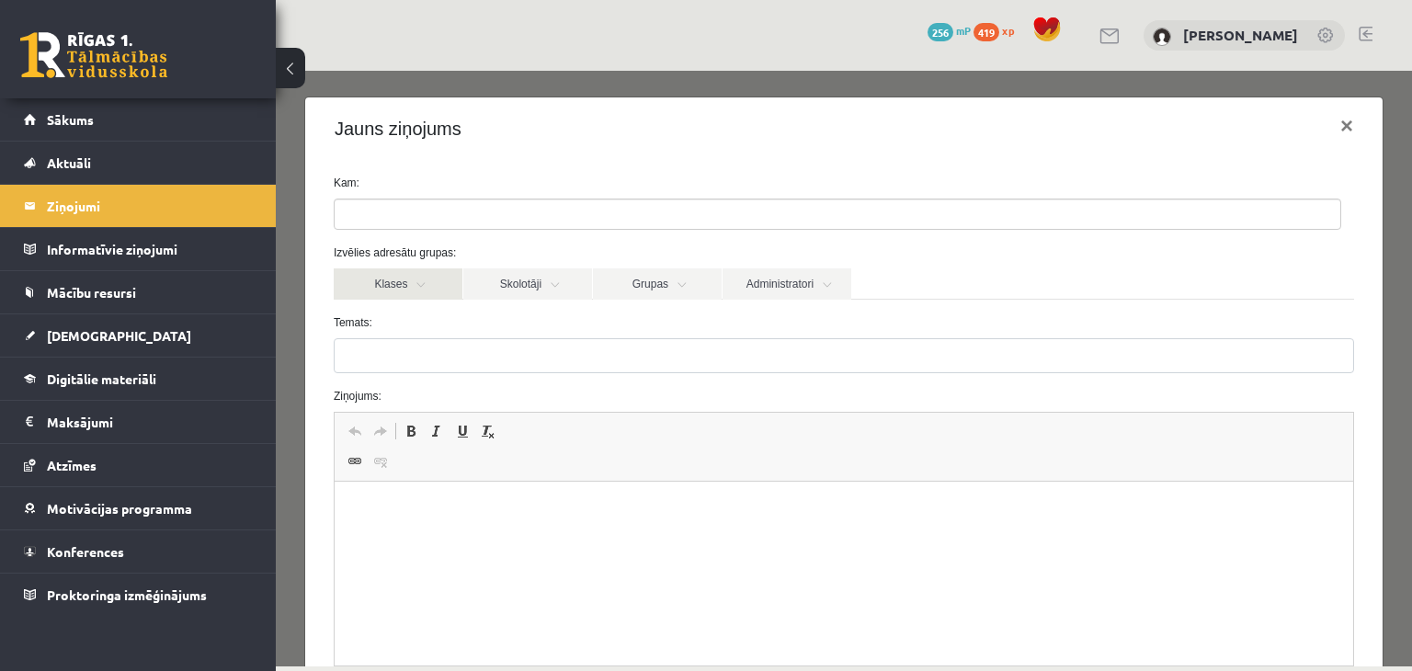
click at [427, 281] on link "Klases" at bounding box center [398, 283] width 129 height 31
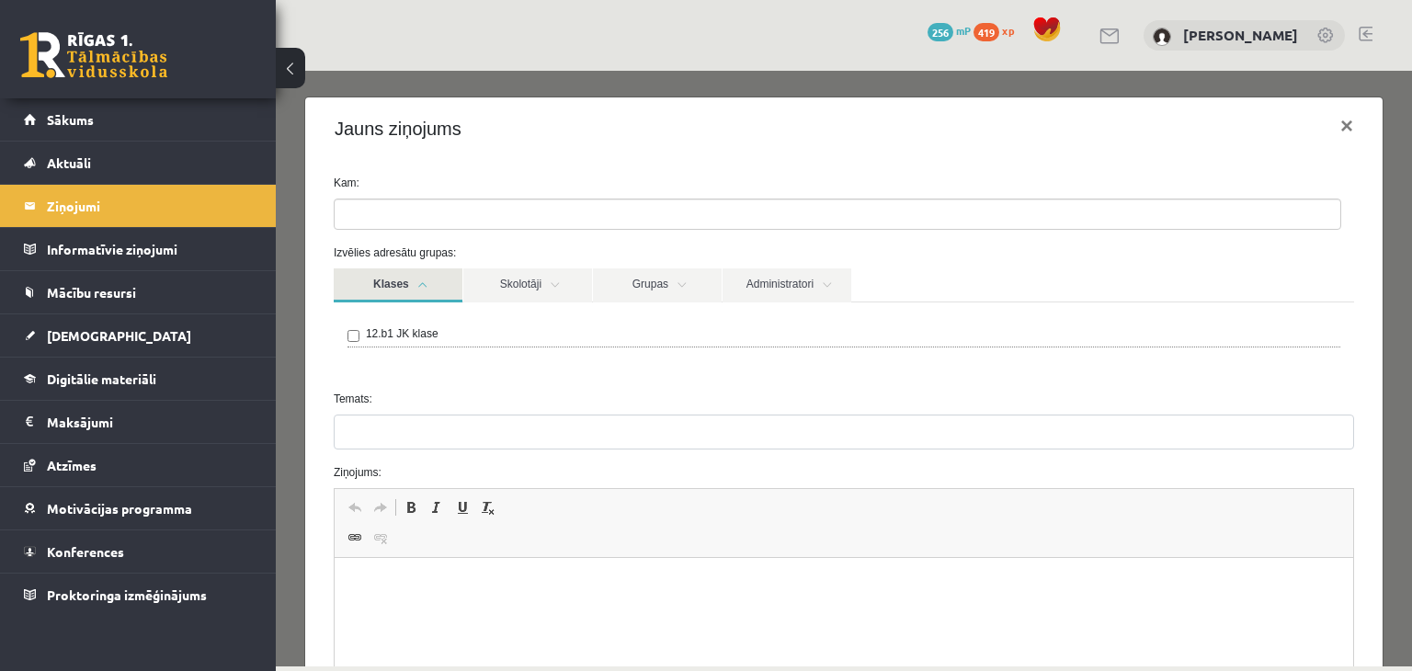
click at [428, 278] on link "Klases" at bounding box center [398, 285] width 129 height 34
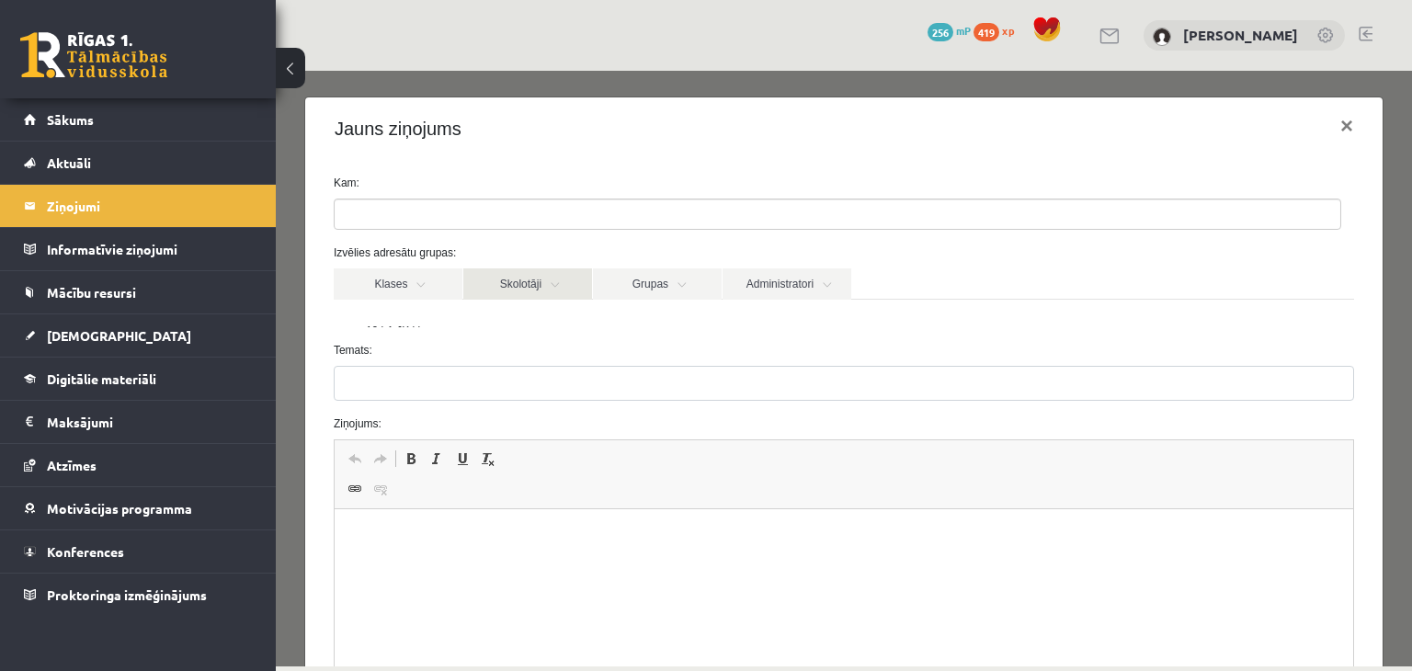
click at [502, 280] on link "Skolotāji" at bounding box center [527, 283] width 129 height 31
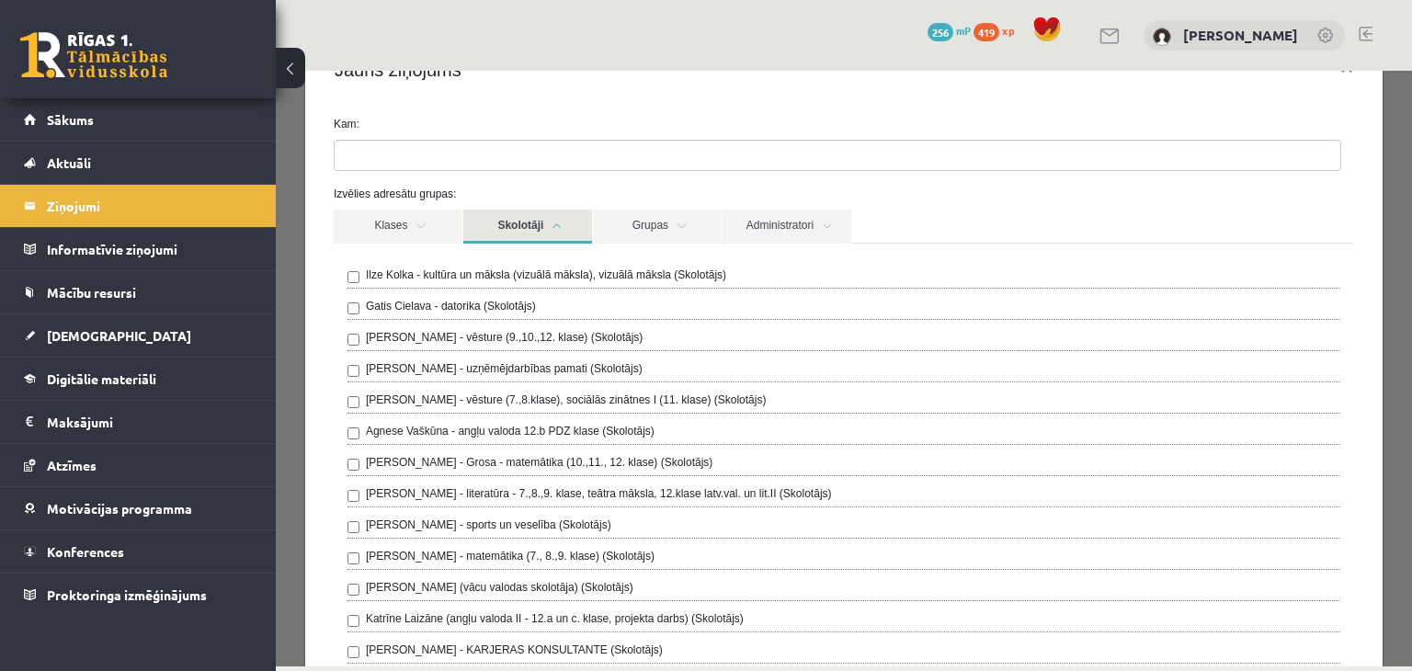
scroll to position [92, 0]
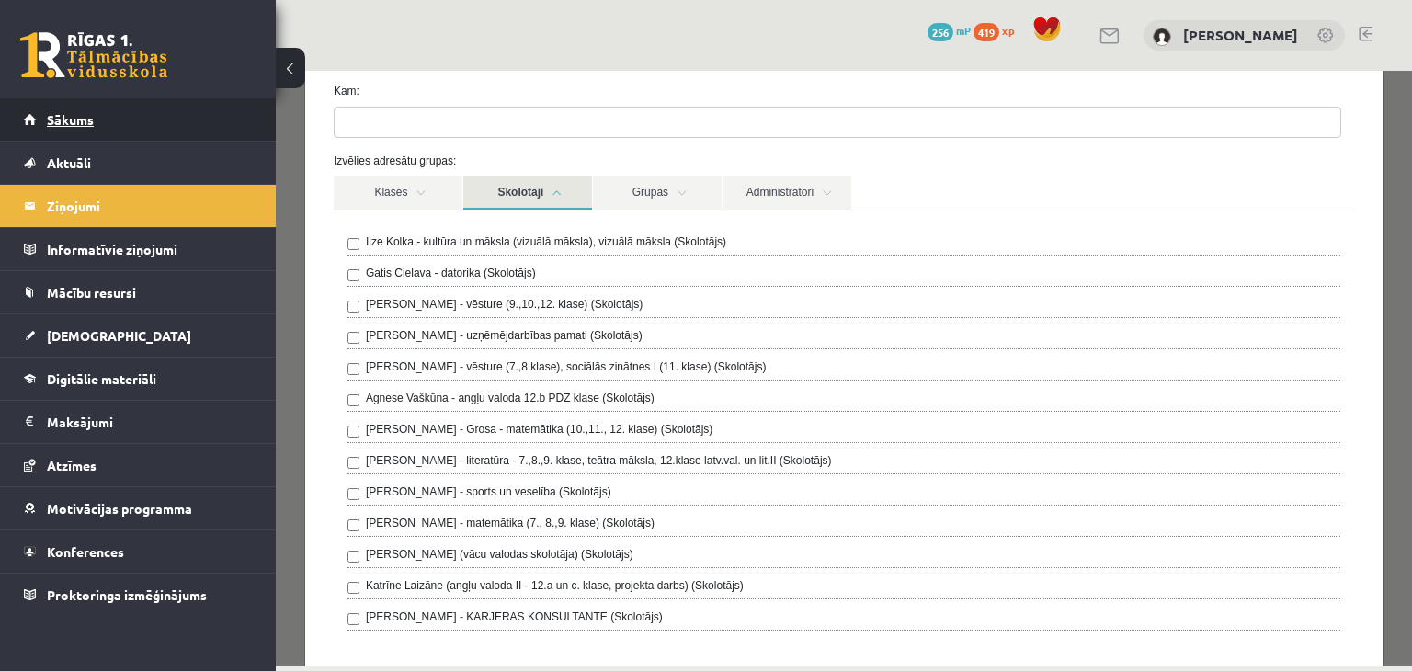
click at [85, 119] on span "Sākums" at bounding box center [70, 119] width 47 height 17
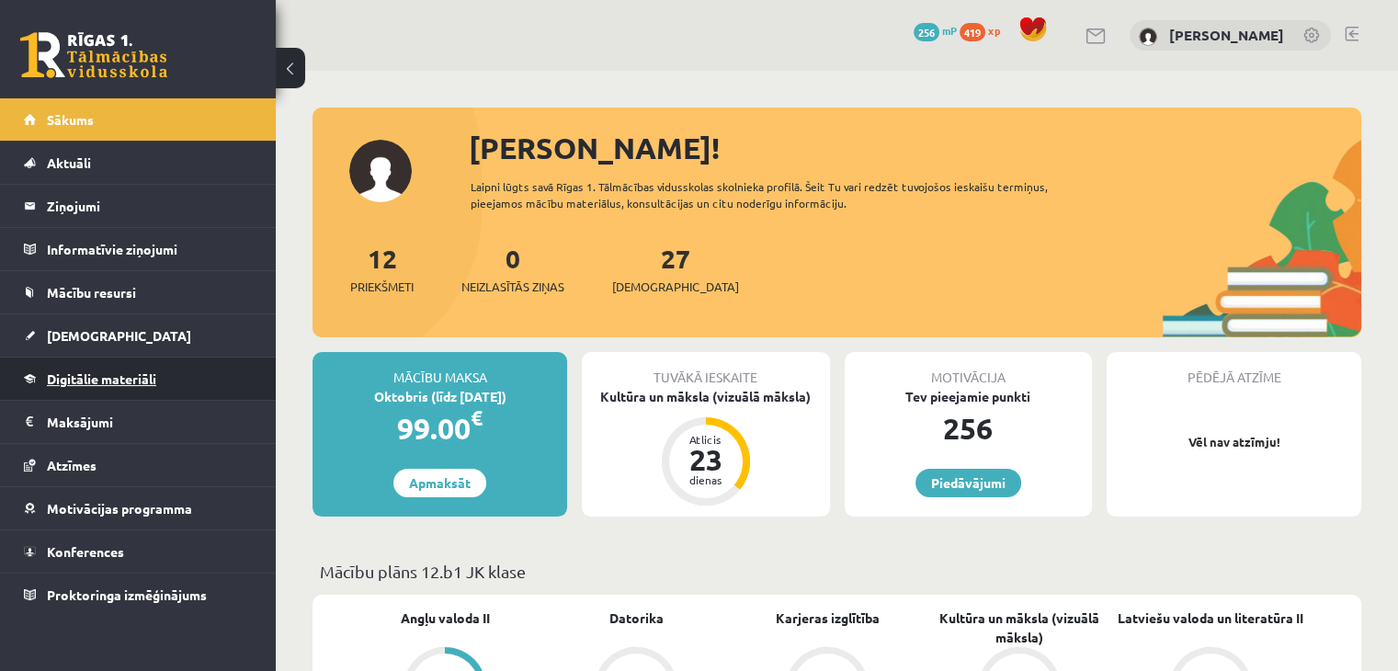
click at [158, 369] on link "Digitālie materiāli" at bounding box center [138, 378] width 229 height 42
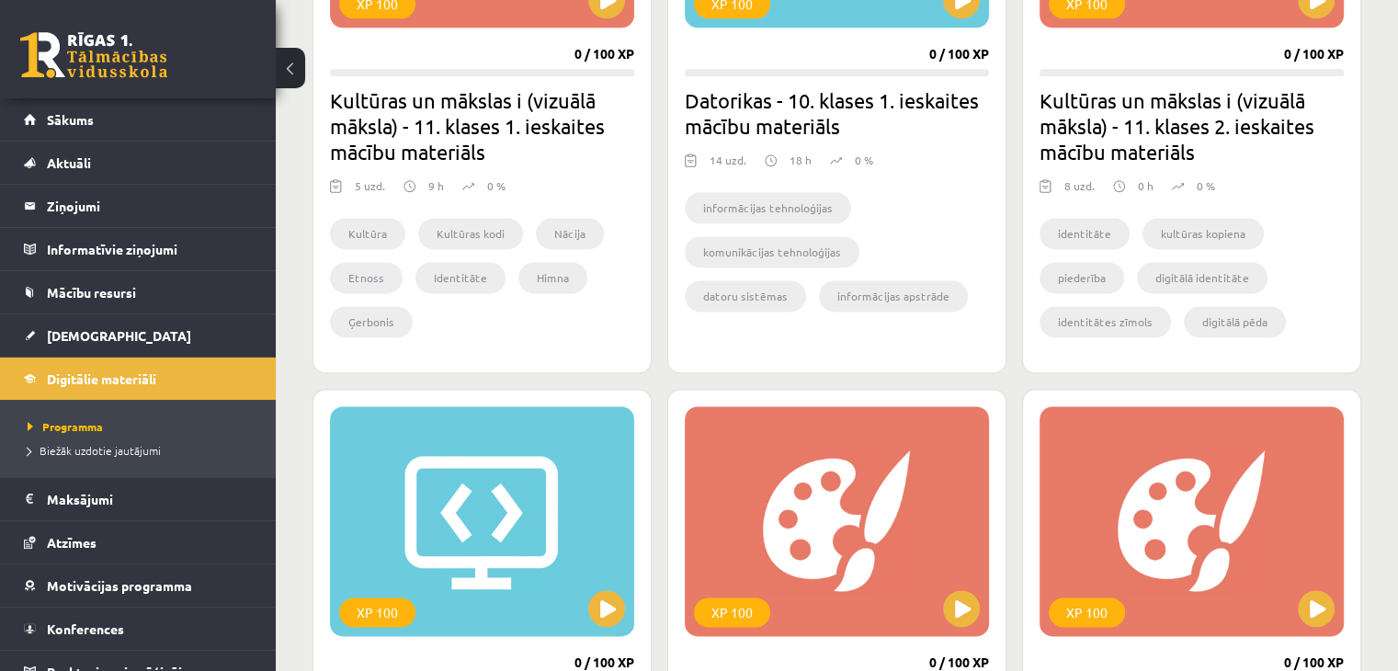
scroll to position [2389, 0]
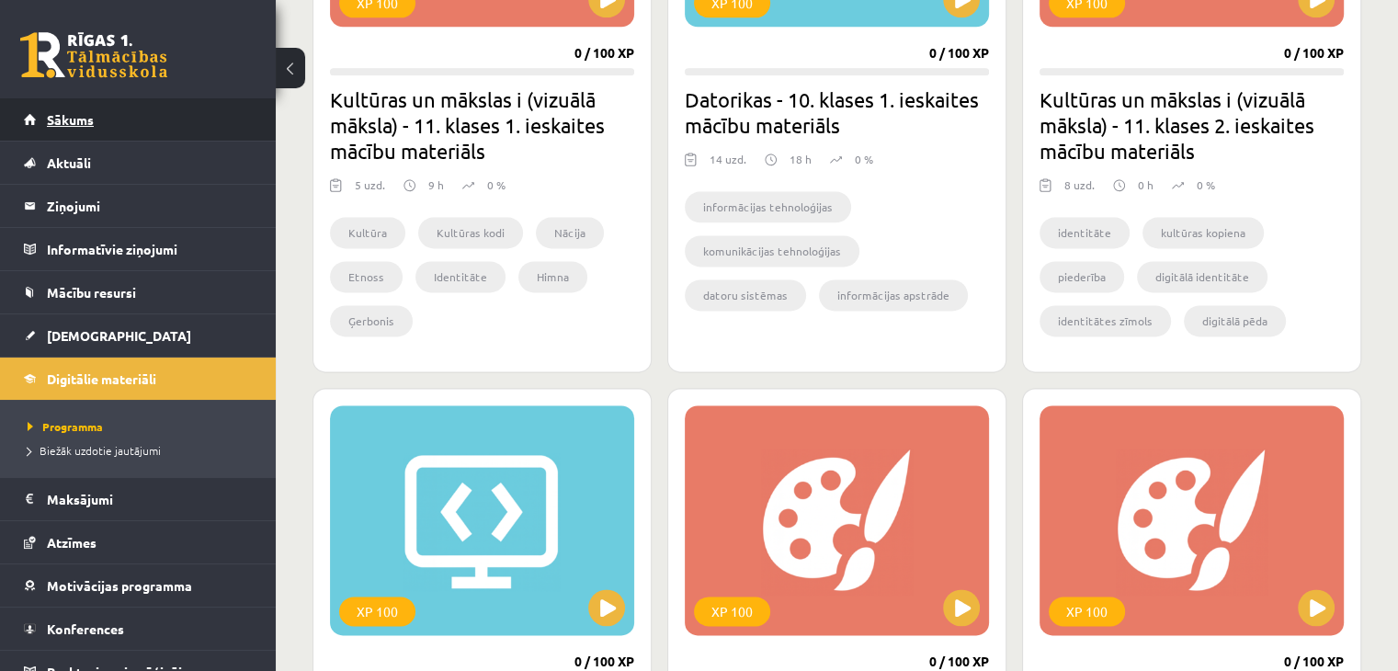
click at [96, 113] on link "Sākums" at bounding box center [138, 119] width 229 height 42
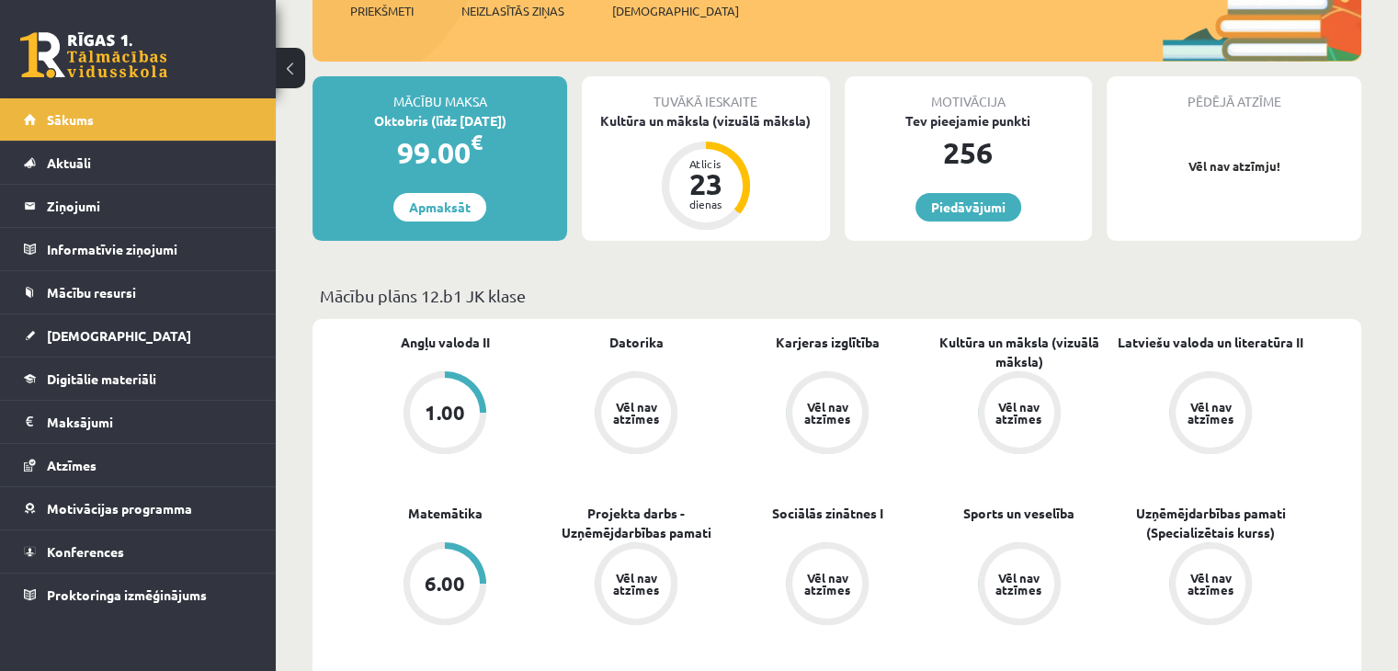
scroll to position [551, 0]
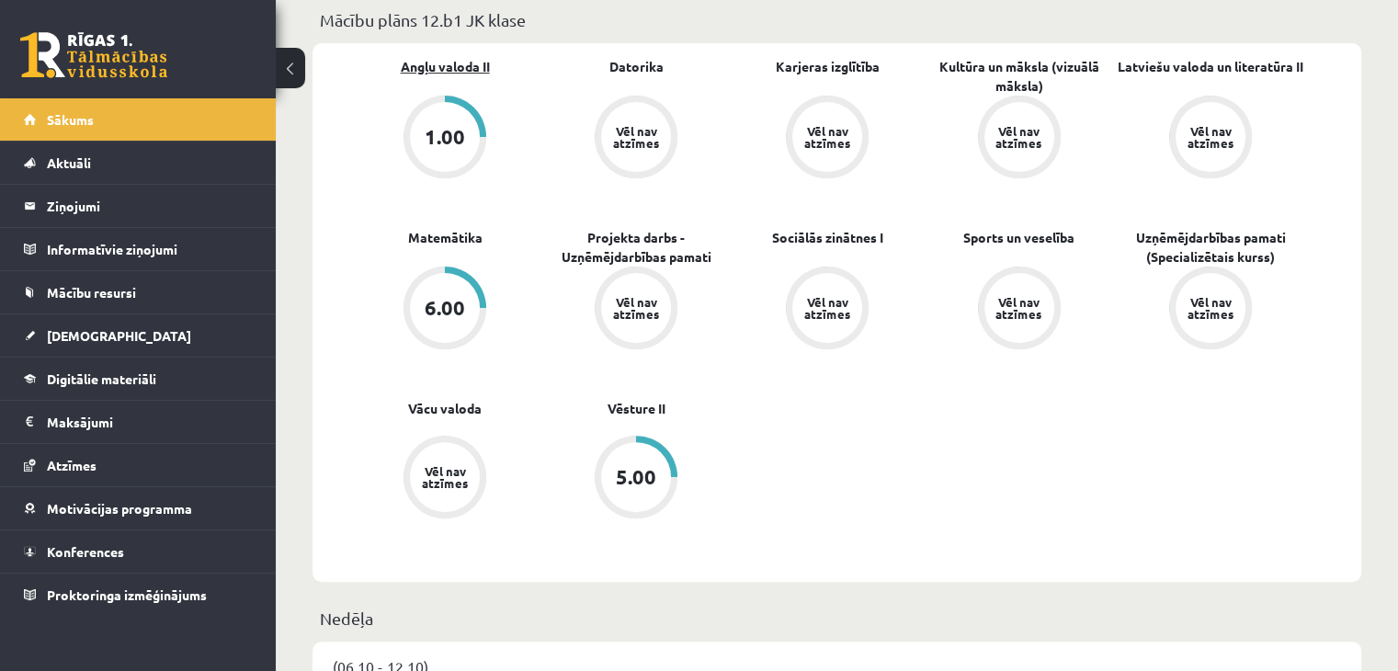
click at [467, 57] on link "Angļu valoda II" at bounding box center [445, 66] width 89 height 19
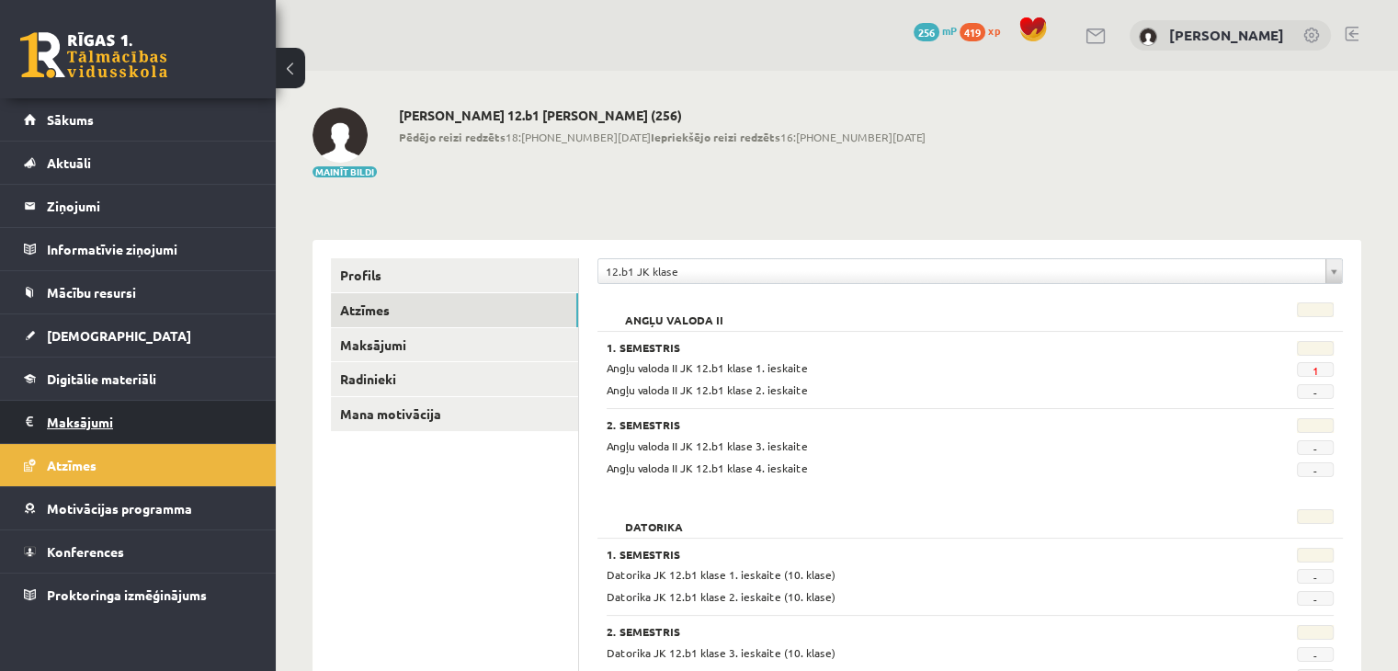
click at [132, 411] on legend "Maksājumi 0" at bounding box center [150, 422] width 206 height 42
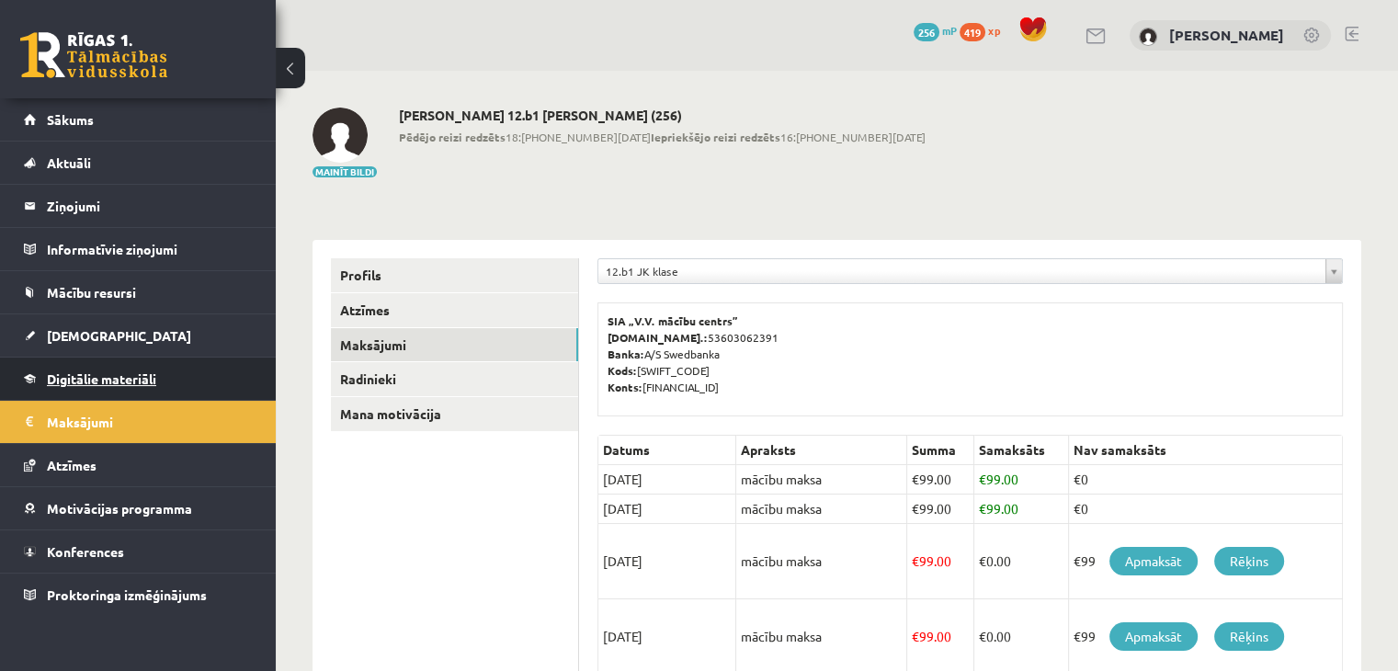
click at [143, 376] on span "Digitālie materiāli" at bounding box center [101, 378] width 109 height 17
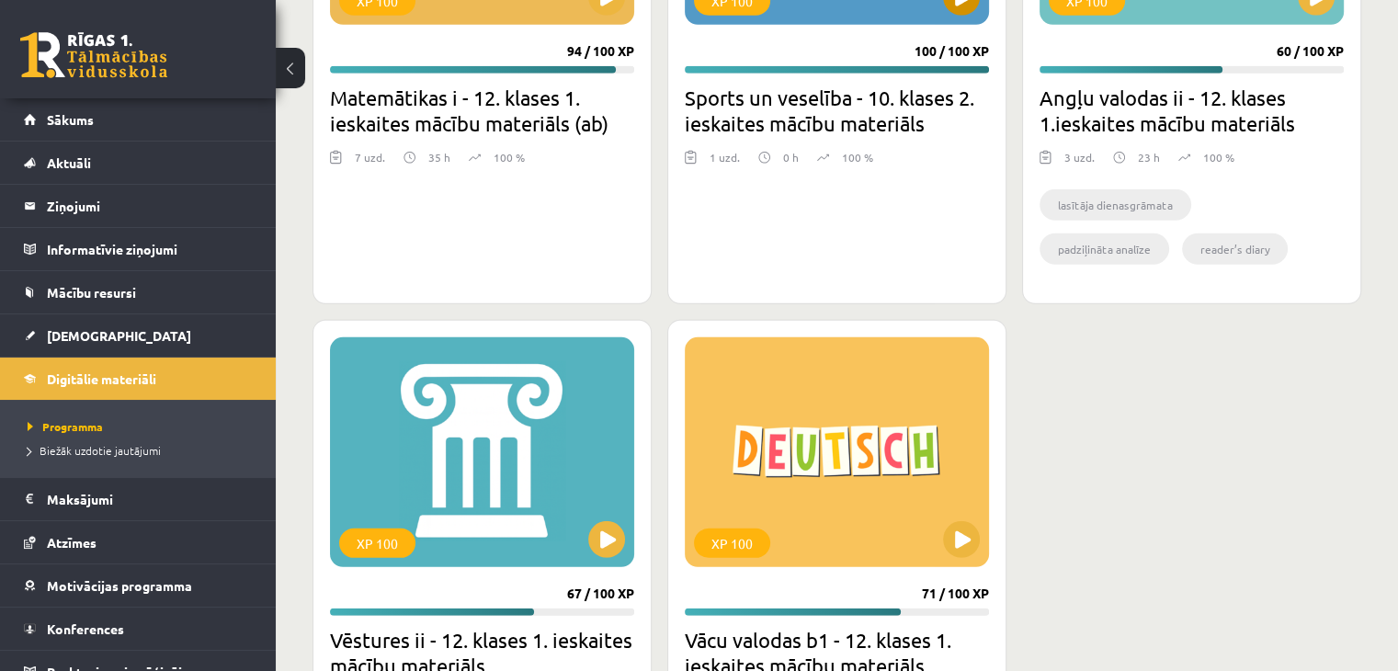
scroll to position [4963, 0]
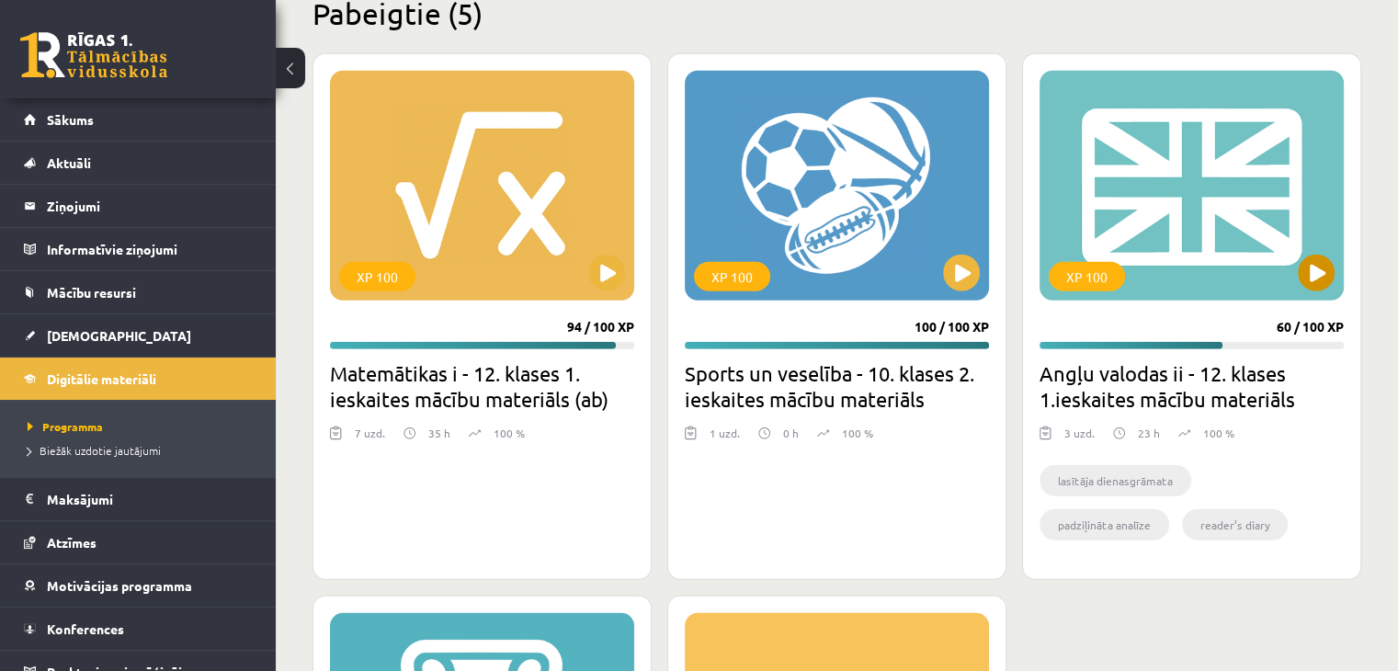
click at [1129, 237] on div "XP 100" at bounding box center [1191, 186] width 304 height 230
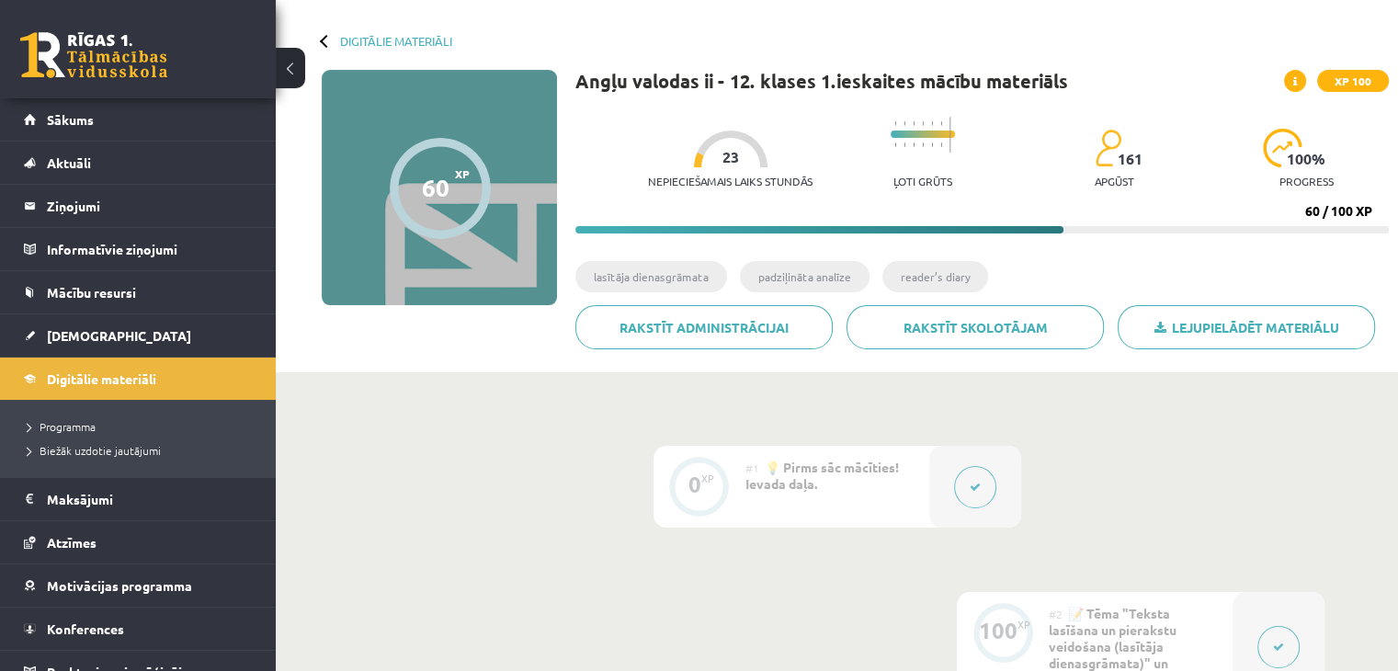
scroll to position [184, 0]
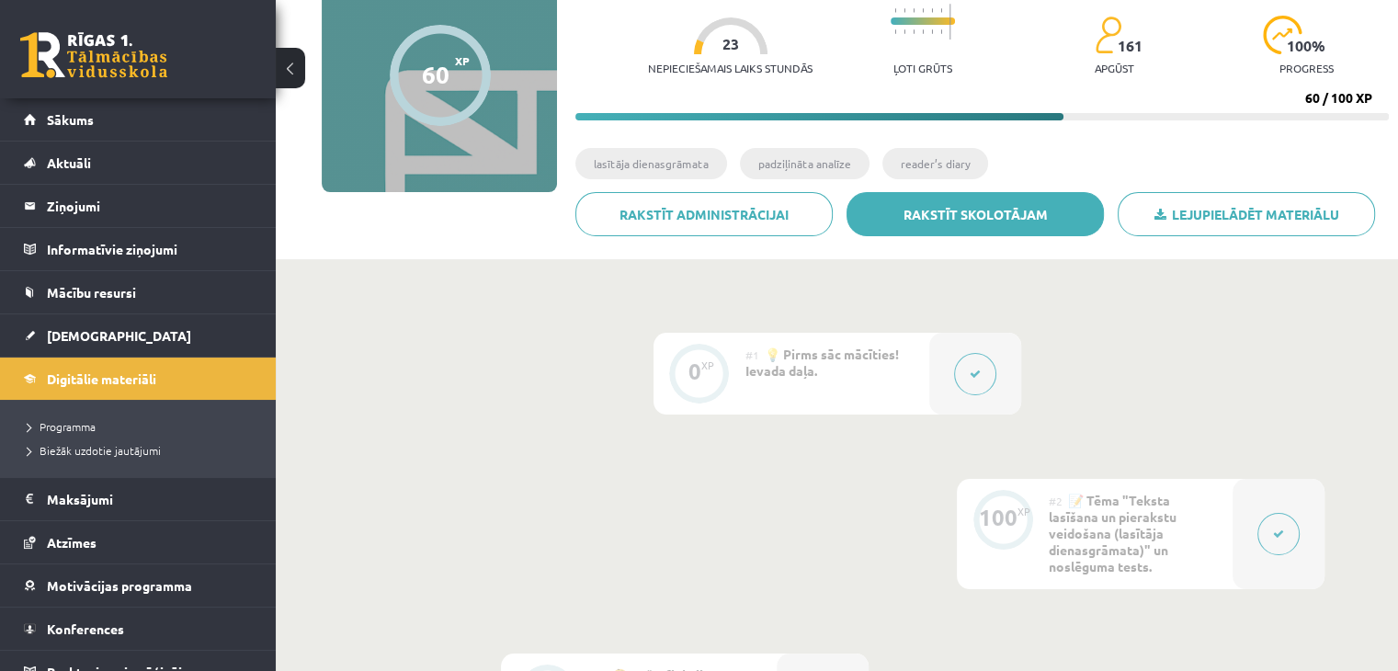
click at [912, 197] on link "Rakstīt skolotājam" at bounding box center [974, 214] width 257 height 44
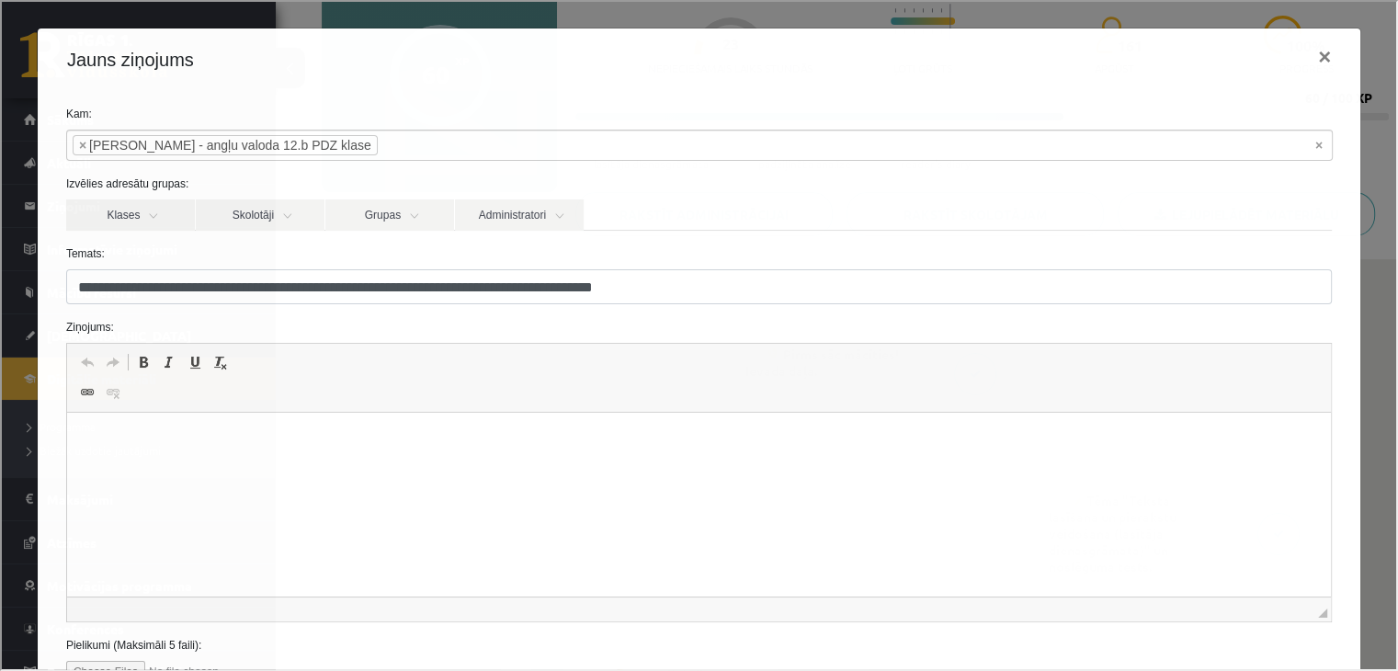
scroll to position [0, 0]
click at [1301, 56] on button "×" at bounding box center [1322, 54] width 42 height 51
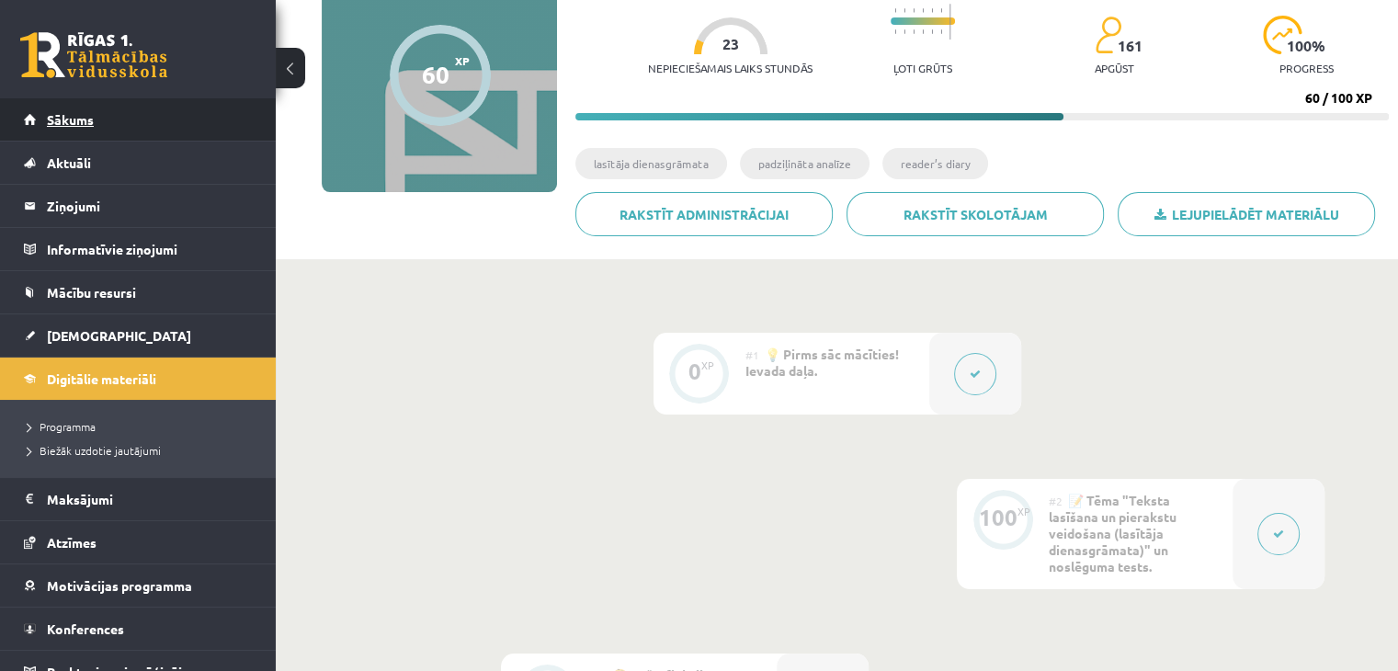
click at [71, 131] on link "Sākums" at bounding box center [138, 119] width 229 height 42
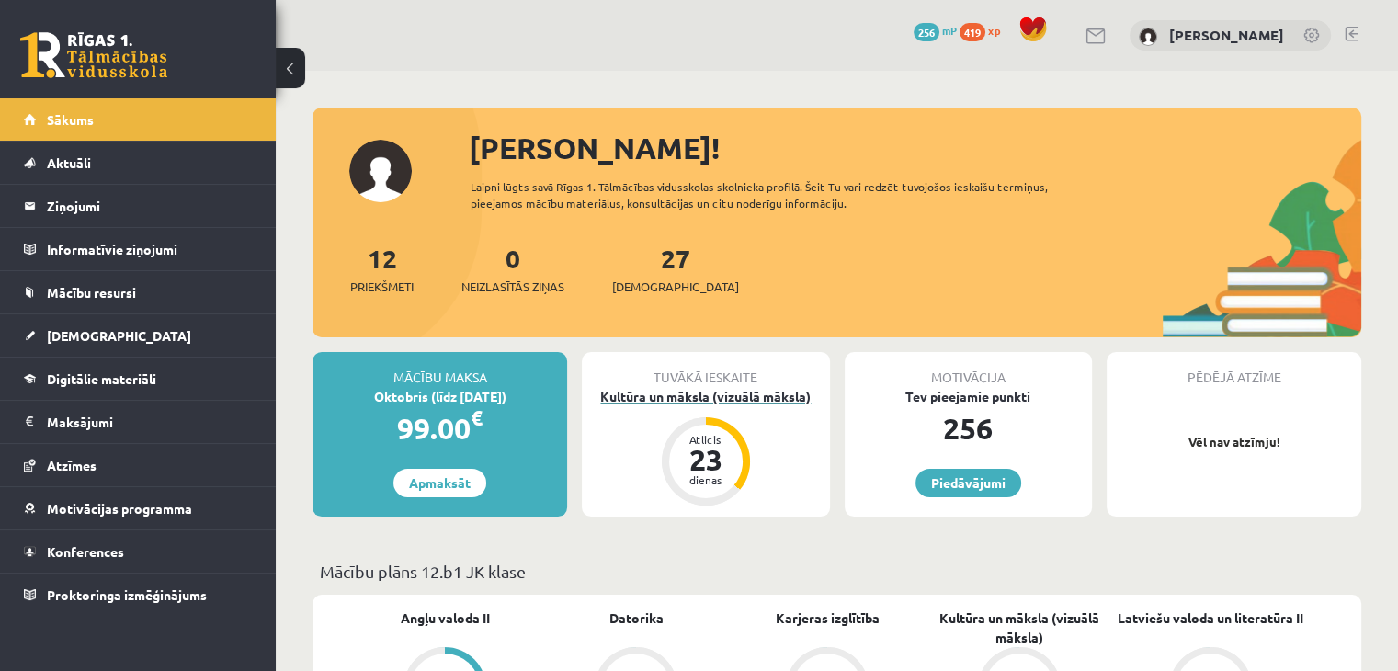
scroll to position [184, 0]
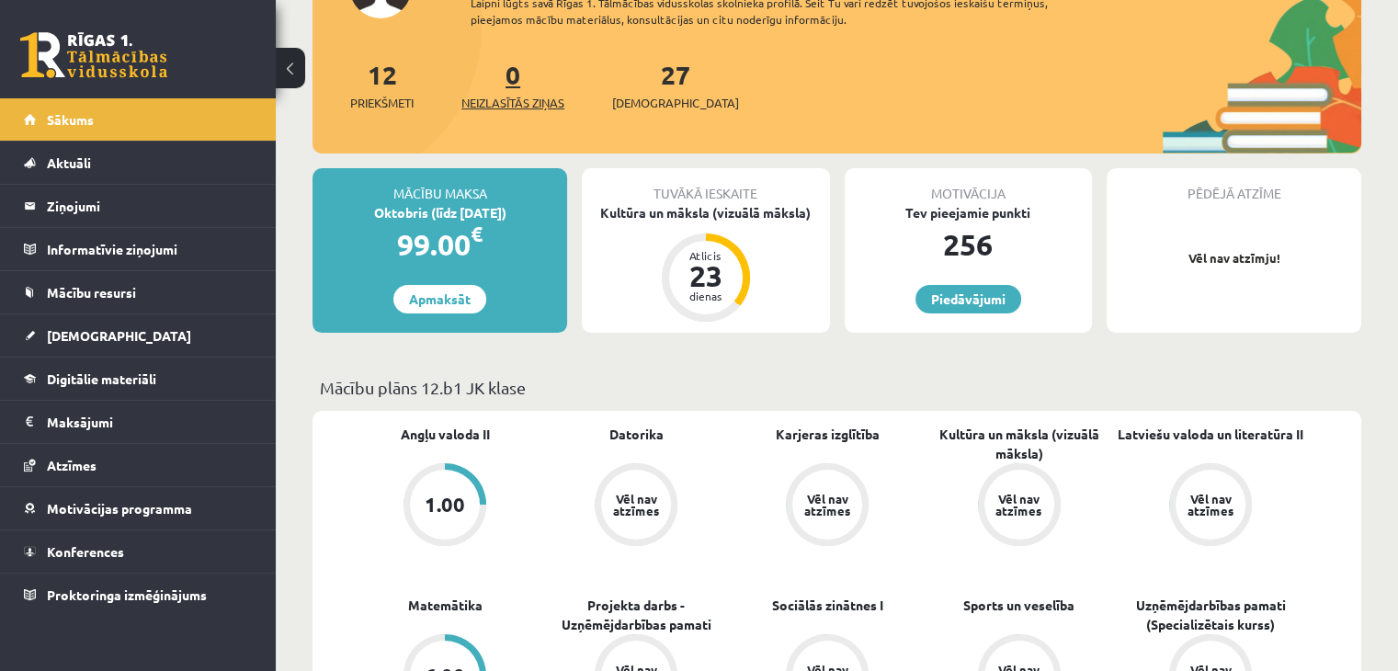
click at [510, 82] on link "0 Neizlasītās ziņas" at bounding box center [512, 85] width 103 height 54
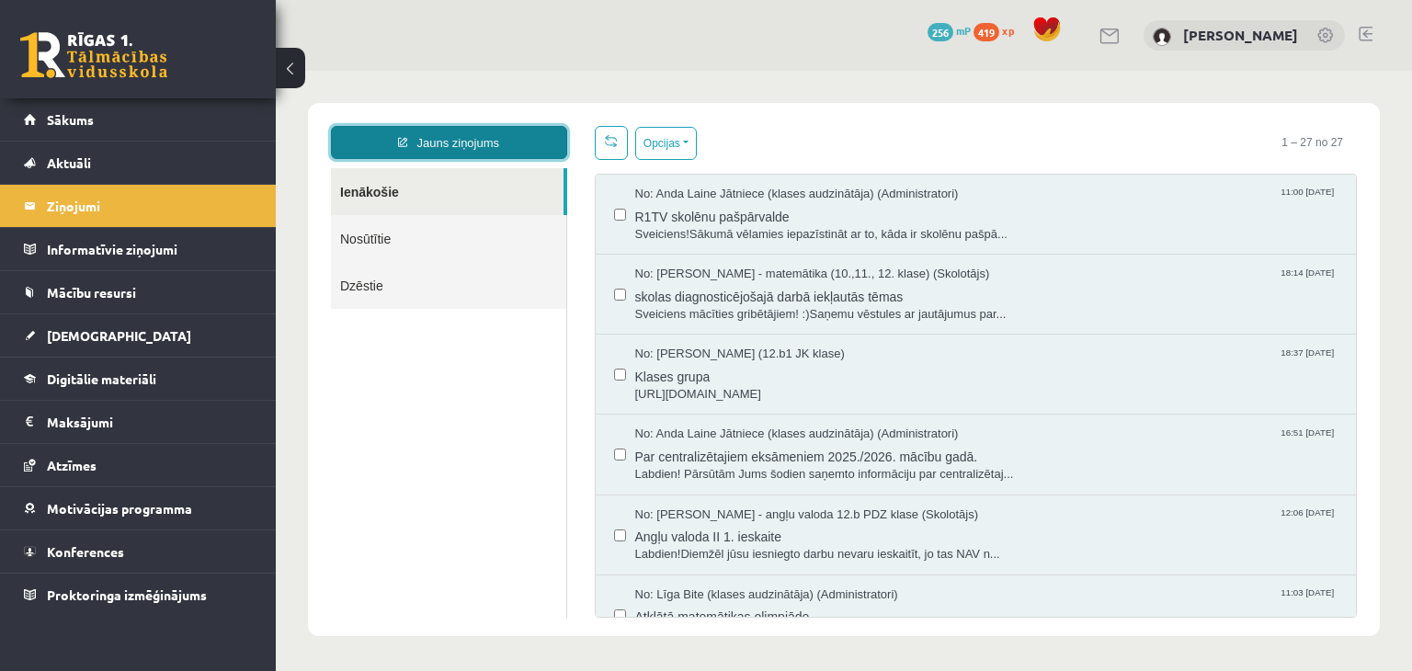
click at [431, 146] on link "Jauns ziņojums" at bounding box center [449, 142] width 236 height 33
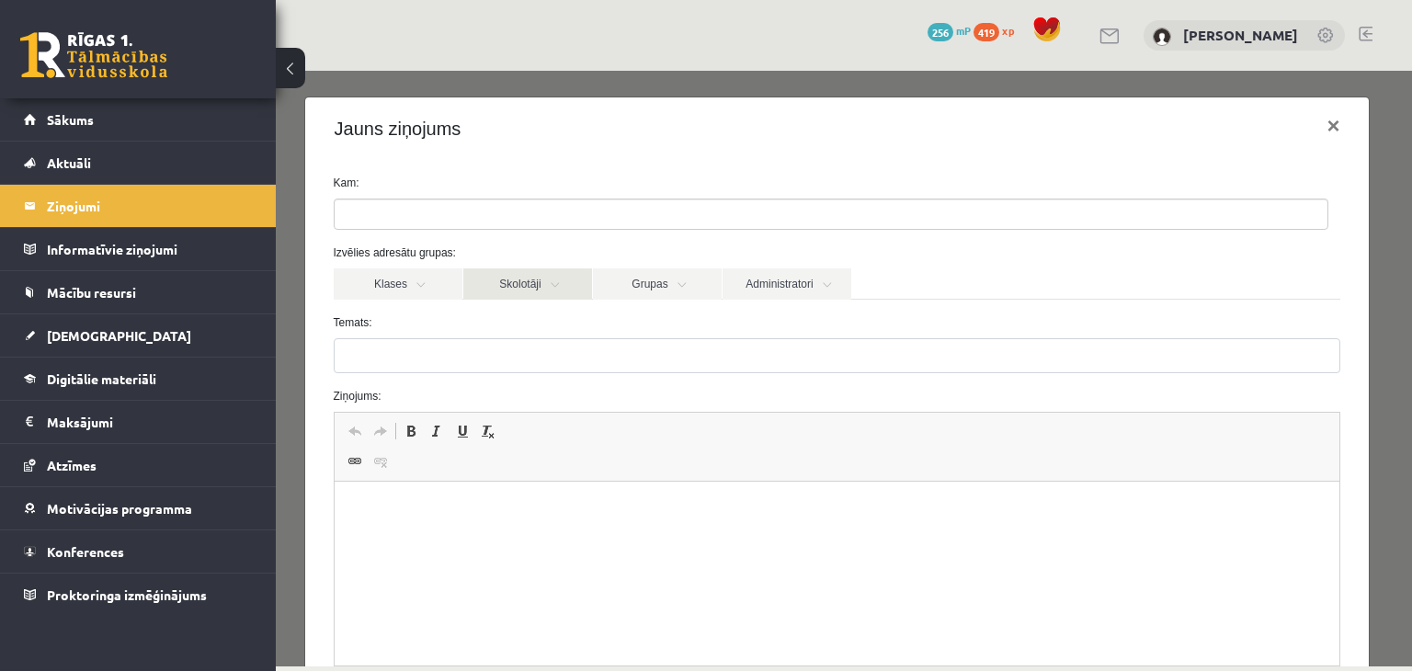
click at [499, 281] on link "Skolotāji" at bounding box center [527, 283] width 129 height 31
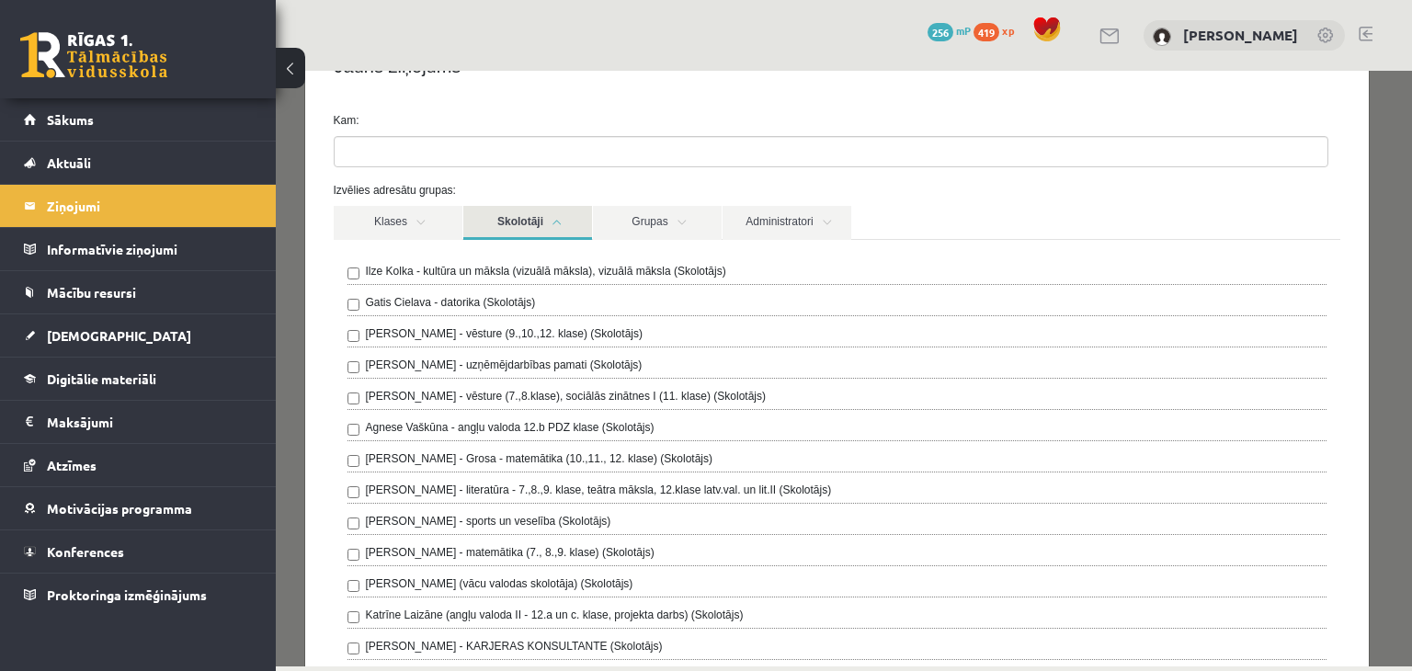
scroll to position [92, 0]
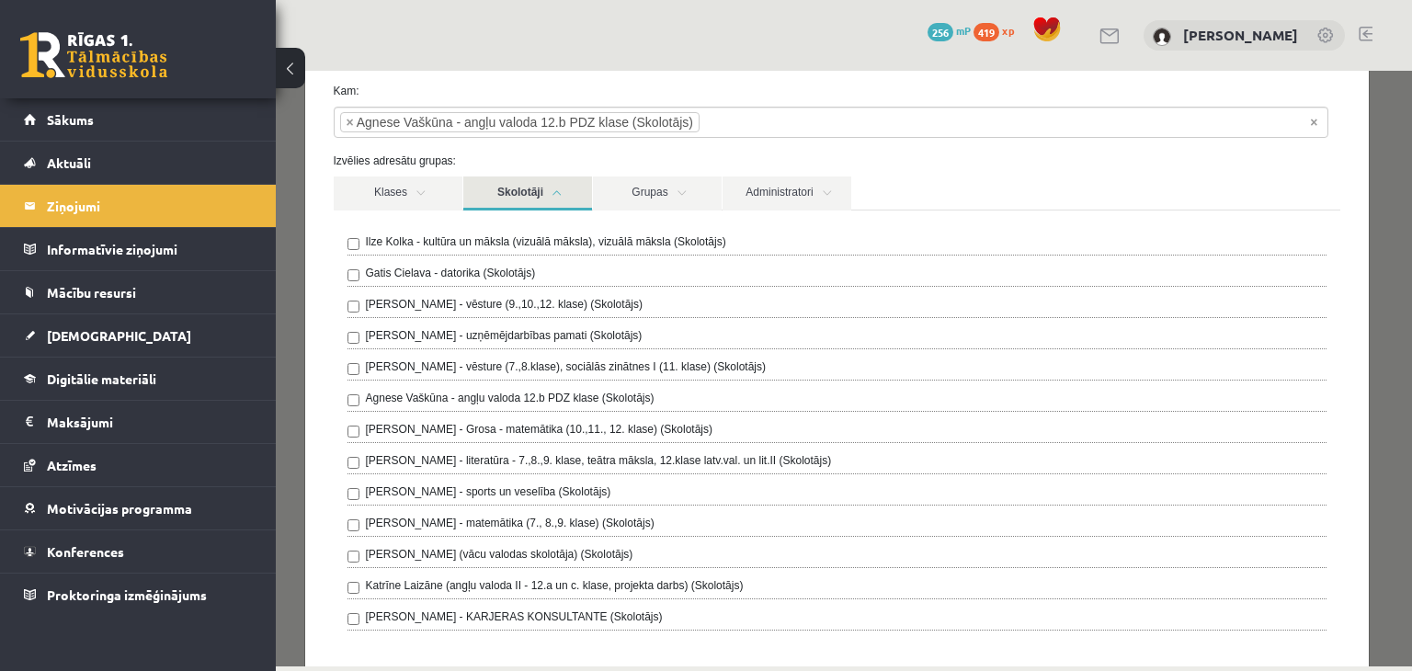
click at [494, 184] on link "Skolotāji" at bounding box center [527, 193] width 129 height 34
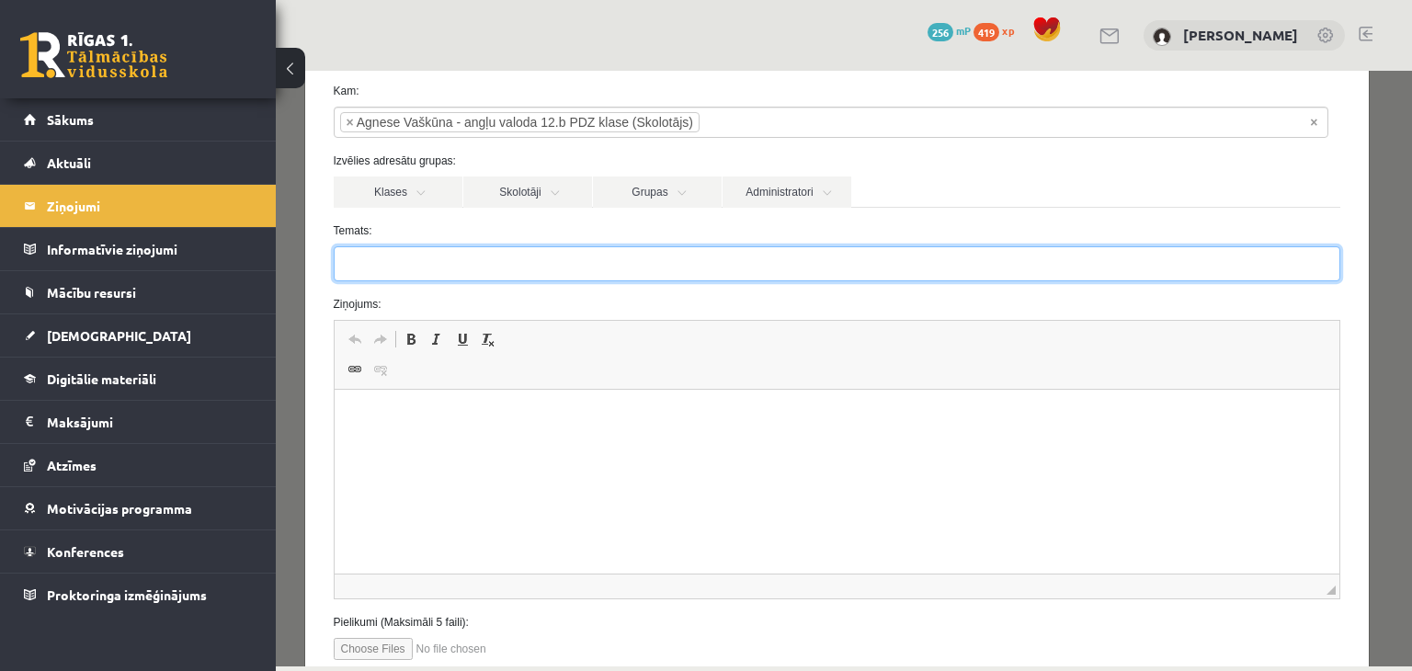
click at [412, 259] on input "Temats:" at bounding box center [837, 263] width 1007 height 35
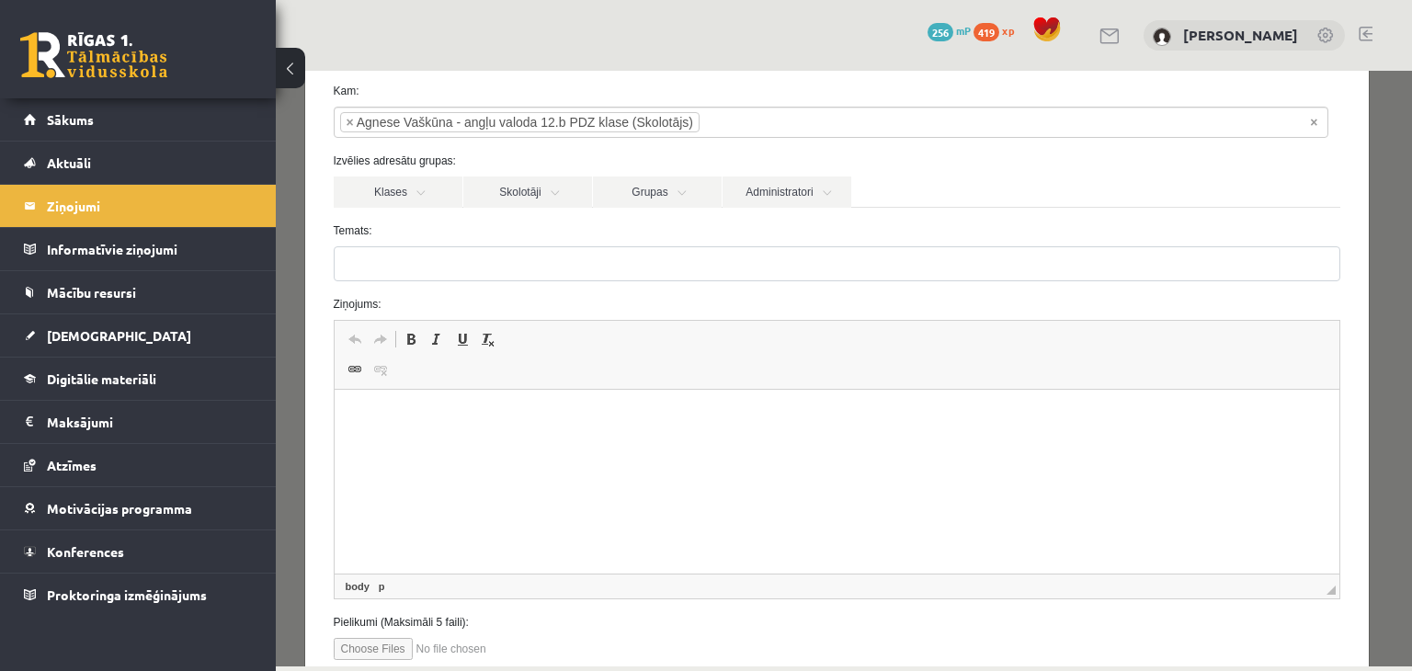
drag, startPoint x: 382, startPoint y: 442, endPoint x: 352, endPoint y: 404, distance: 48.4
drag, startPoint x: 352, startPoint y: 404, endPoint x: 362, endPoint y: 438, distance: 35.5
click at [360, 439] on html at bounding box center [836, 418] width 1005 height 56
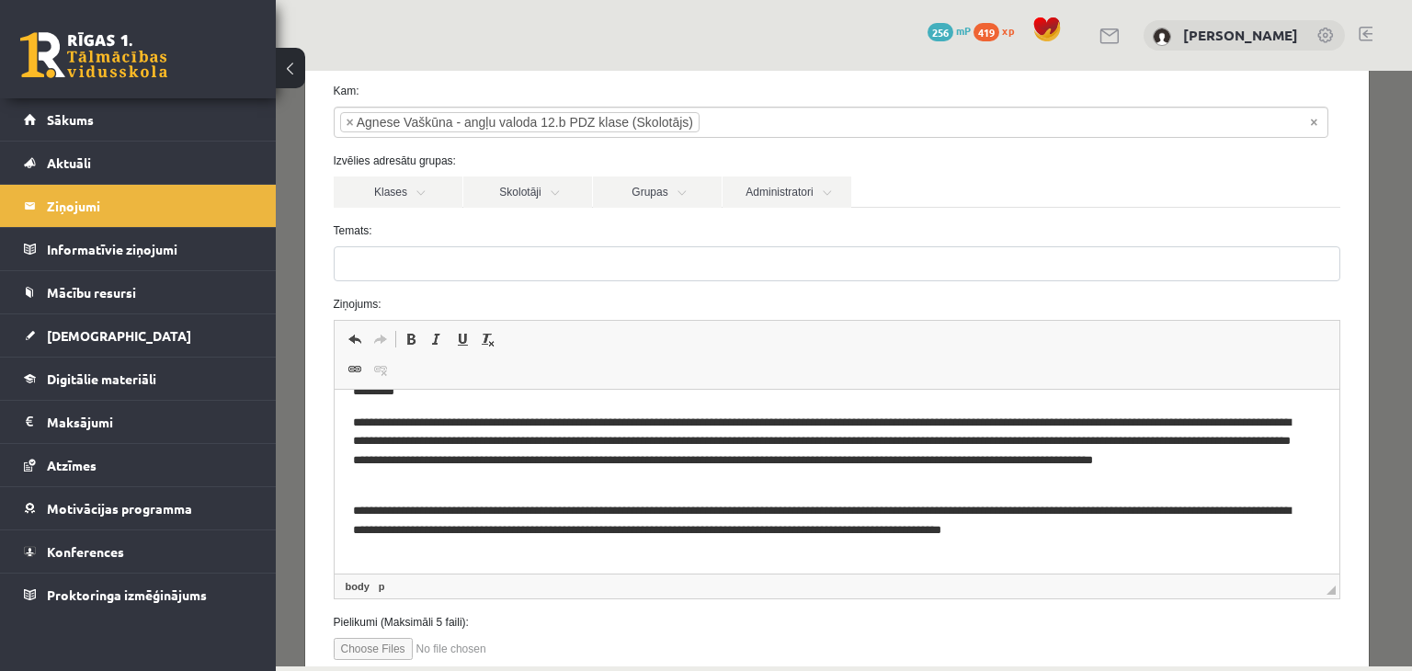
scroll to position [0, 0]
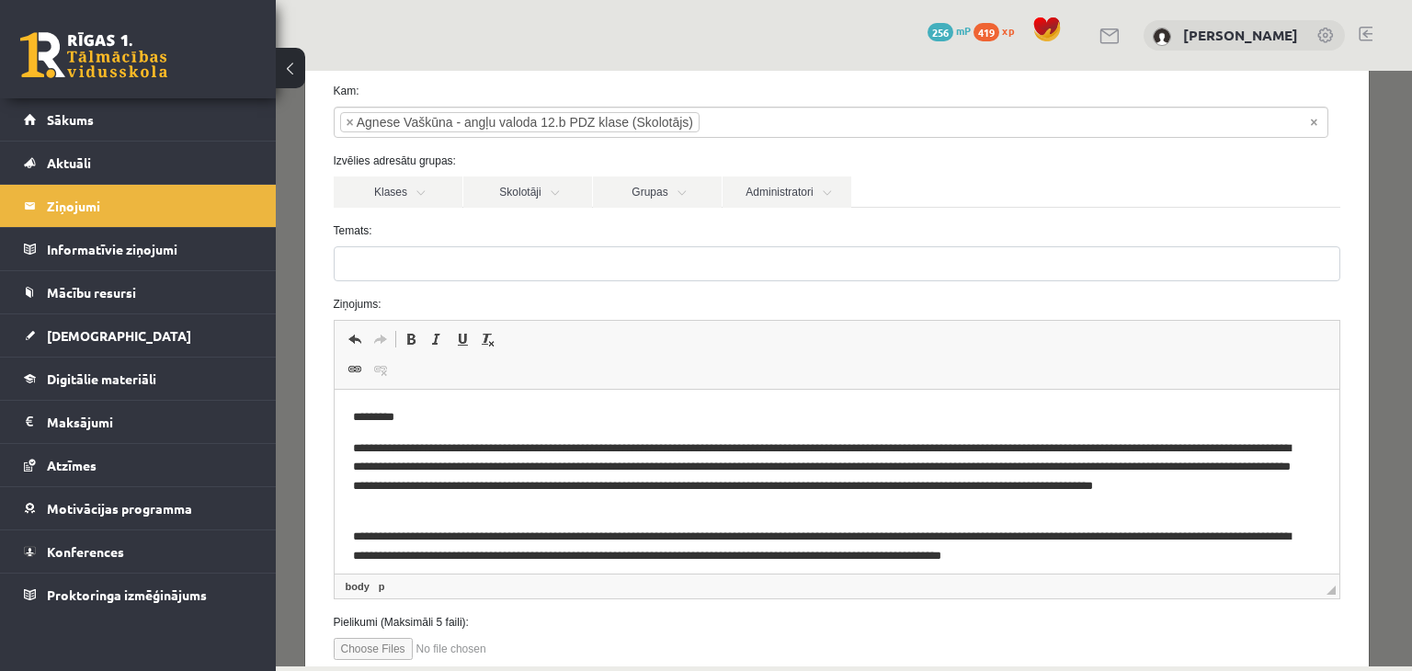
click at [360, 265] on input "Temats:" at bounding box center [837, 263] width 1007 height 35
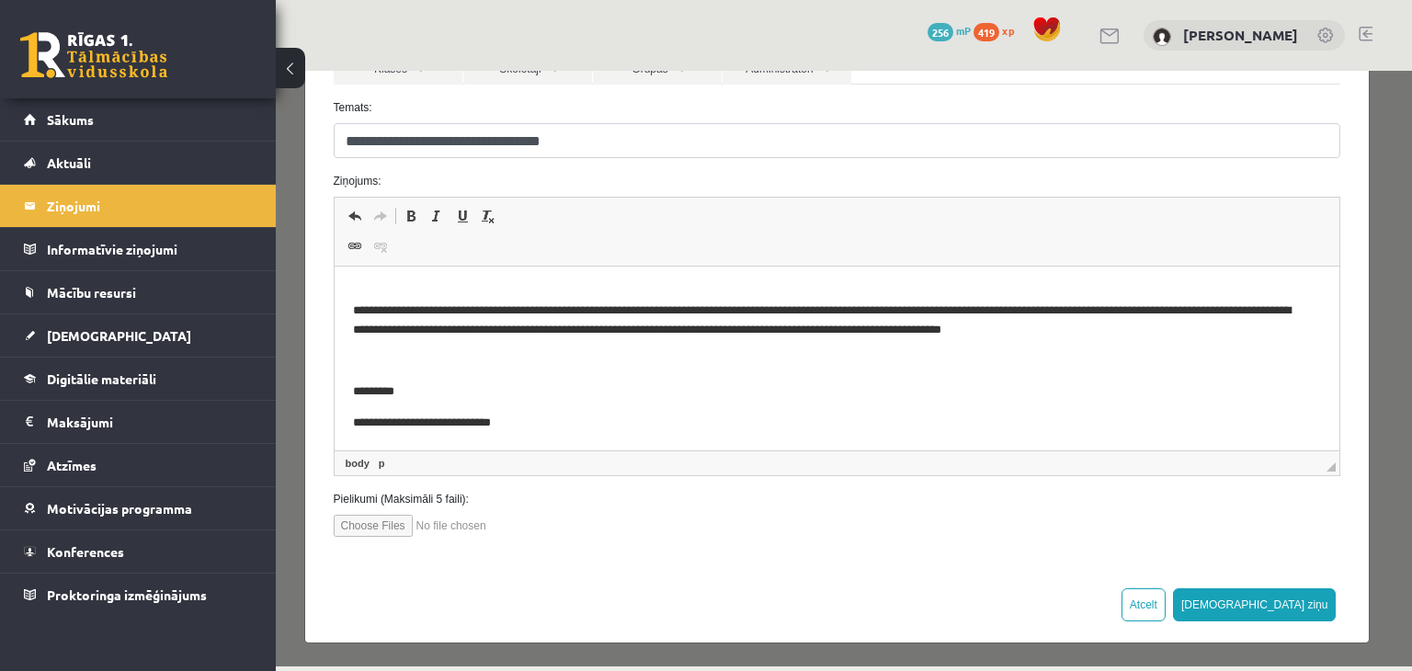
scroll to position [103, 0]
type input "**********"
click at [1216, 339] on body "**********" at bounding box center [836, 307] width 969 height 250
click at [1205, 333] on p "**********" at bounding box center [823, 320] width 942 height 39
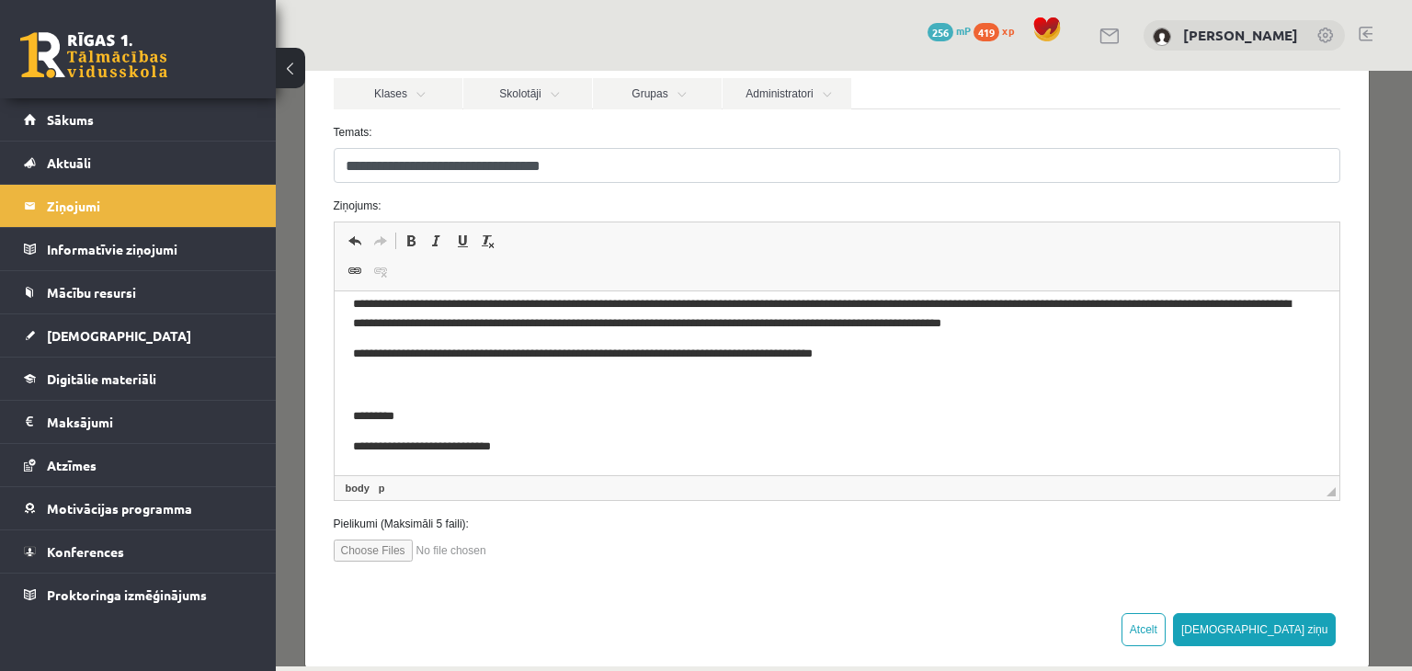
scroll to position [215, 0]
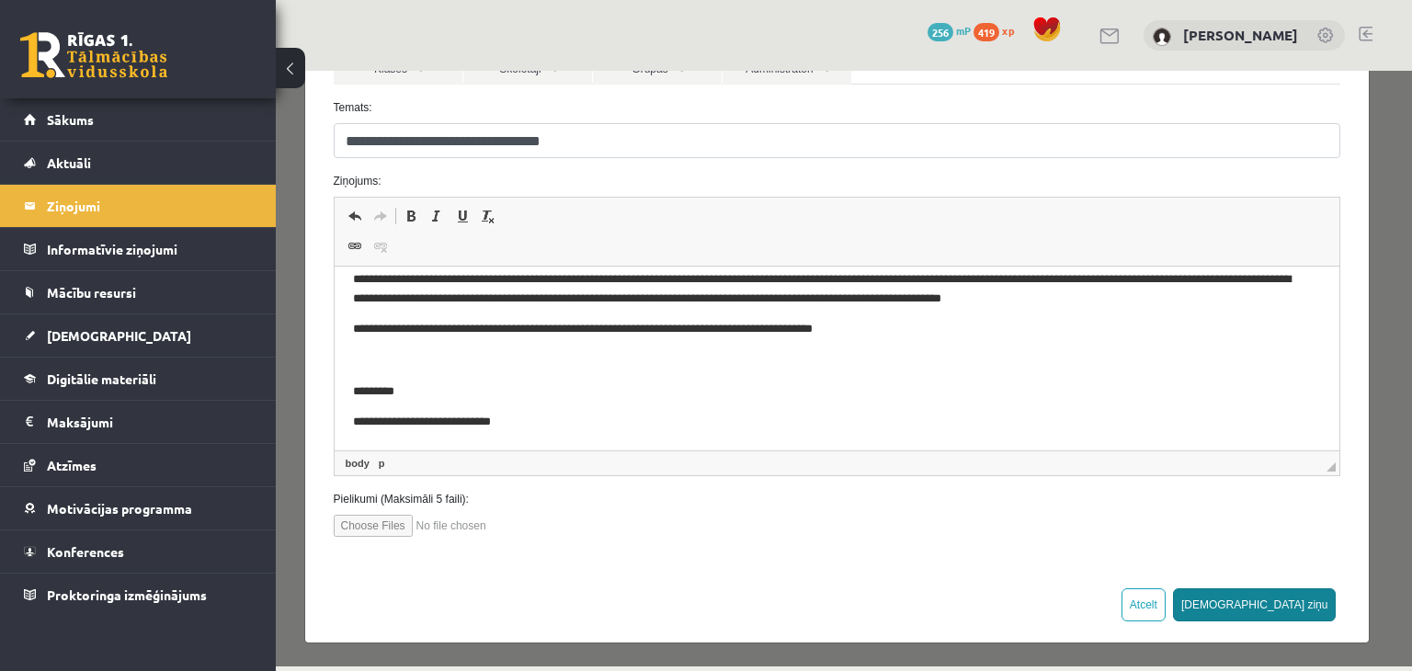
click at [1287, 600] on button "[DEMOGRAPHIC_DATA] ziņu" at bounding box center [1255, 604] width 164 height 33
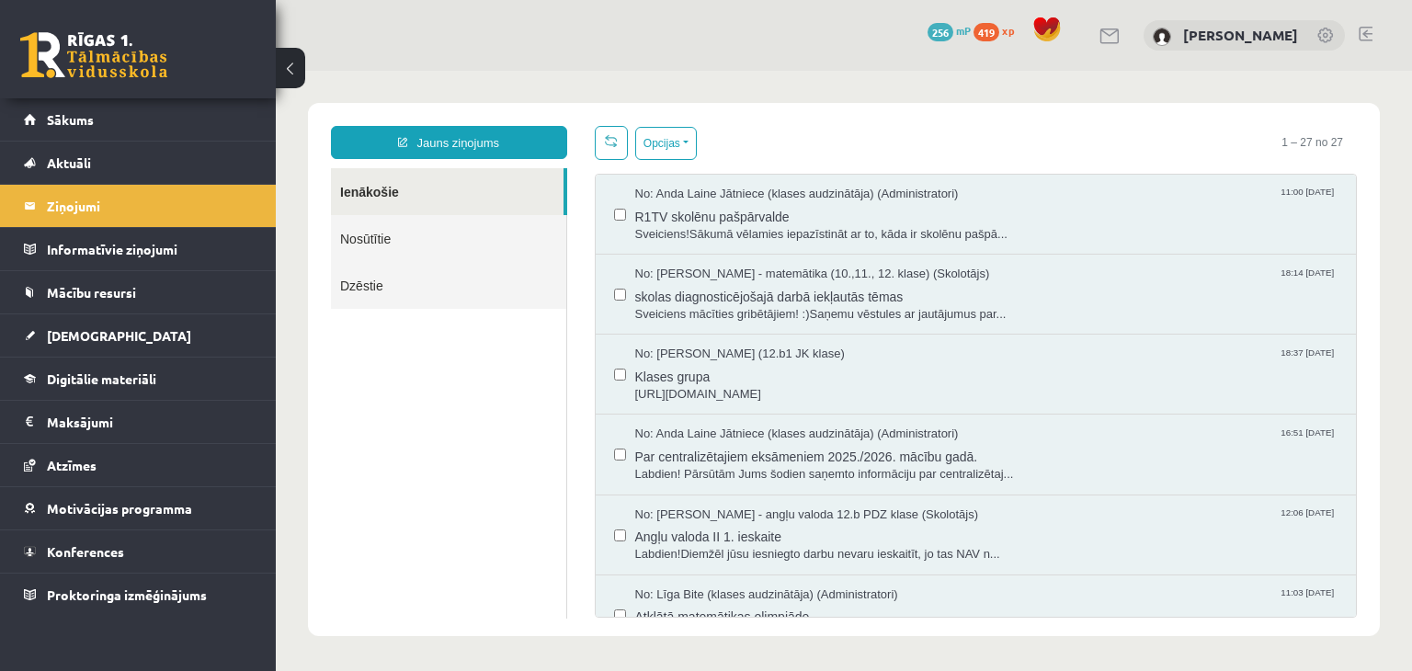
scroll to position [0, 0]
click at [426, 237] on link "Nosūtītie" at bounding box center [448, 238] width 235 height 47
